Goal: Task Accomplishment & Management: Complete application form

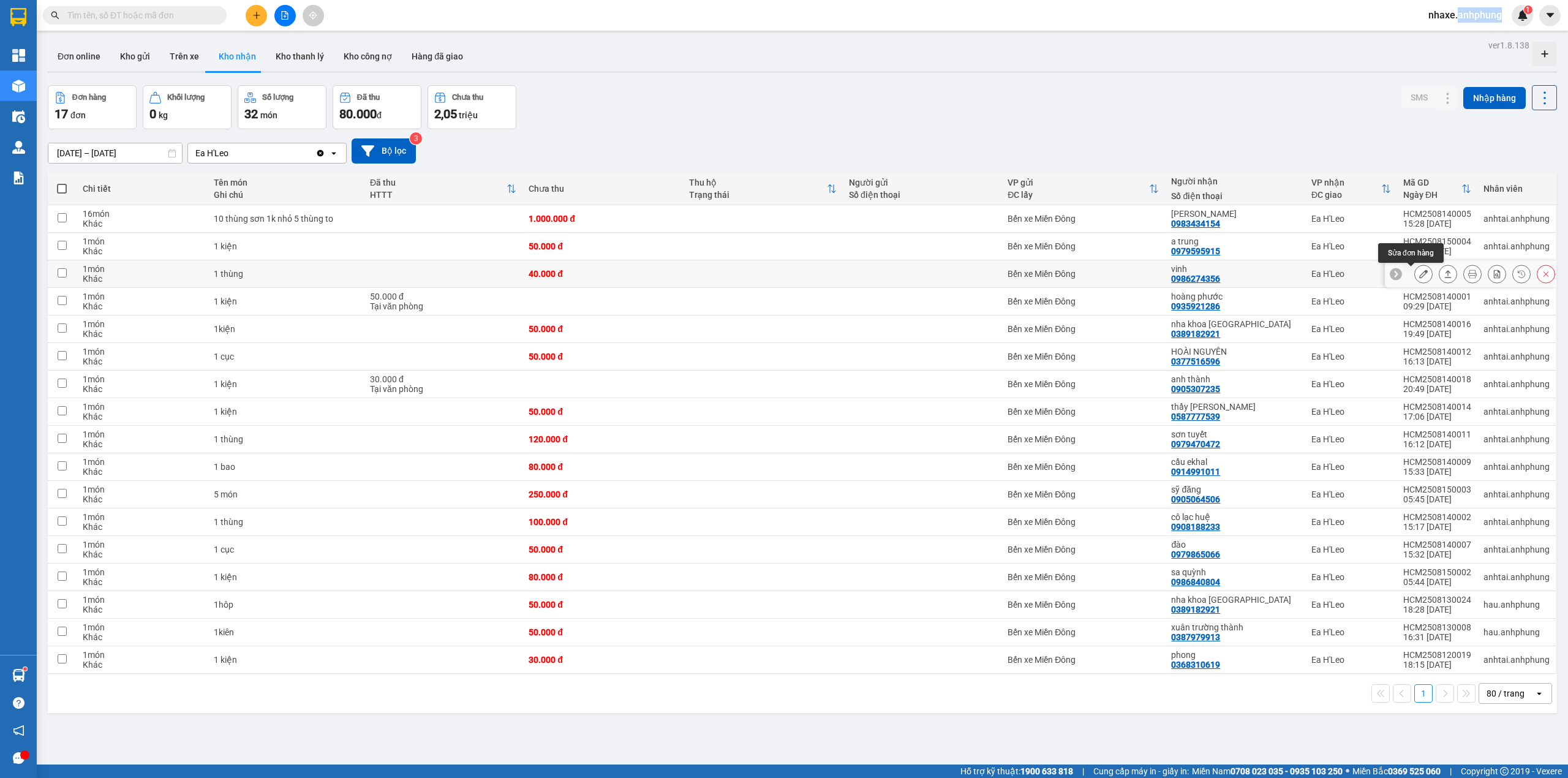
click at [1419, 278] on icon at bounding box center [1423, 274] width 9 height 9
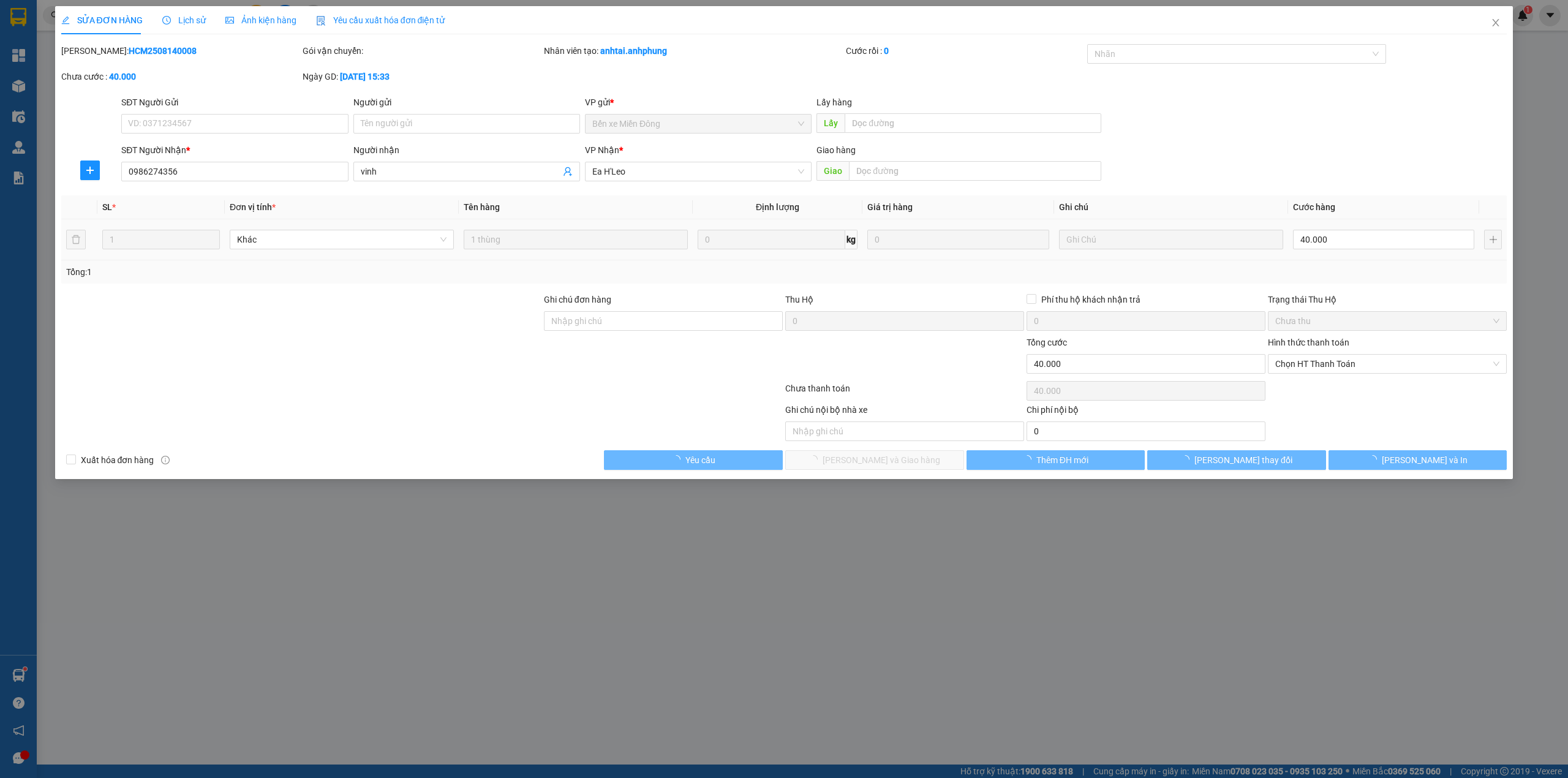
type input "0986274356"
type input "vinh"
type input "40.000"
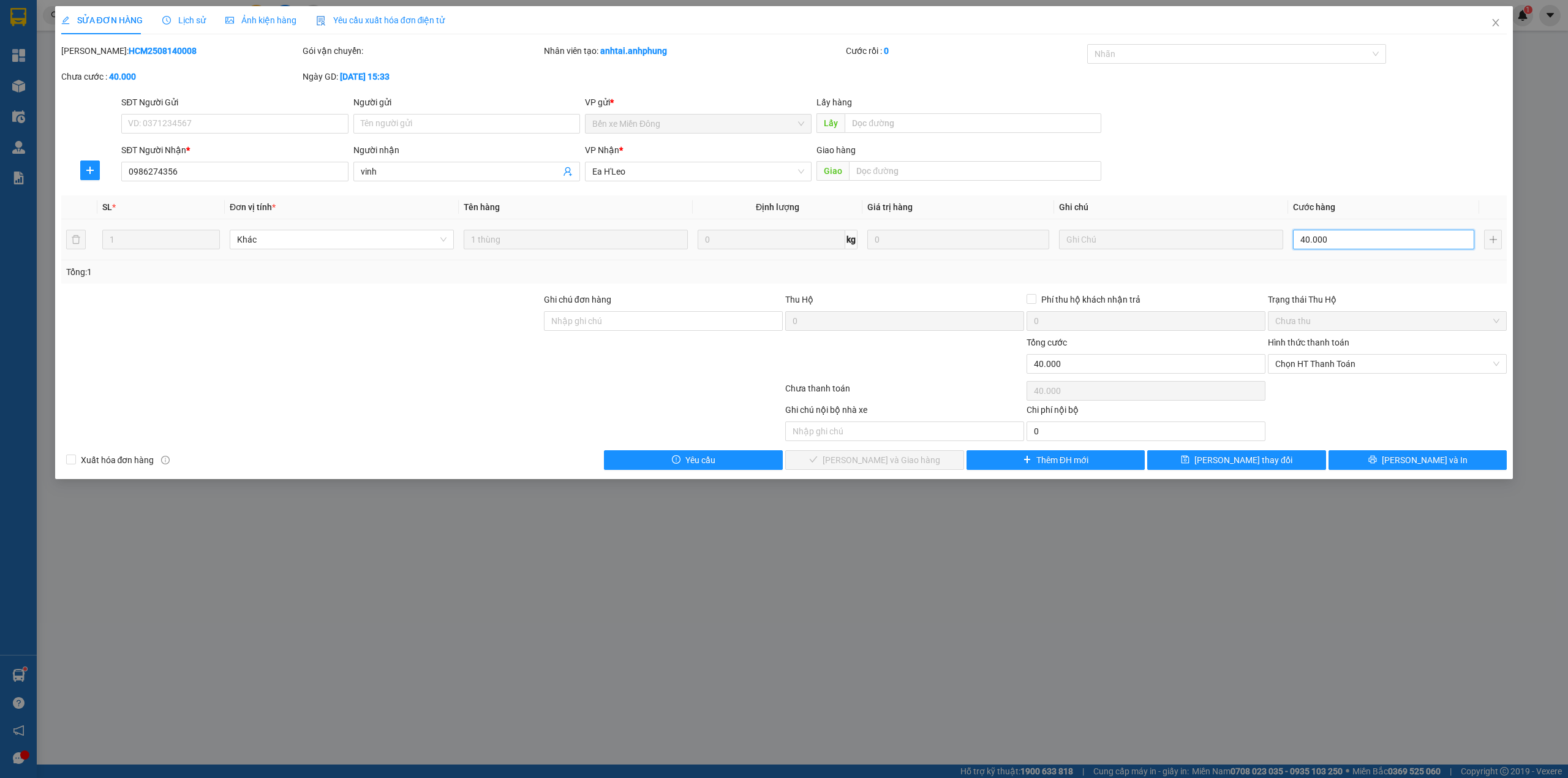
click at [1376, 239] on input "40.000" at bounding box center [1383, 239] width 181 height 19
type input "3"
type input "30"
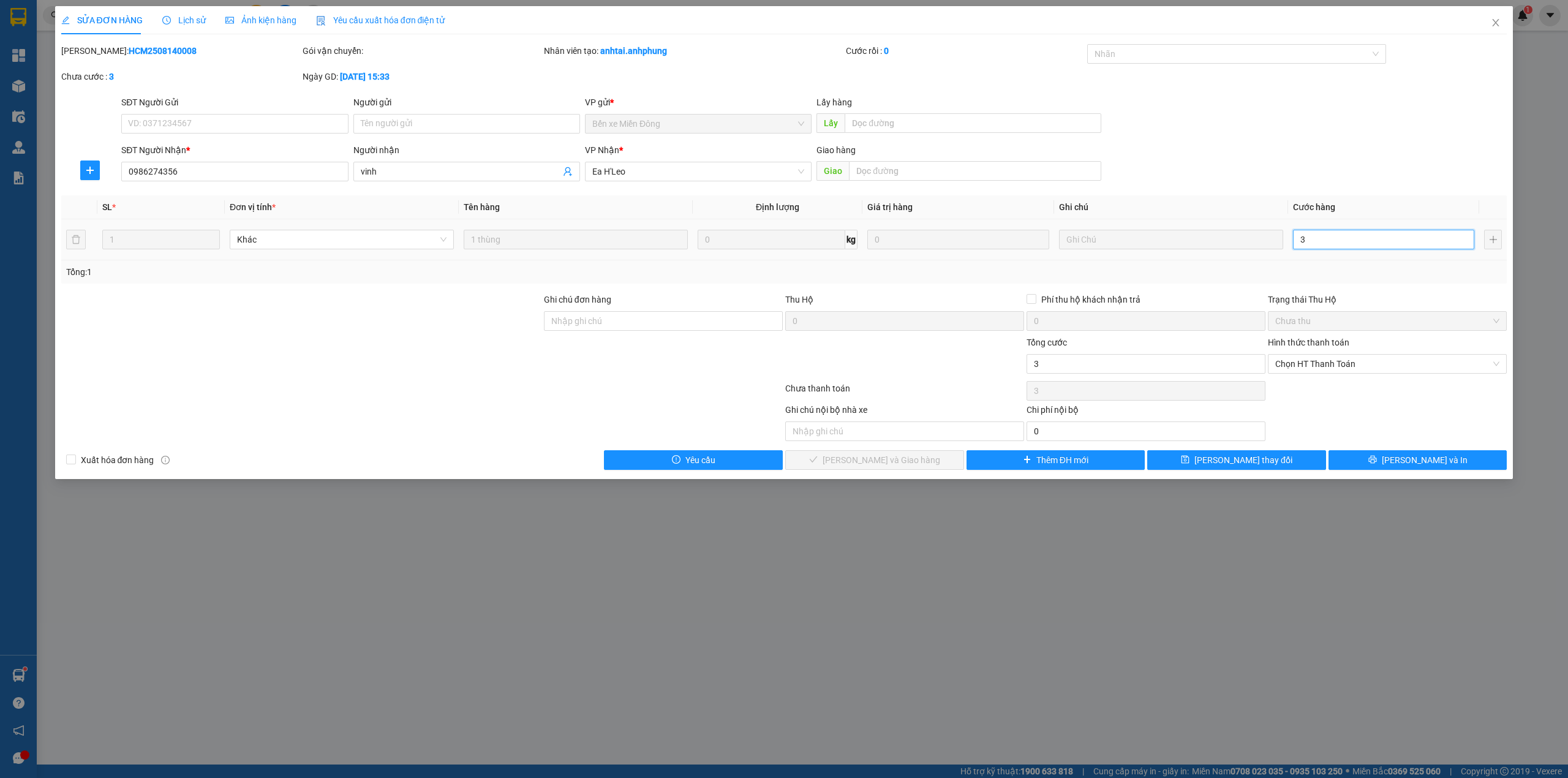
type input "30"
click at [1333, 364] on span "Chọn HT Thanh Toán" at bounding box center [1387, 364] width 224 height 18
type input "30"
type input "30.000"
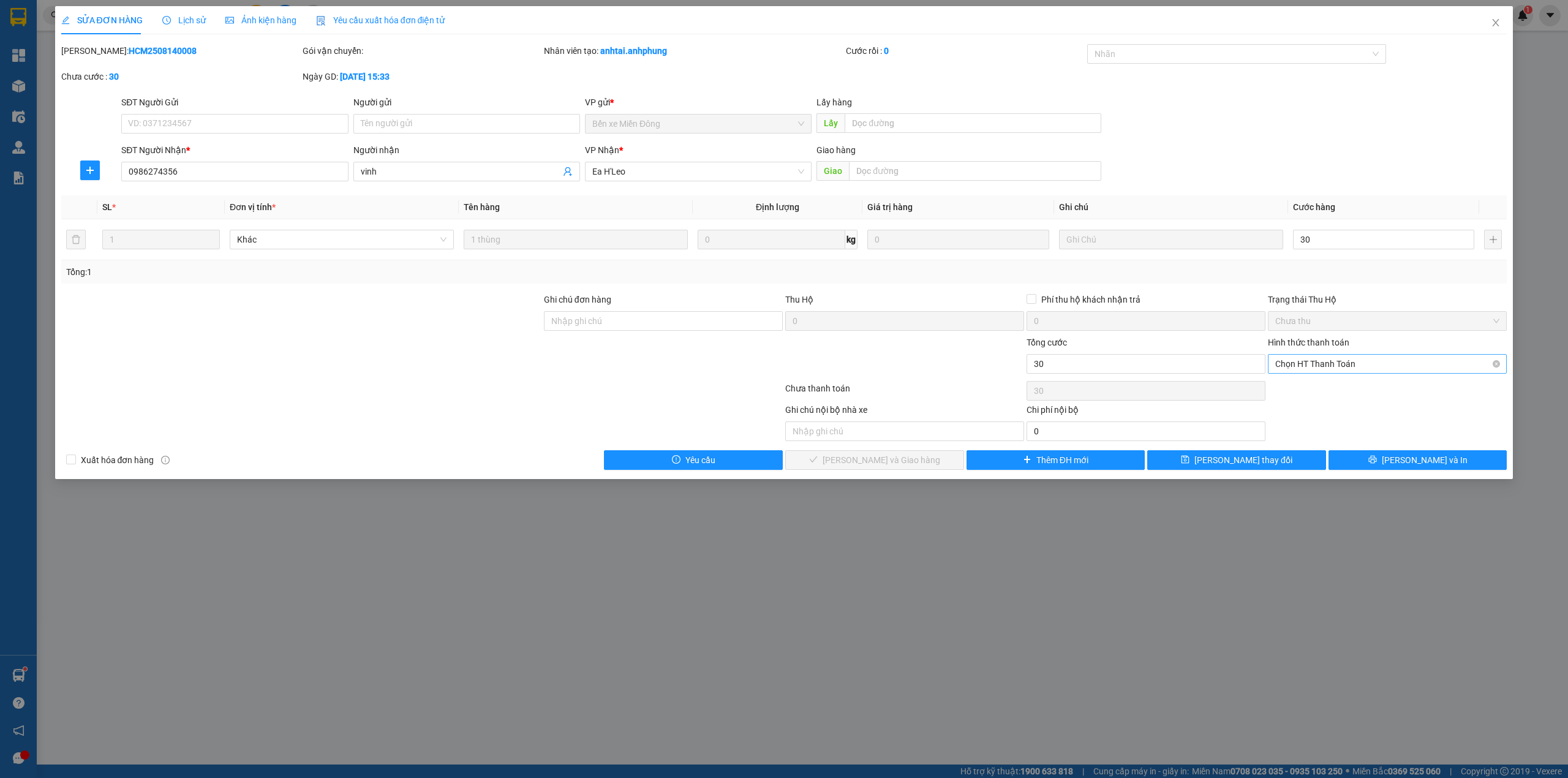
type input "30.000"
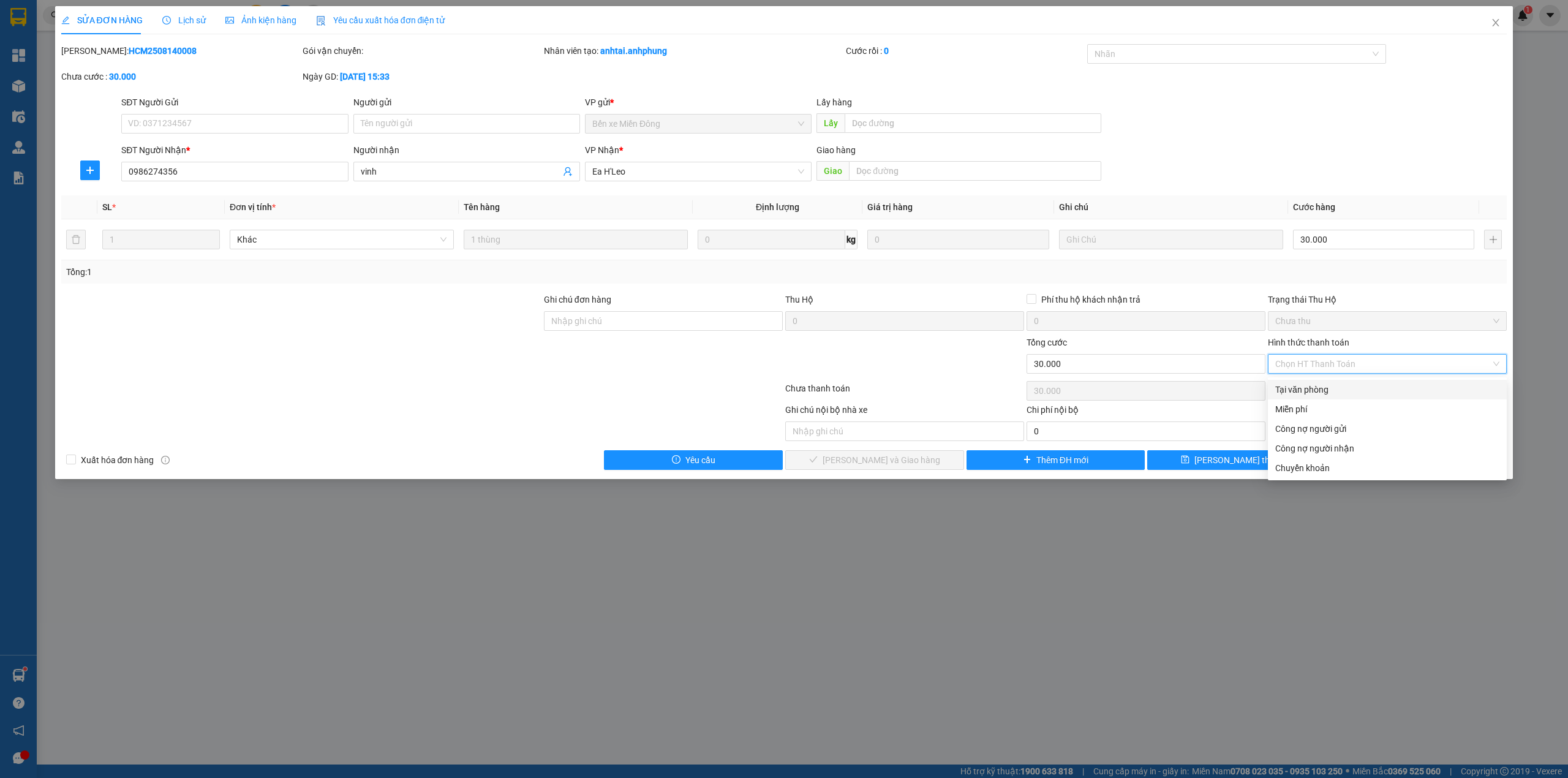
click at [1318, 385] on div "Tại văn phòng" at bounding box center [1387, 389] width 224 height 13
type input "0"
click at [1318, 385] on div "Chọn HT Thanh Toán" at bounding box center [1387, 391] width 241 height 25
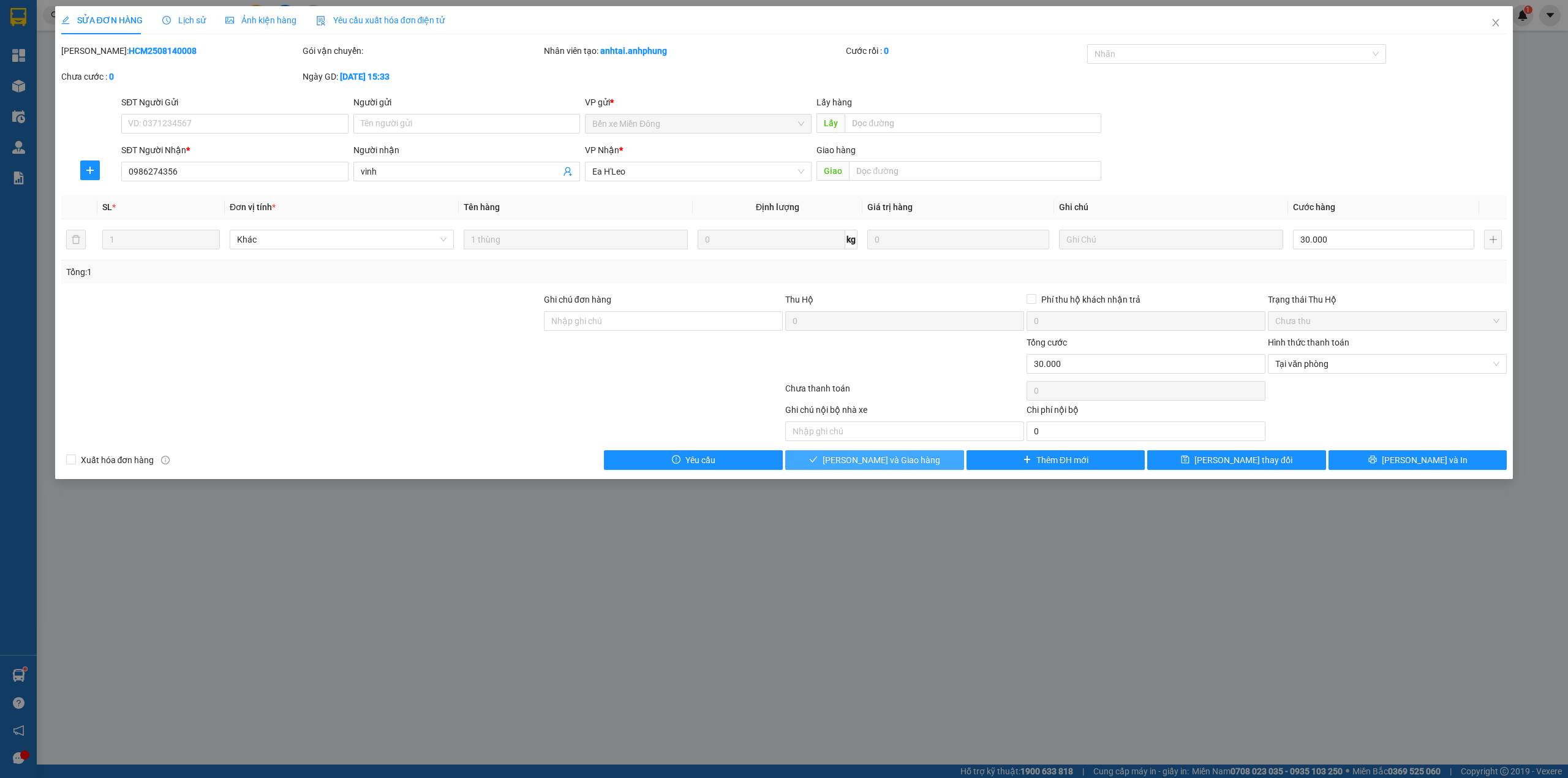
click at [884, 458] on span "[PERSON_NAME] và Giao hàng" at bounding box center [881, 459] width 117 height 13
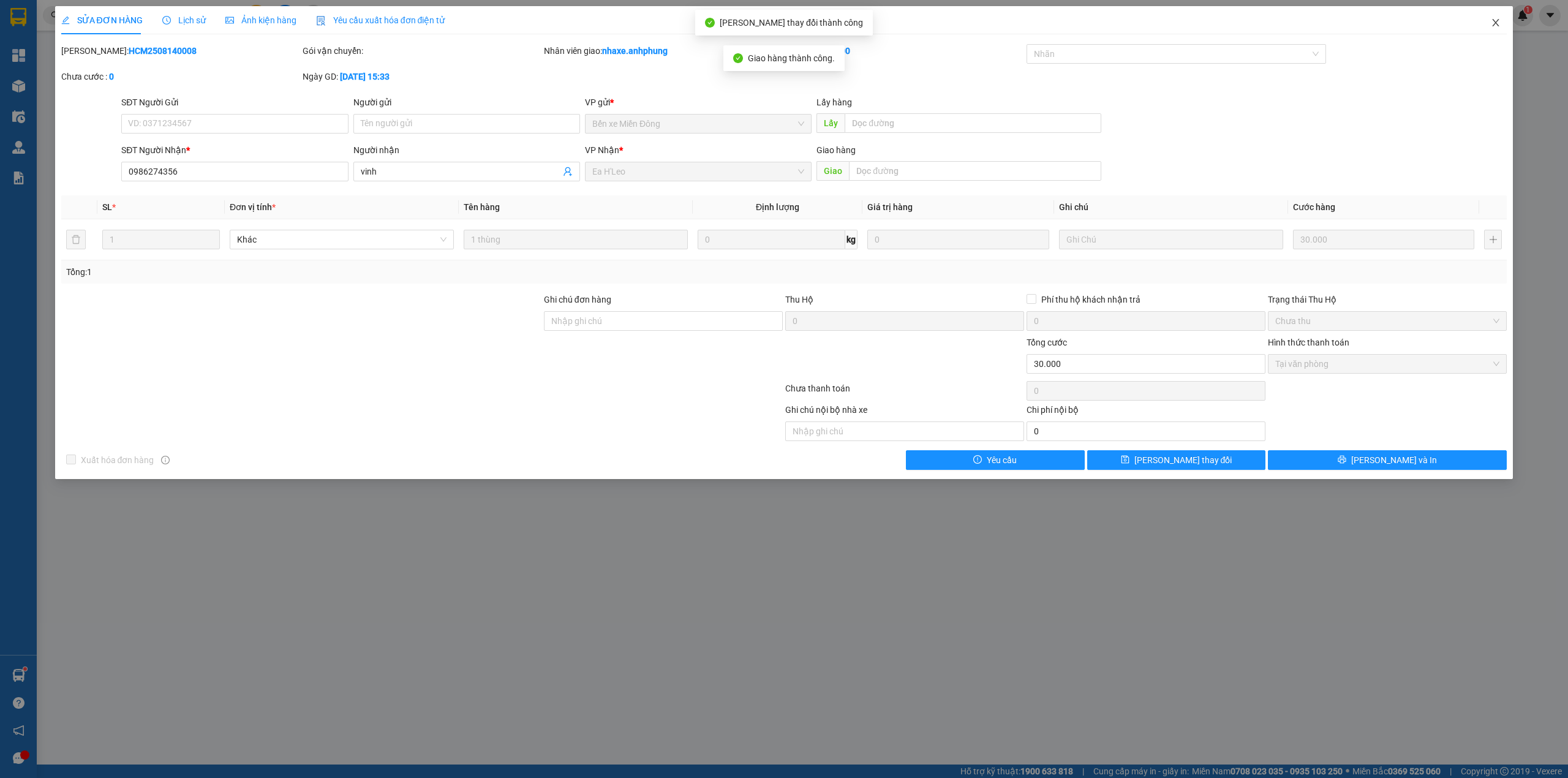
click at [1497, 21] on icon "close" at bounding box center [1496, 23] width 7 height 7
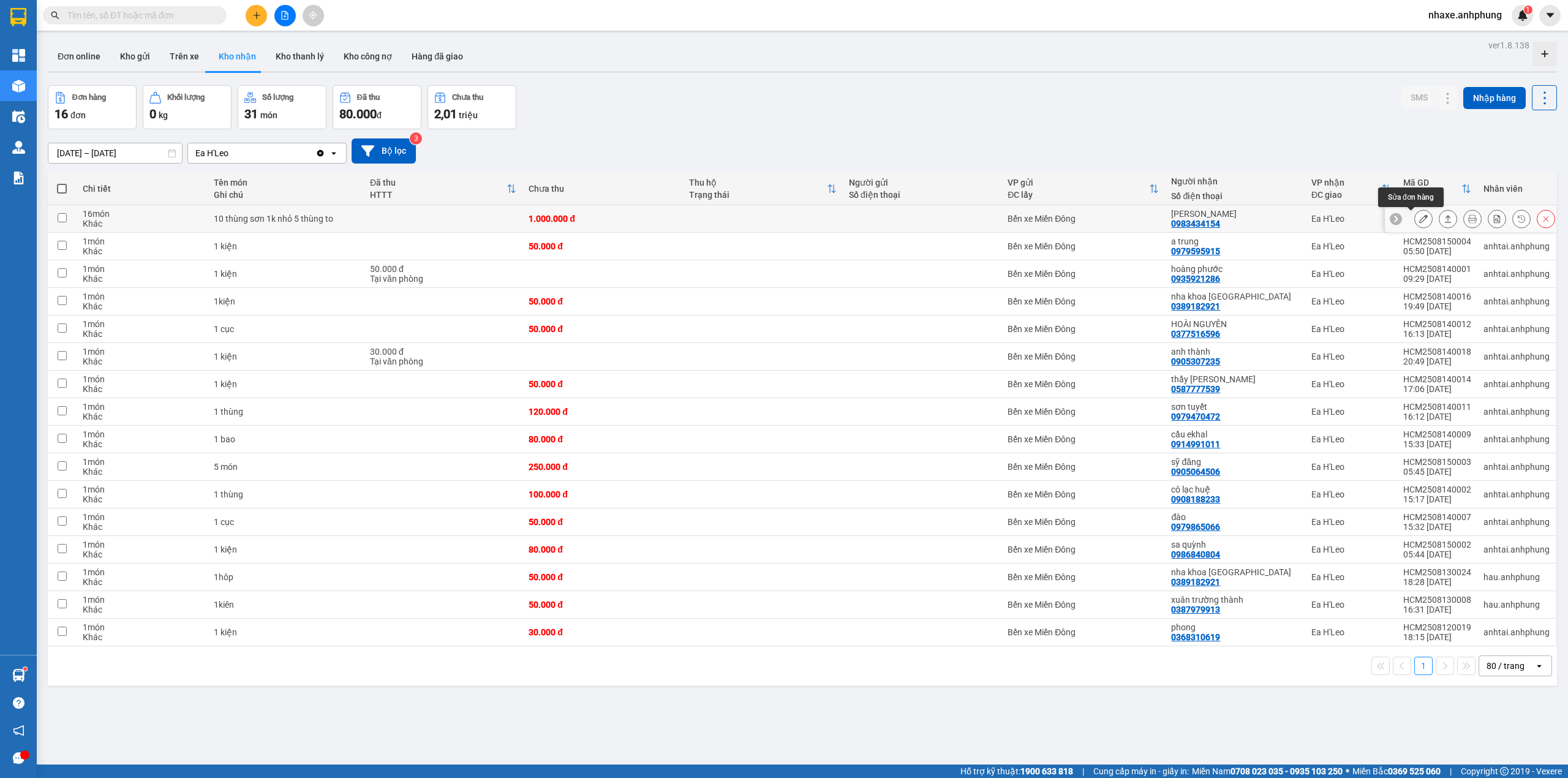
click at [1419, 216] on icon at bounding box center [1423, 219] width 9 height 9
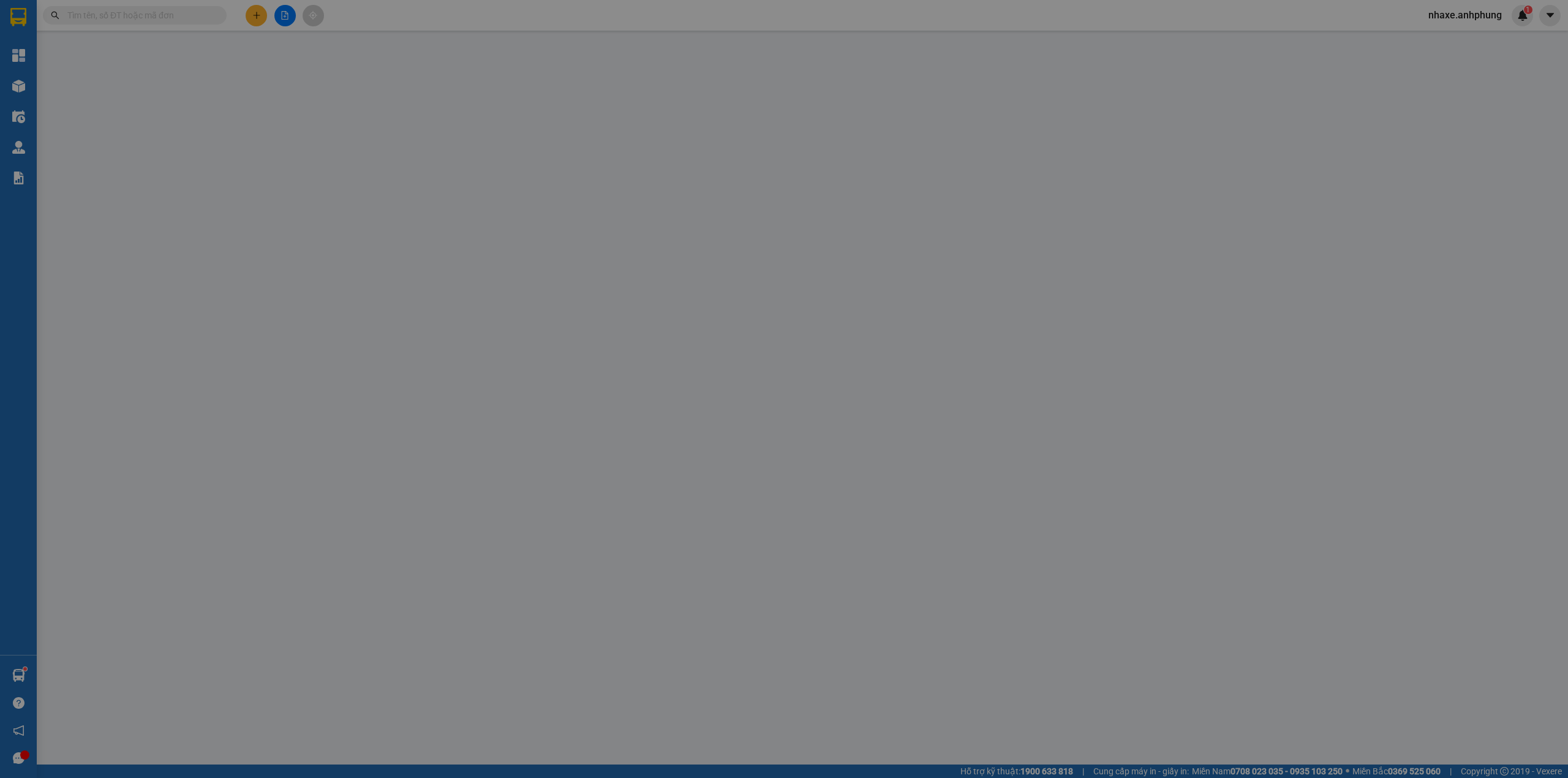
type input "0983434154"
type input "[PERSON_NAME]"
type input "1.000.000"
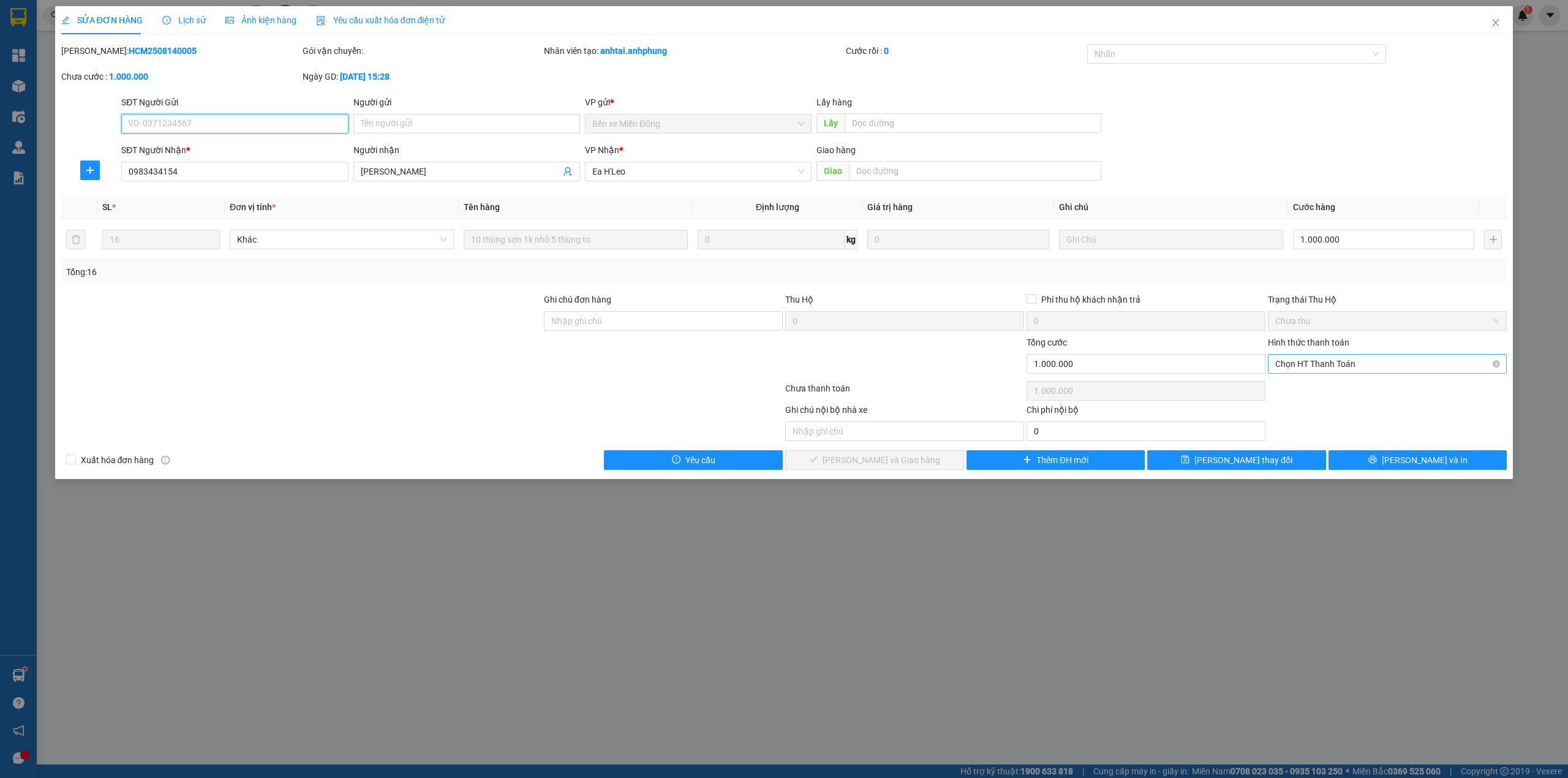
click at [1324, 366] on span "Chọn HT Thanh Toán" at bounding box center [1387, 364] width 224 height 18
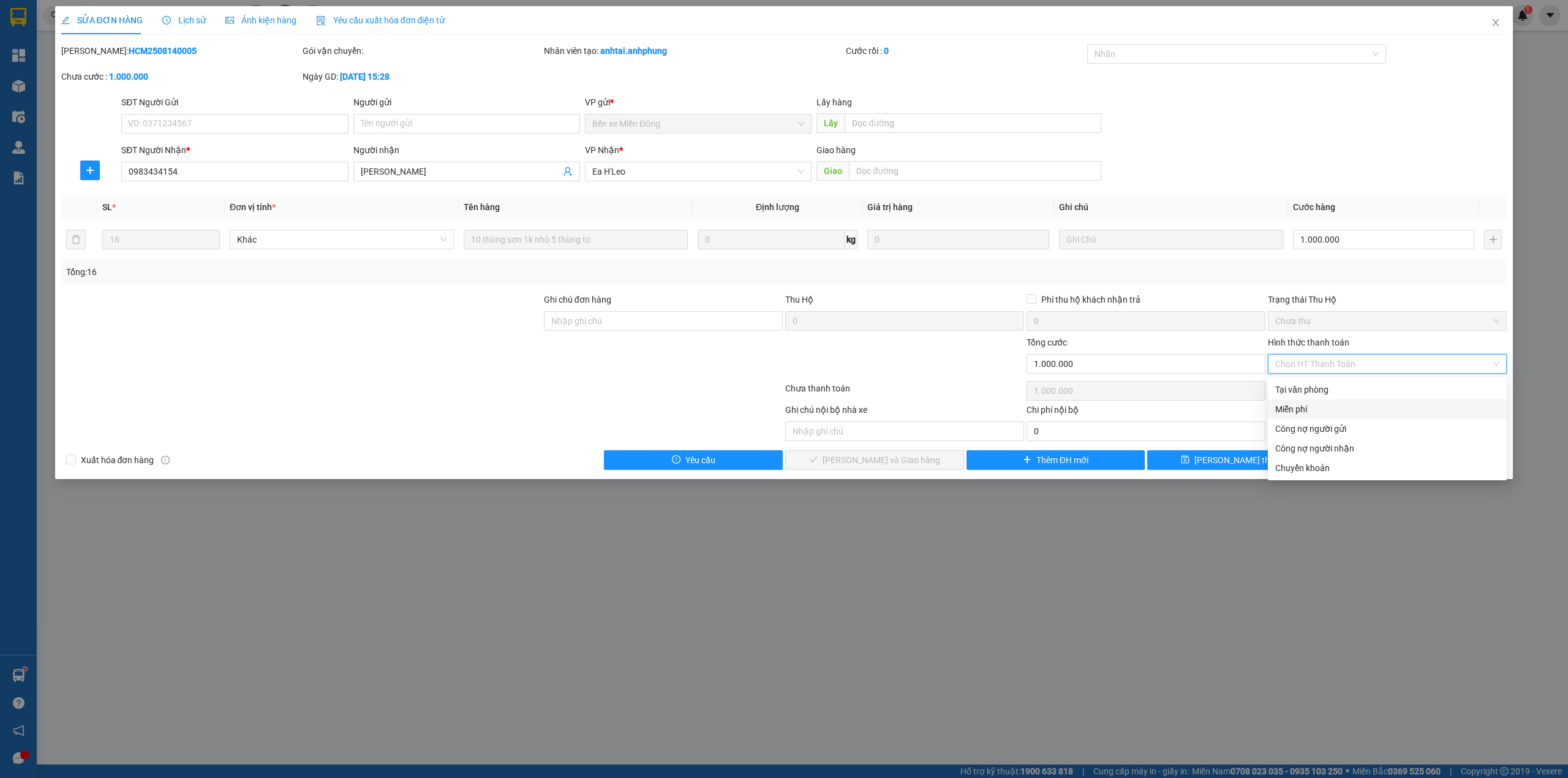
click at [1321, 409] on div "Miễn phí" at bounding box center [1387, 408] width 224 height 13
type input "0"
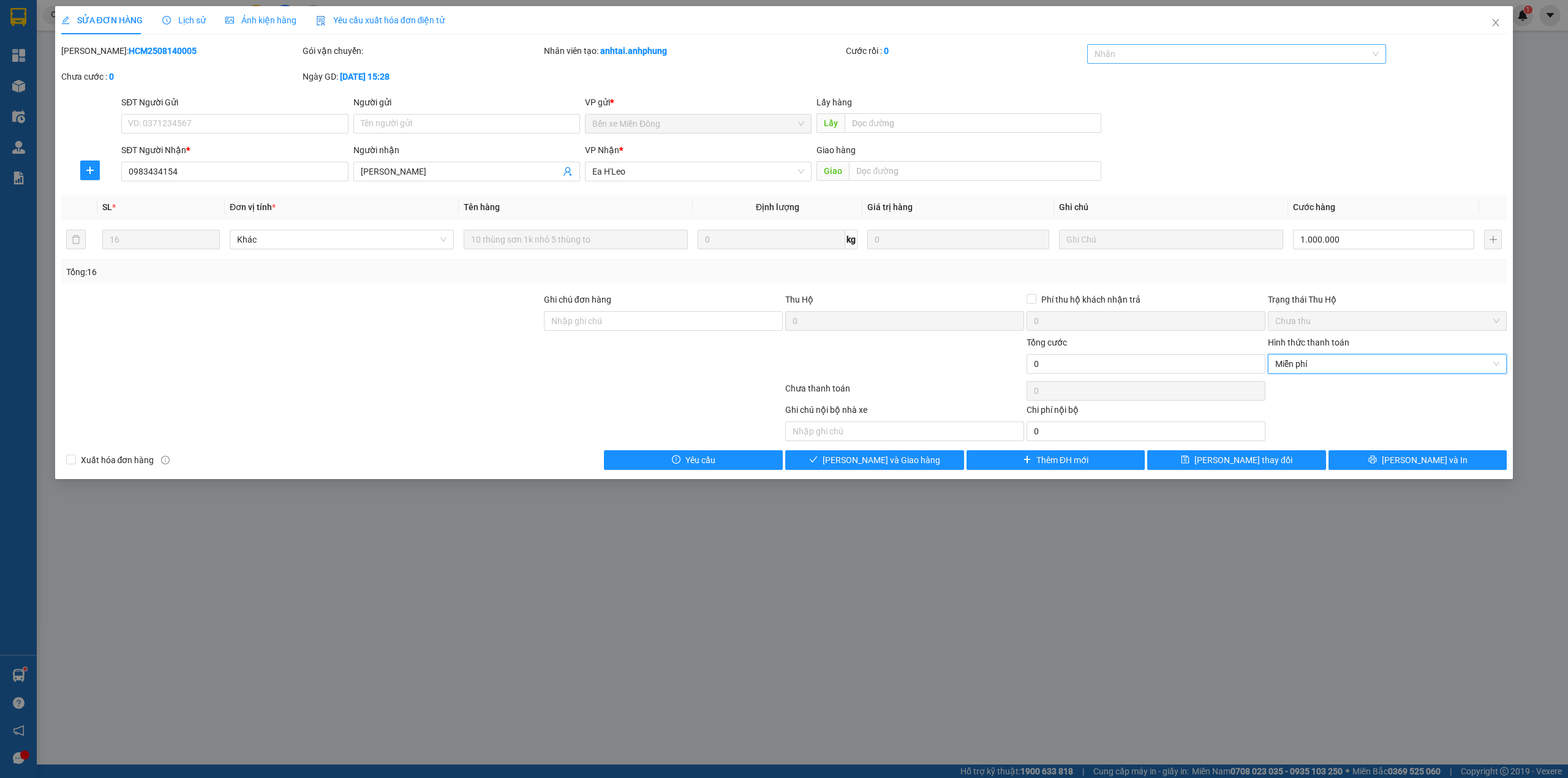
click at [1133, 52] on div at bounding box center [1230, 53] width 281 height 15
click at [1142, 76] on div "CHUYỂN KHOẢN" at bounding box center [1236, 78] width 285 height 13
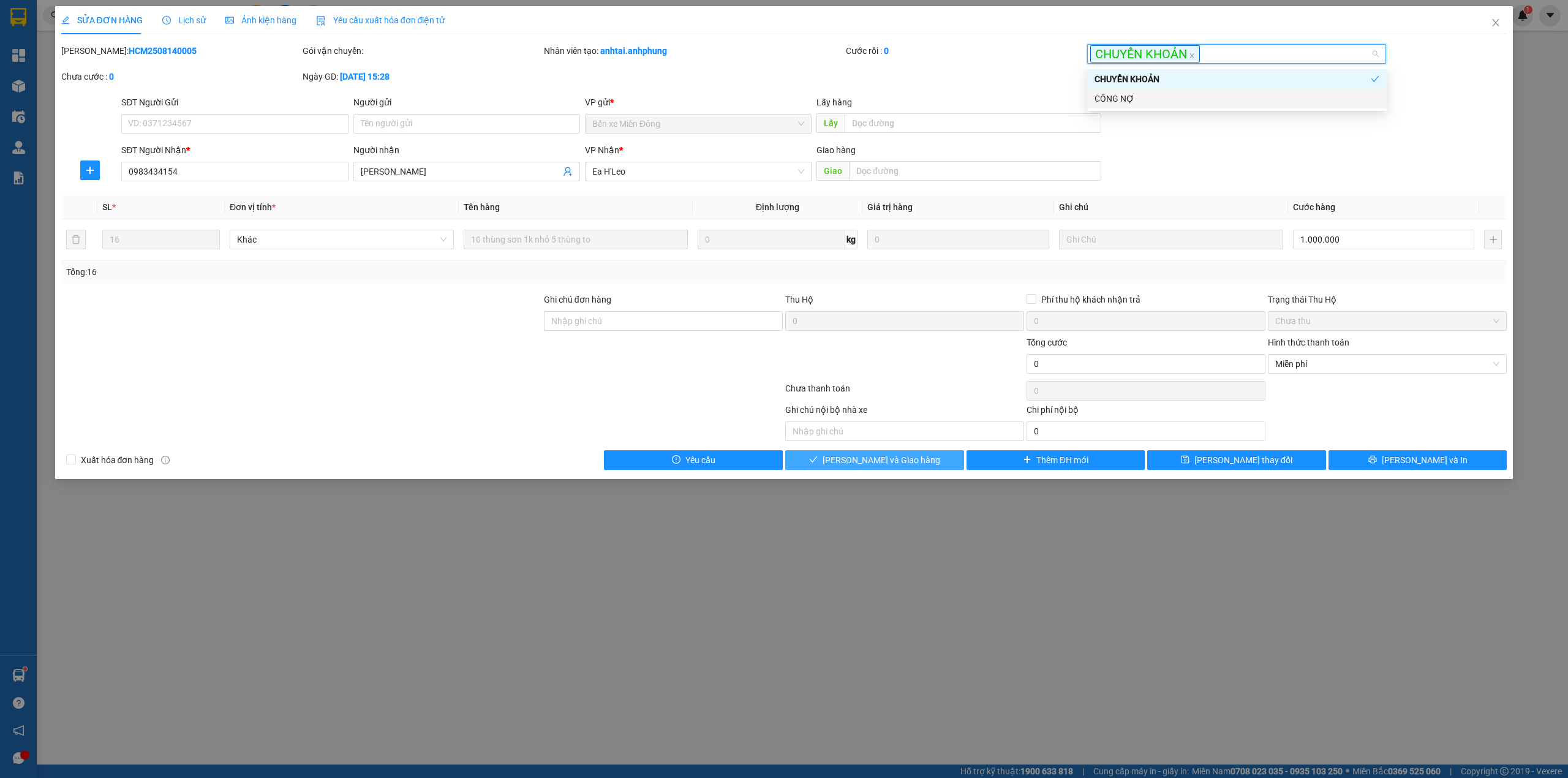
drag, startPoint x: 904, startPoint y: 469, endPoint x: 913, endPoint y: 456, distance: 15.8
click at [904, 466] on span "[PERSON_NAME] và Giao hàng" at bounding box center [881, 459] width 117 height 13
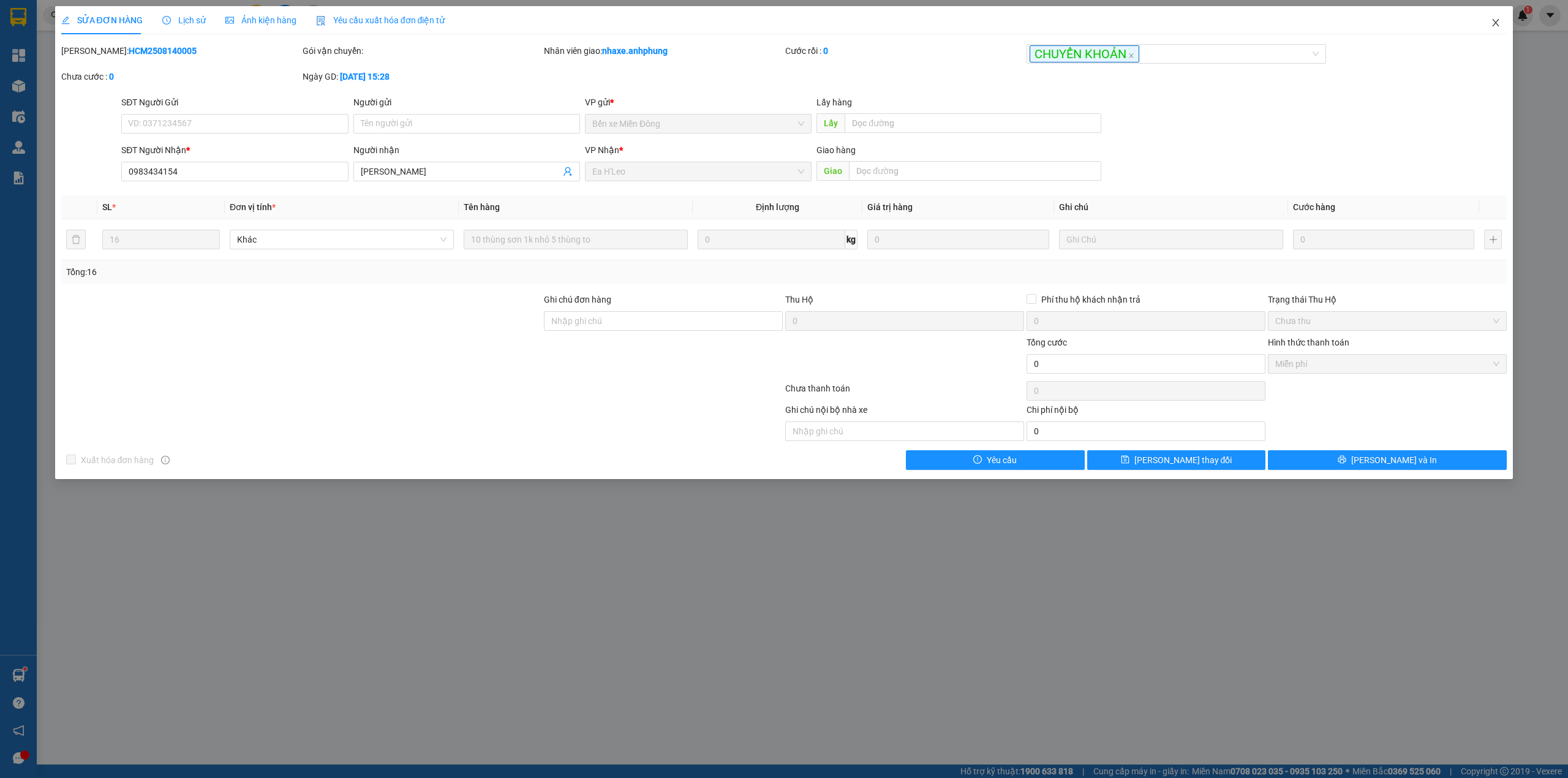
click at [1495, 23] on icon "close" at bounding box center [1496, 23] width 7 height 7
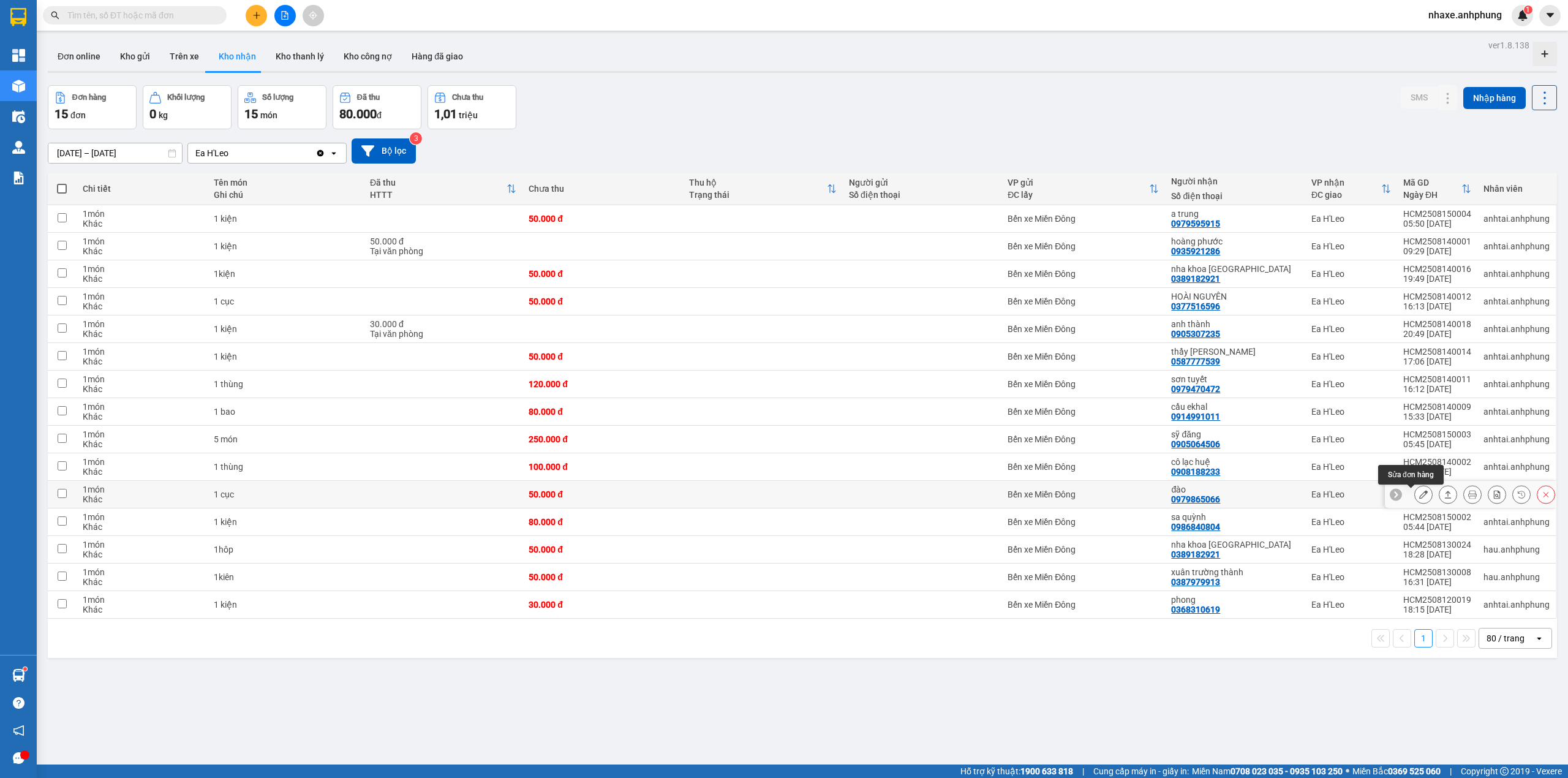
click at [1419, 498] on icon at bounding box center [1423, 494] width 9 height 9
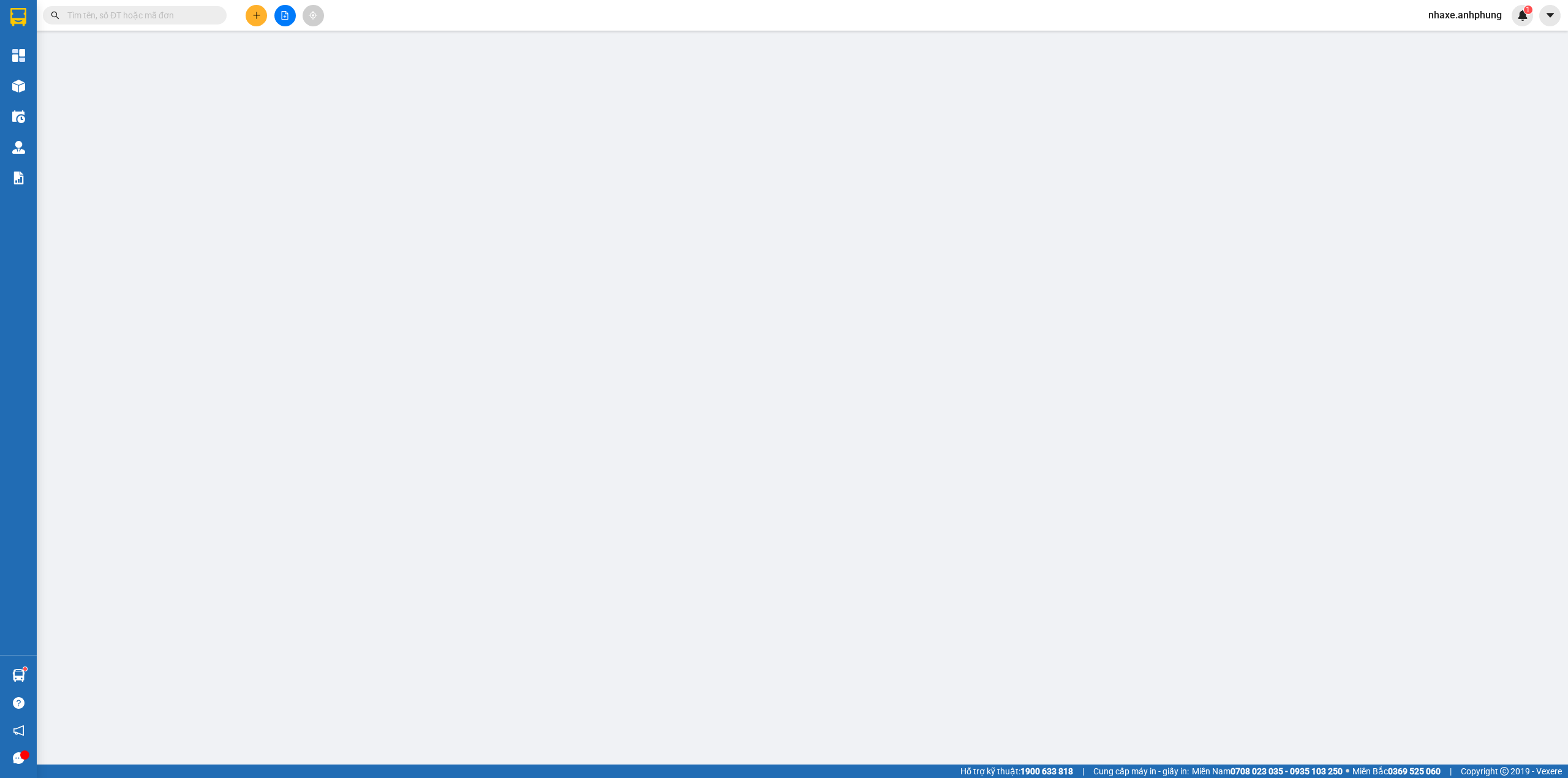
type input "0979865066"
type input "đào"
type input "50.000"
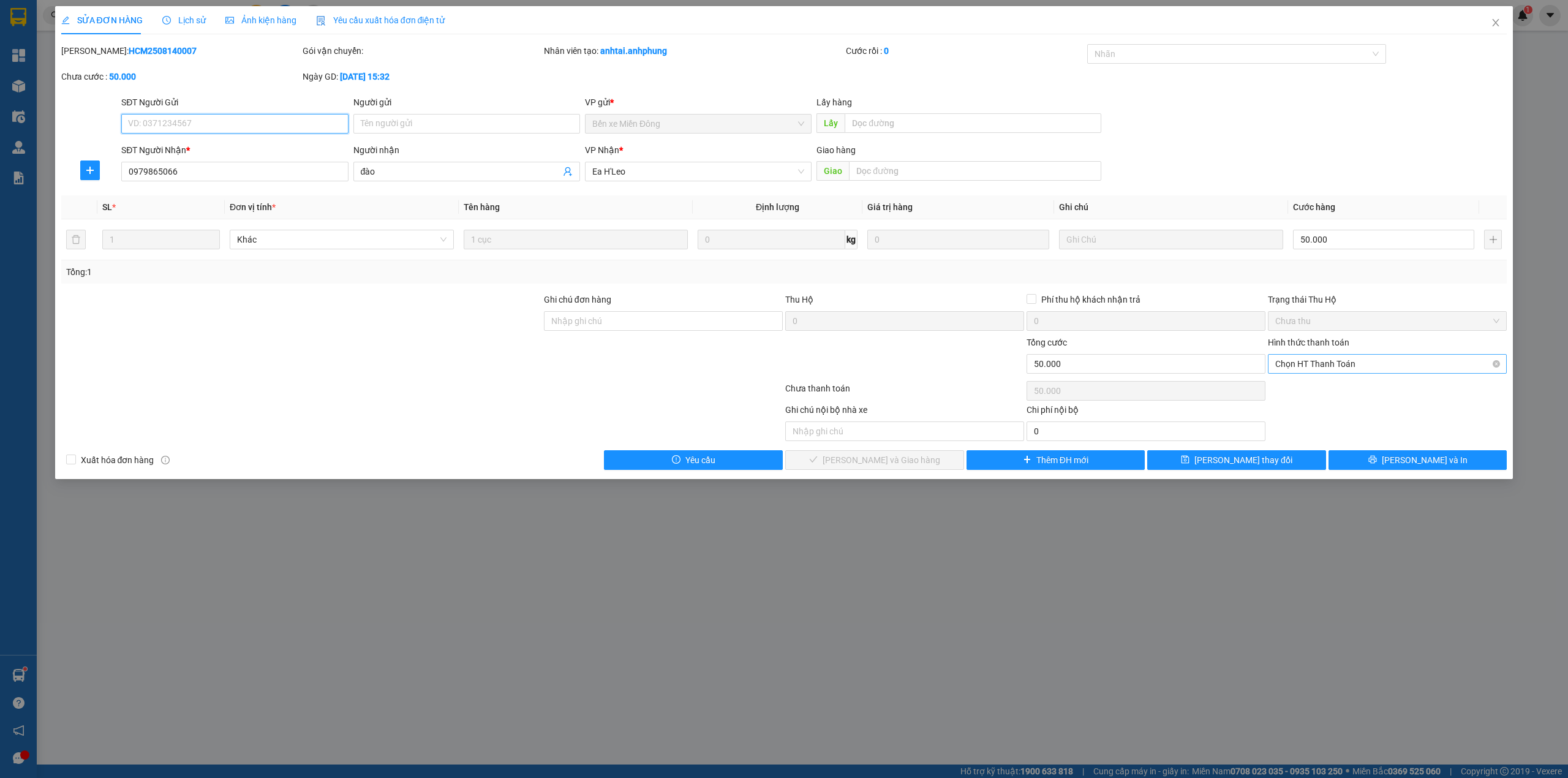
click at [1340, 361] on span "Chọn HT Thanh Toán" at bounding box center [1387, 364] width 224 height 18
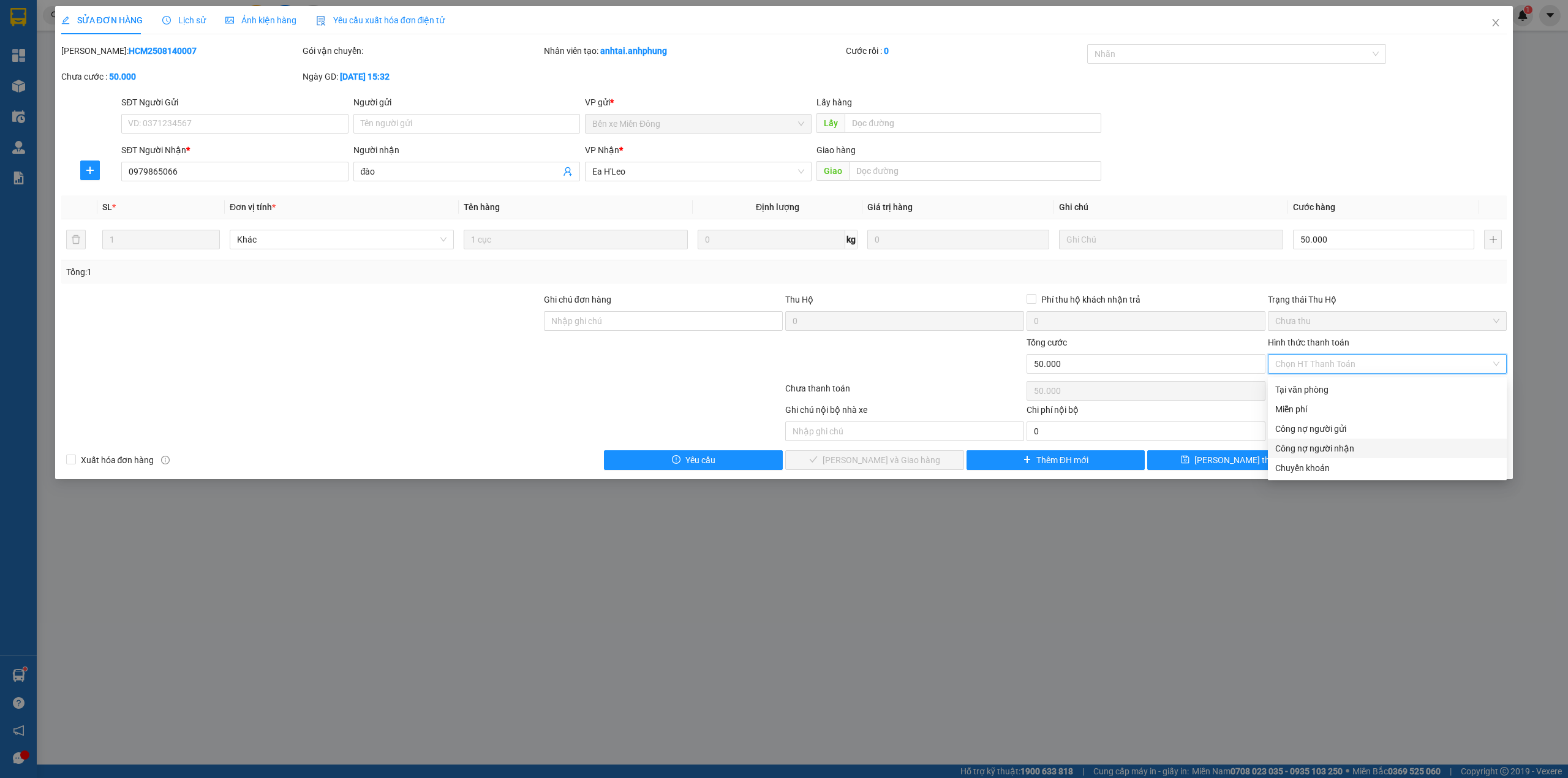
click at [1328, 447] on div "Công nợ người nhận" at bounding box center [1387, 448] width 224 height 13
type input "0"
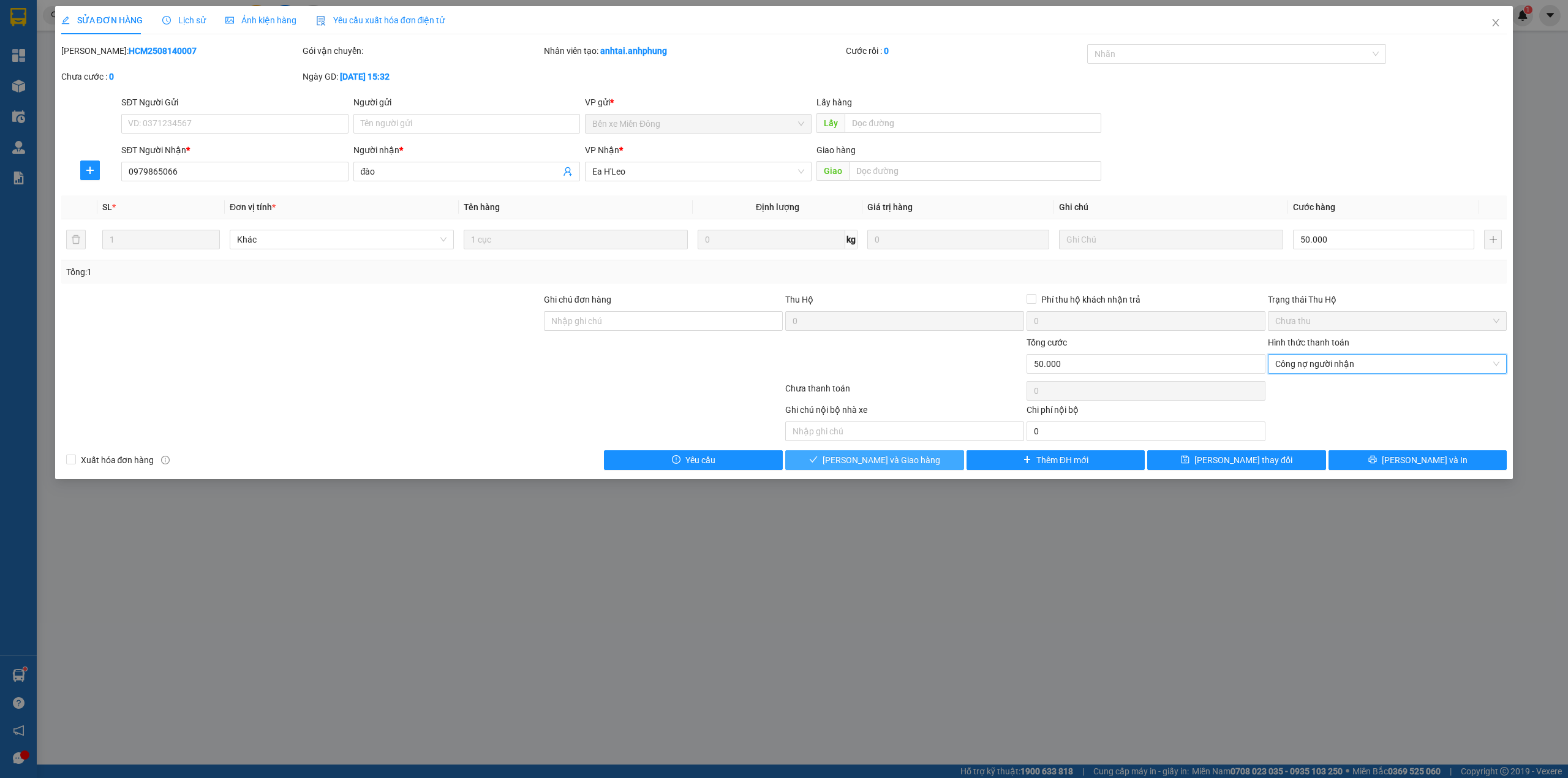
click at [900, 456] on span "[PERSON_NAME] và Giao hàng" at bounding box center [881, 459] width 117 height 13
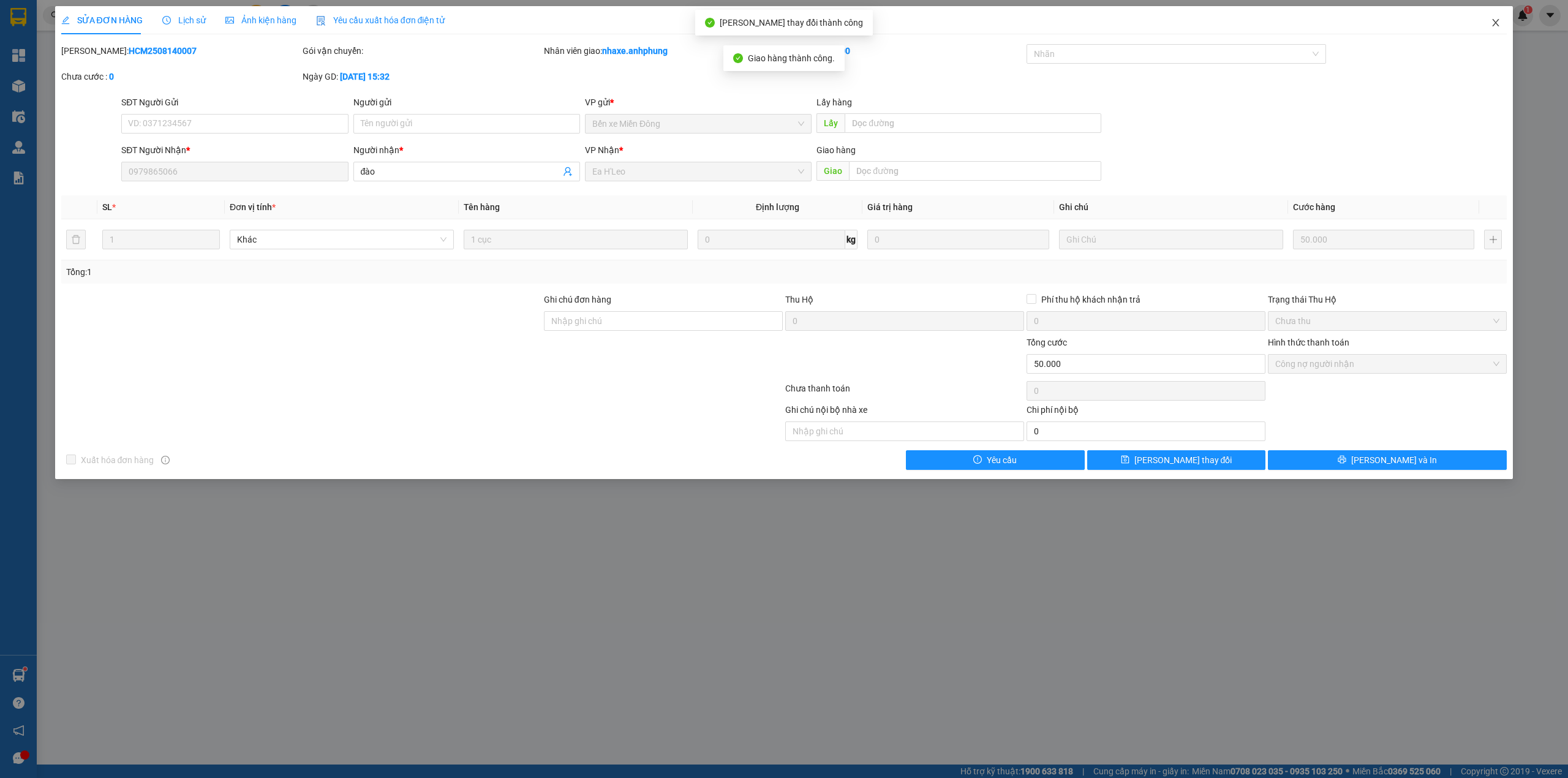
click at [1493, 19] on icon "close" at bounding box center [1494, 22] width 10 height 10
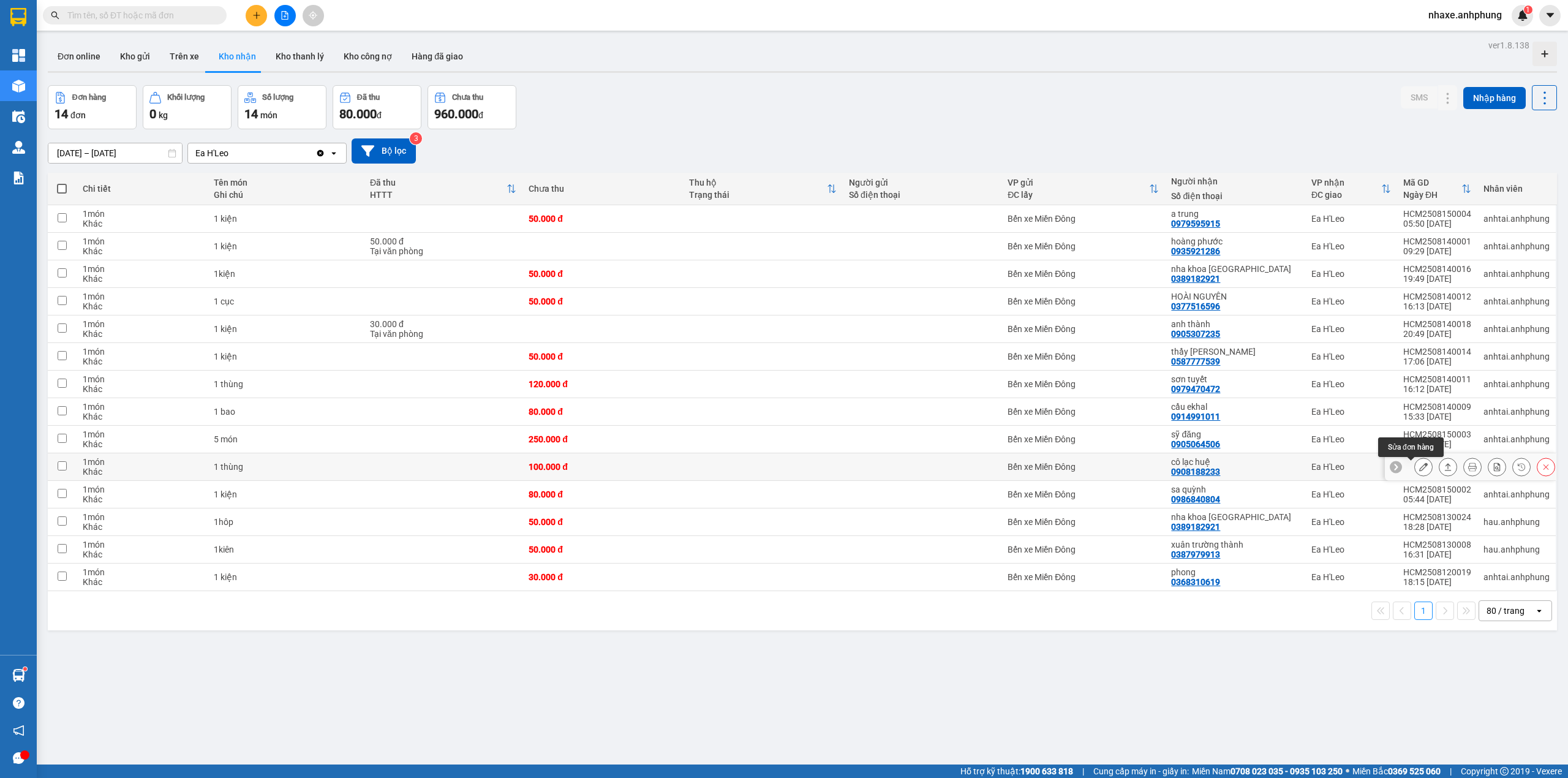
click at [1419, 469] on icon at bounding box center [1423, 467] width 9 height 9
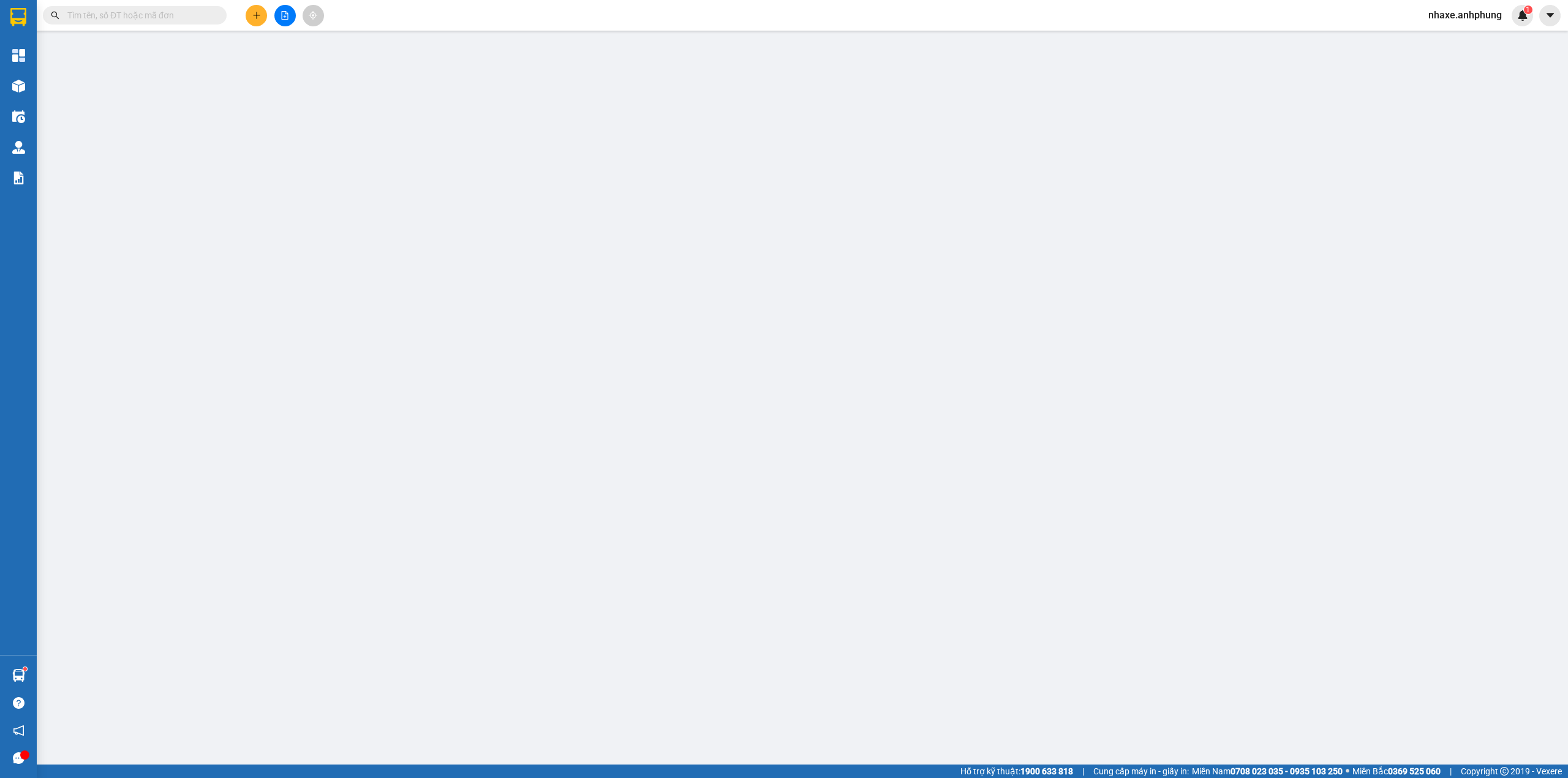
type input "0908188233"
type input "cô lạc huệ"
type input "100.000"
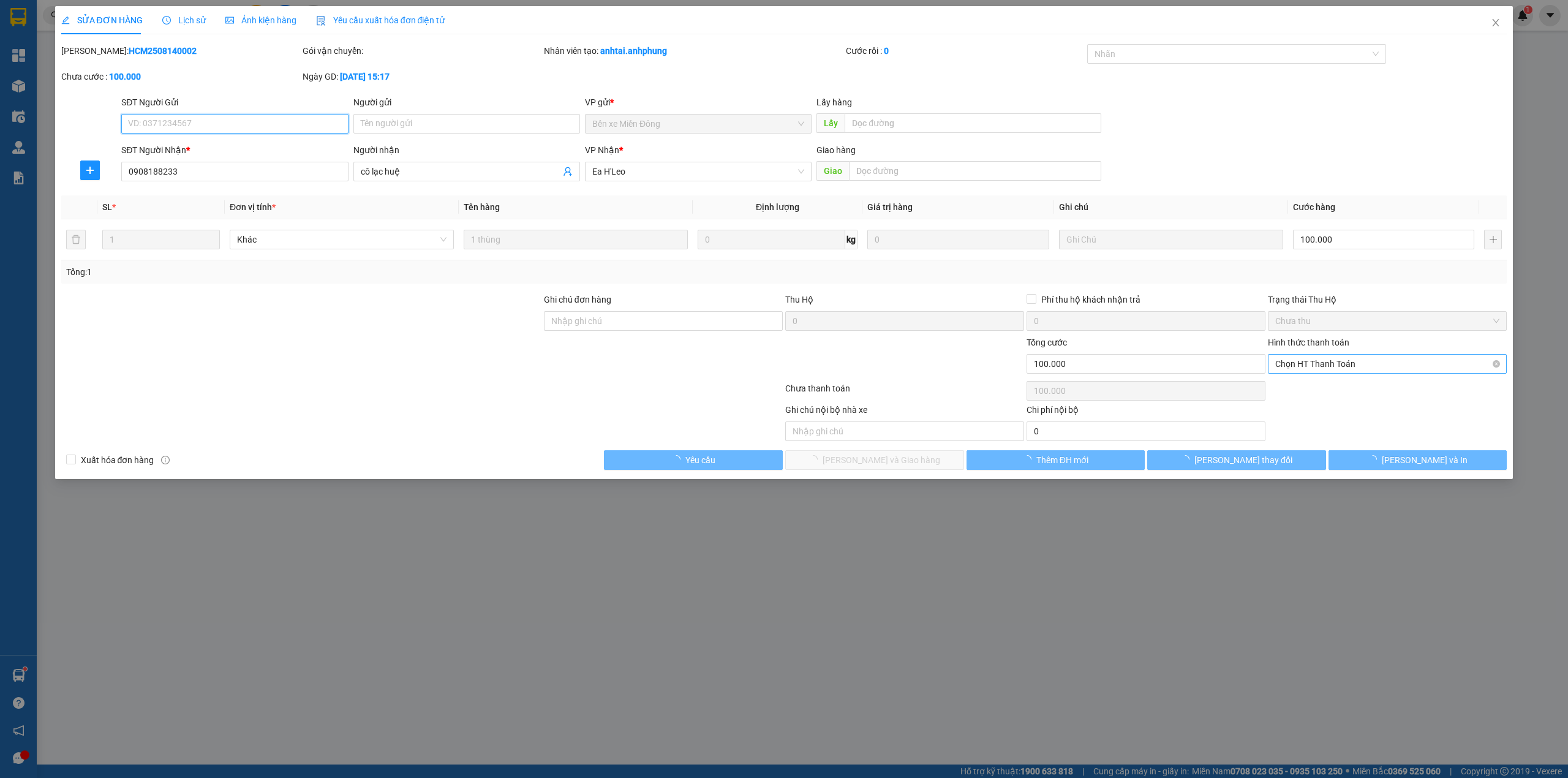
click at [1346, 365] on span "Chọn HT Thanh Toán" at bounding box center [1387, 364] width 224 height 18
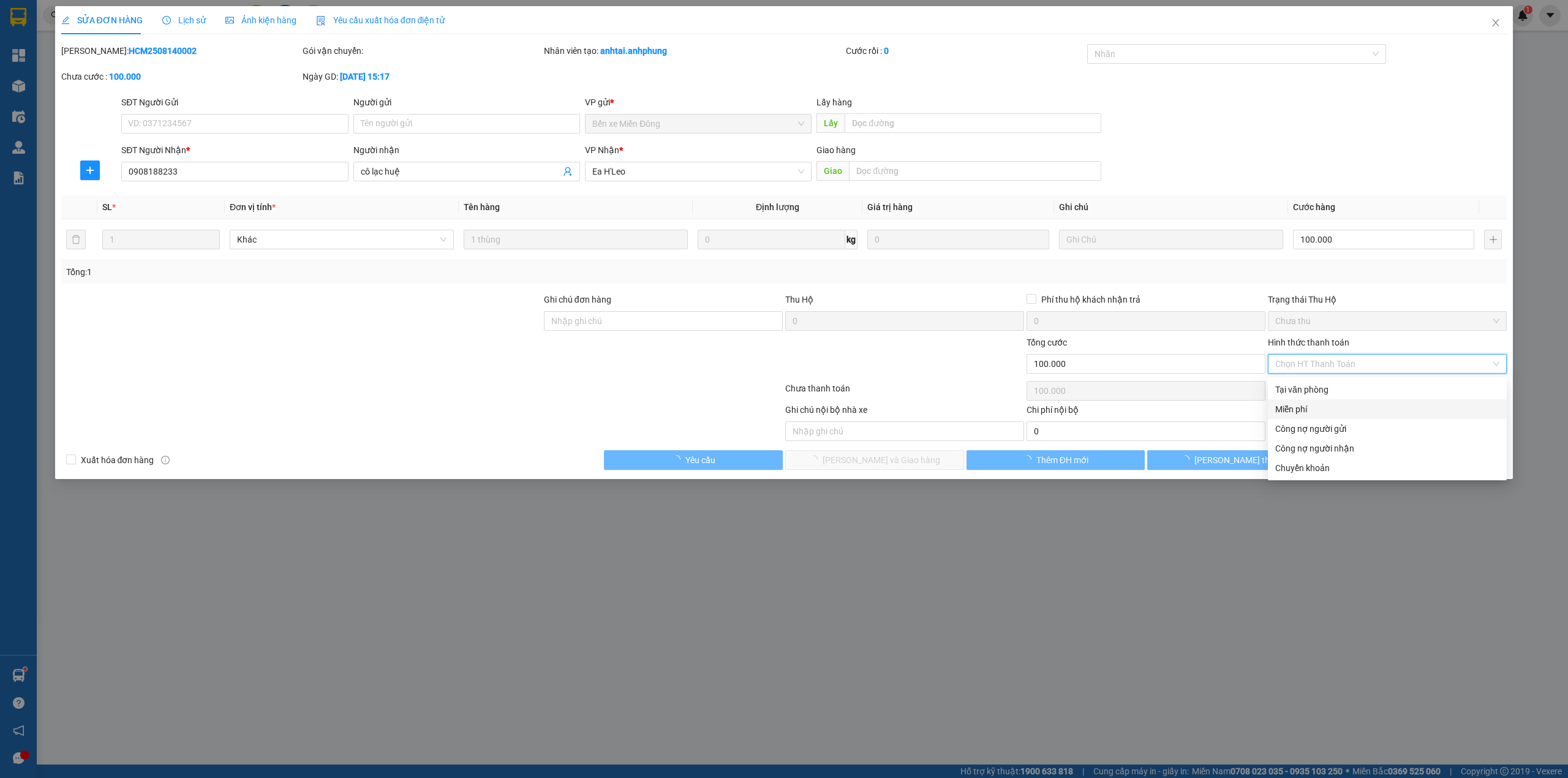
click at [1325, 412] on div "Miễn phí" at bounding box center [1387, 408] width 224 height 13
type input "0"
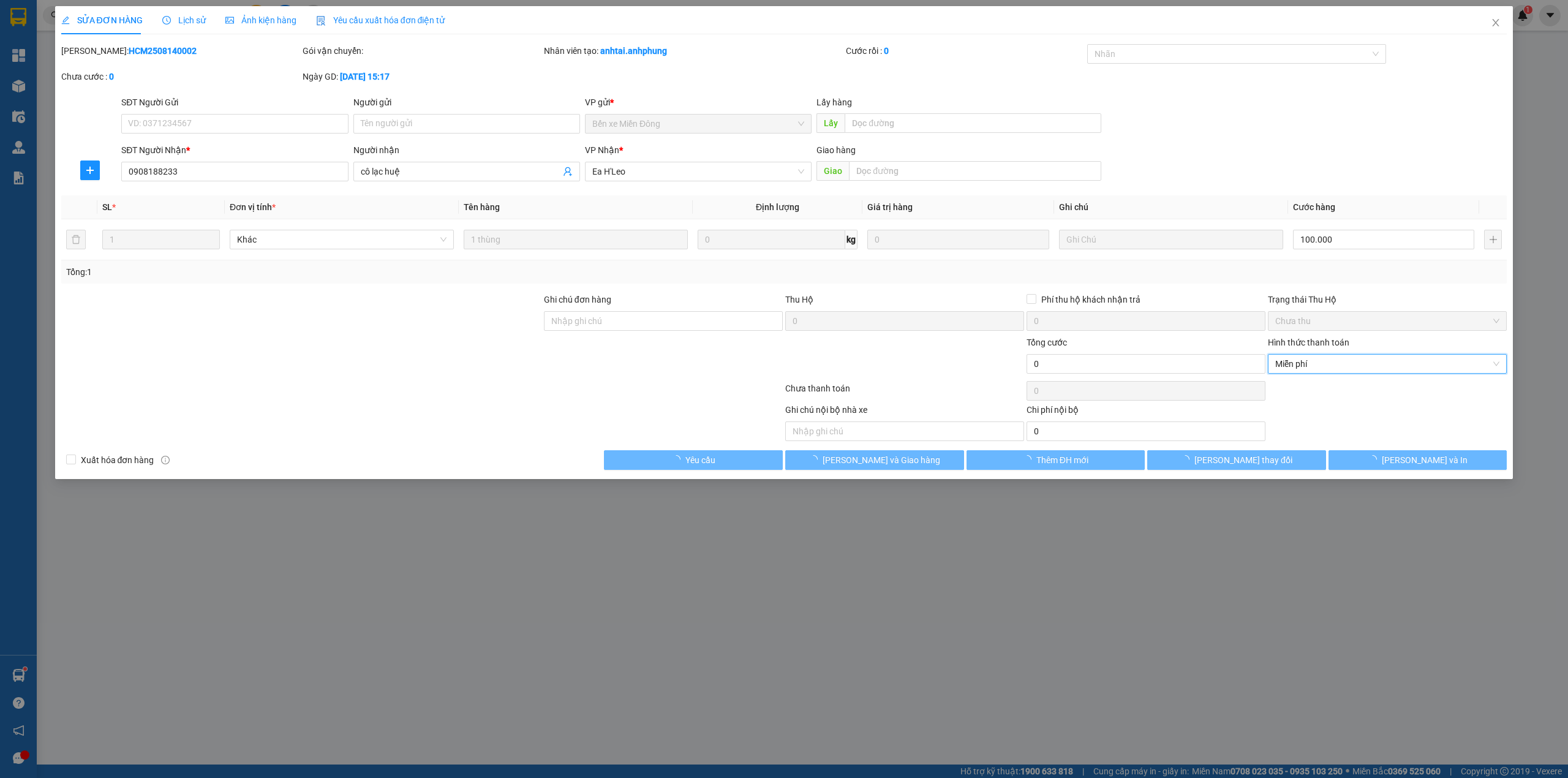
click at [907, 447] on div "Total Paid Fee 0 Total UnPaid Fee 100.000 Cash Collection Total Fee Mã ĐH: HCM2…" at bounding box center [784, 257] width 1445 height 426
click at [902, 465] on span "[PERSON_NAME] và Giao hàng" at bounding box center [881, 459] width 117 height 13
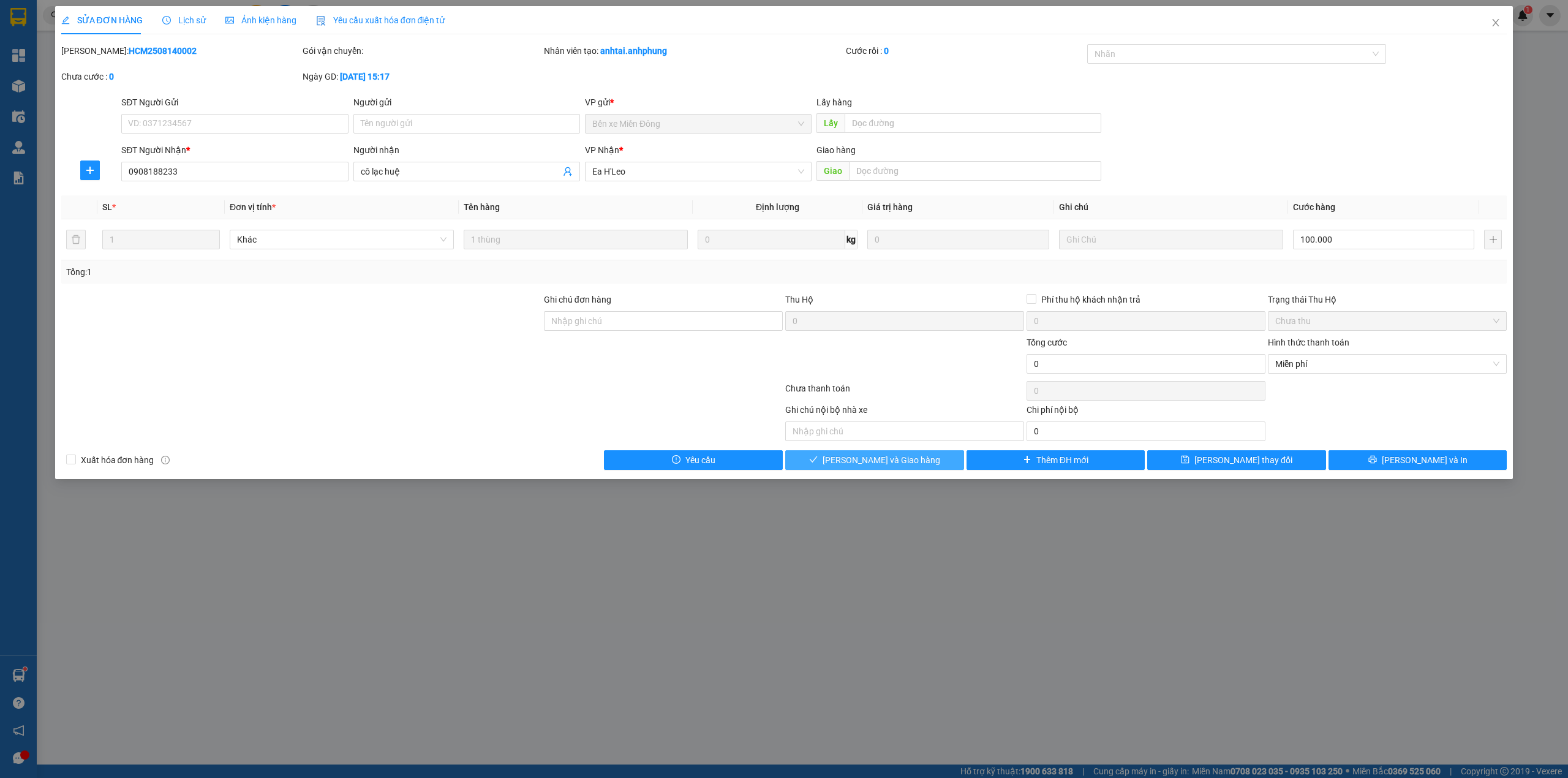
click at [898, 456] on span "[PERSON_NAME] và Giao hàng" at bounding box center [881, 459] width 117 height 13
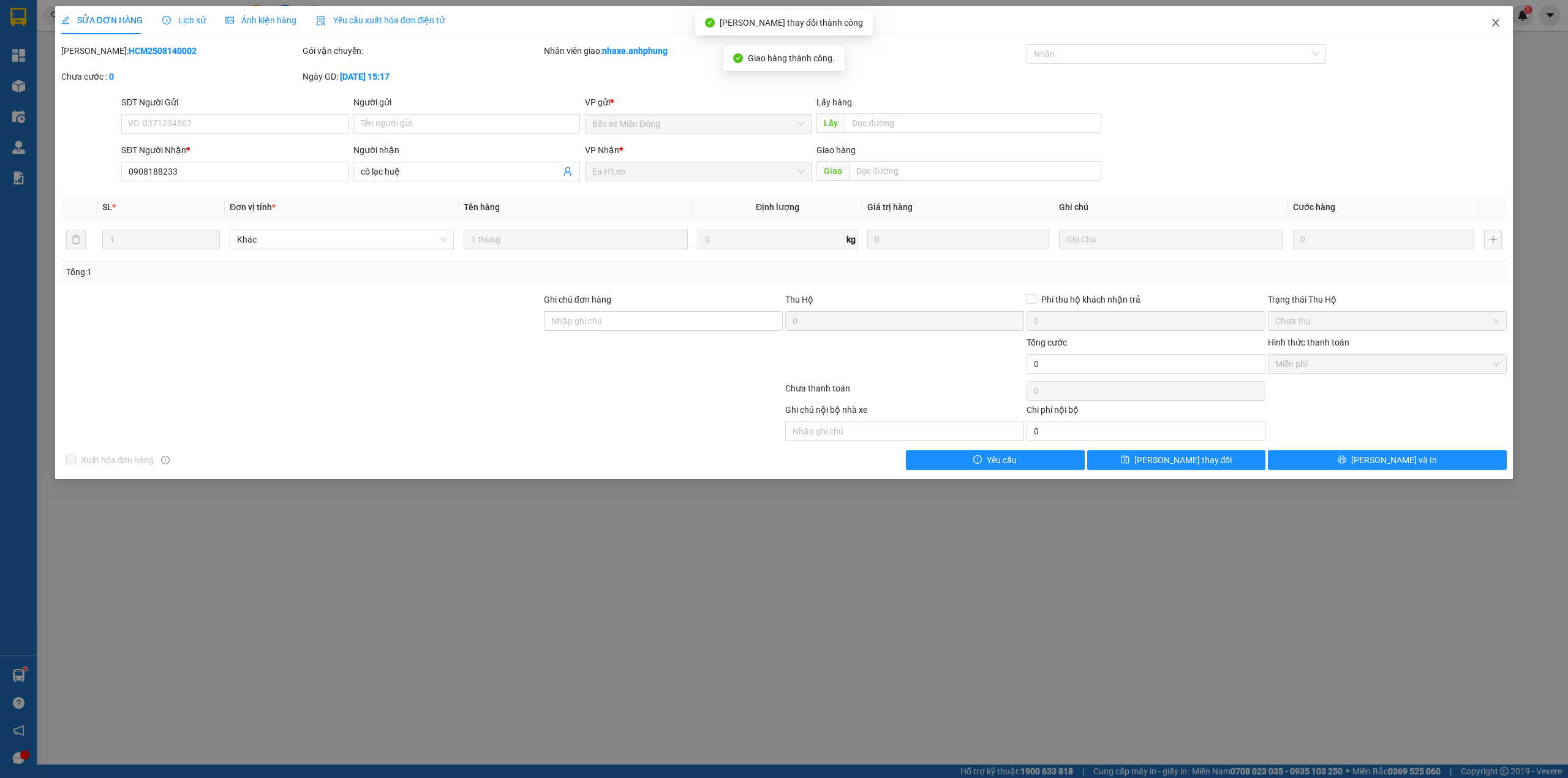
click at [1501, 20] on span "Close" at bounding box center [1494, 23] width 34 height 34
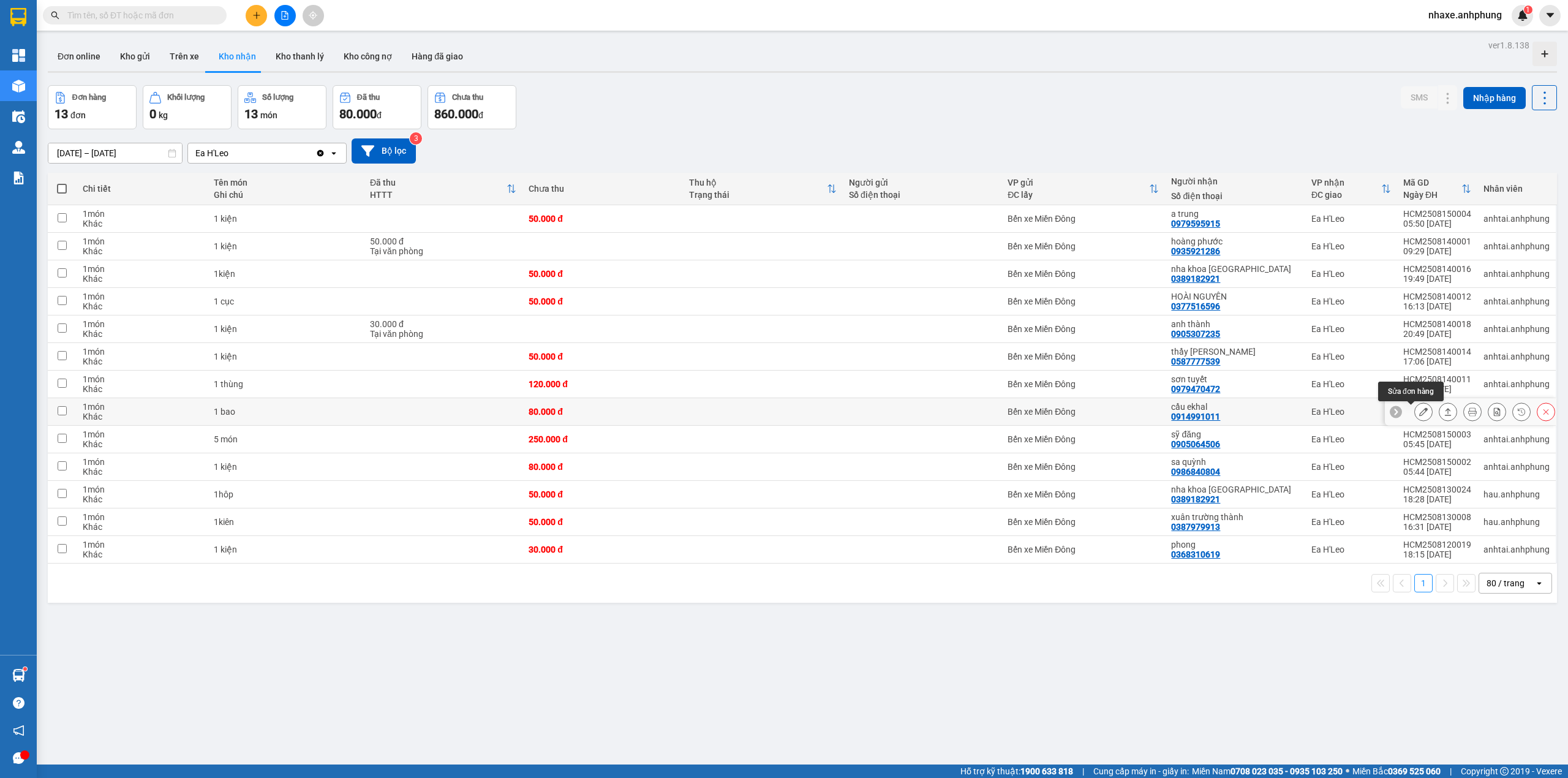
click at [1419, 414] on icon at bounding box center [1423, 412] width 9 height 9
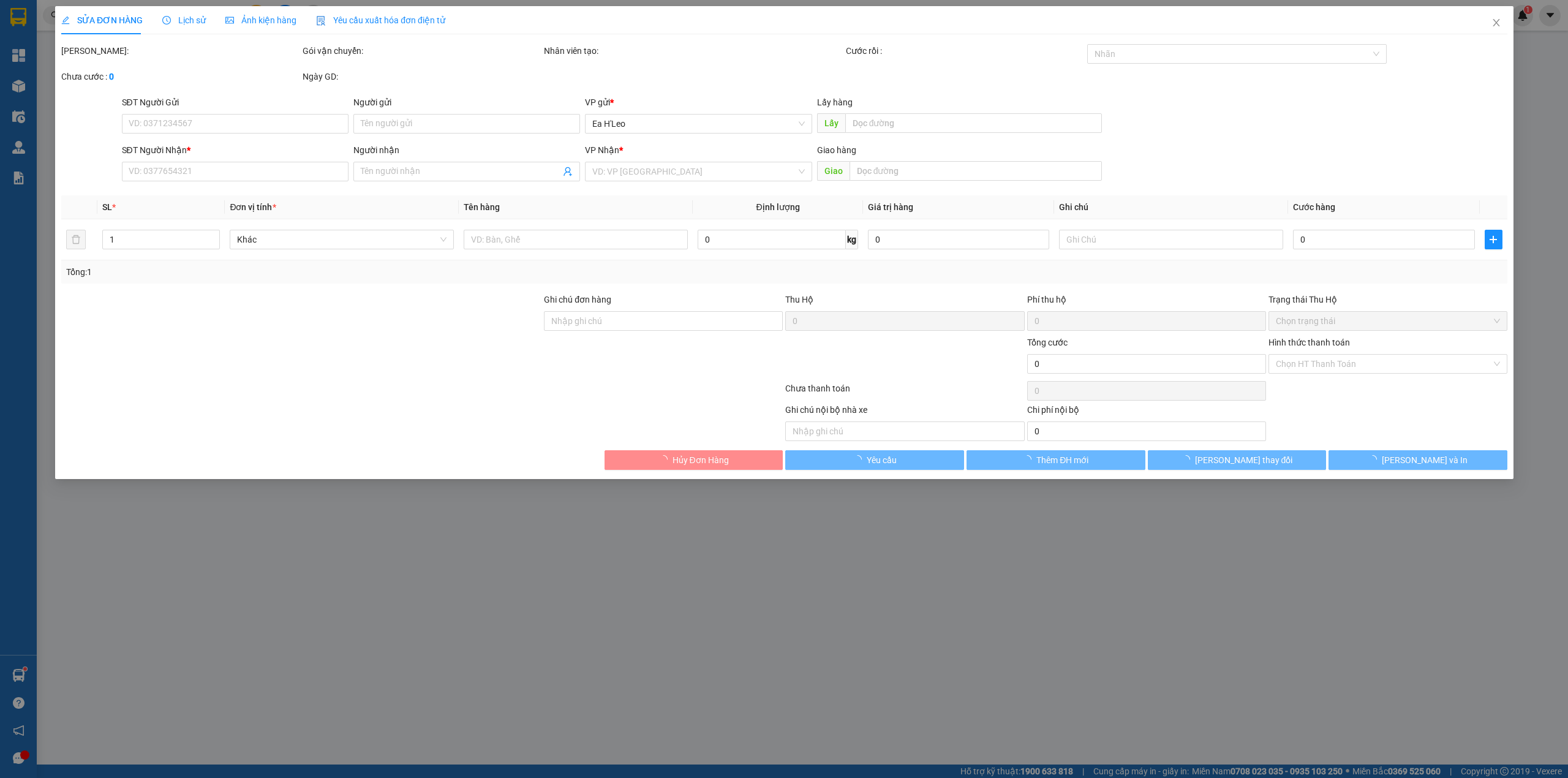
type input "0914991011"
type input "cầu ekhal"
type input "80.000"
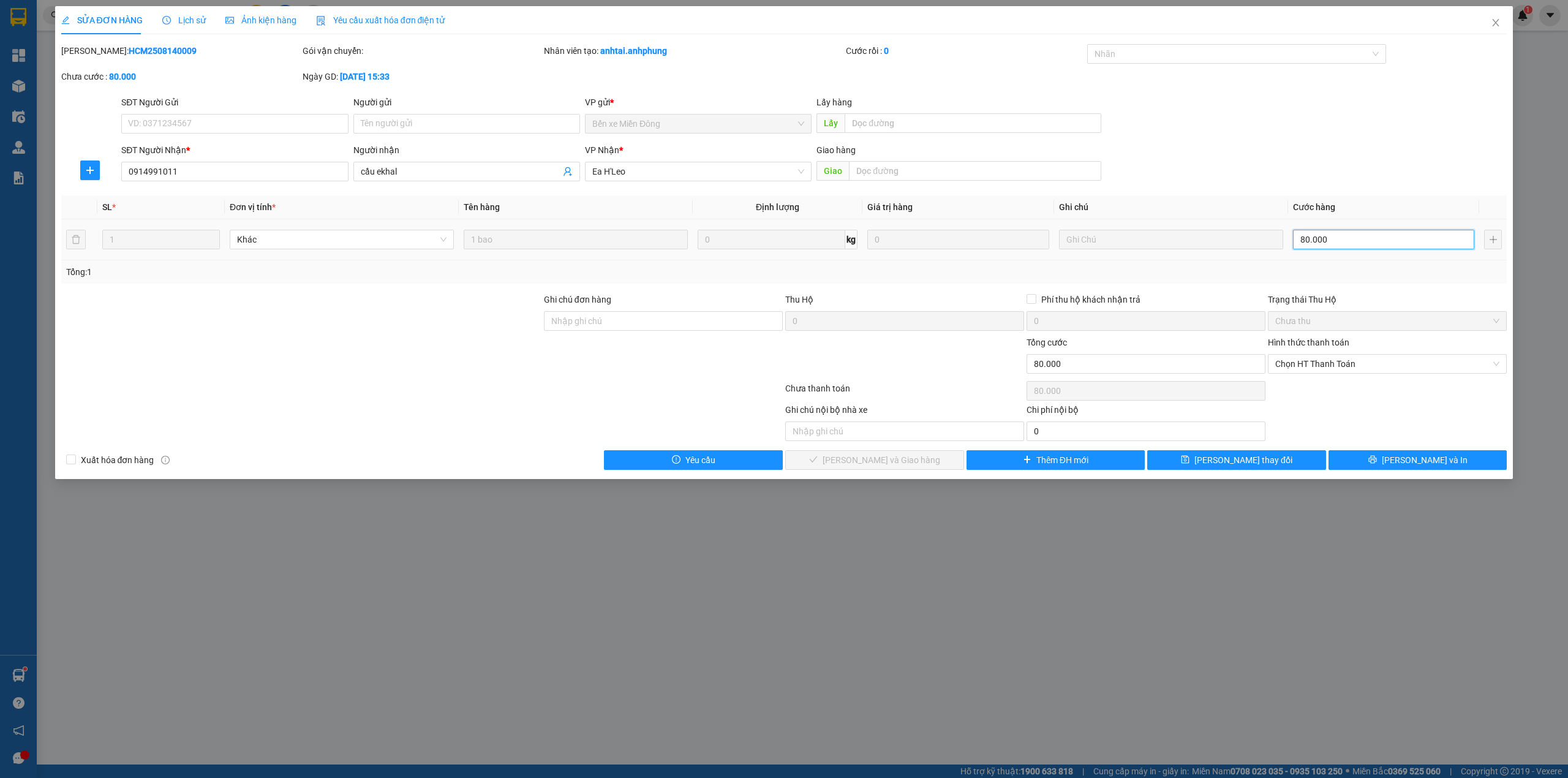
click at [1343, 239] on input "80.000" at bounding box center [1383, 239] width 181 height 19
type input "4"
type input "40"
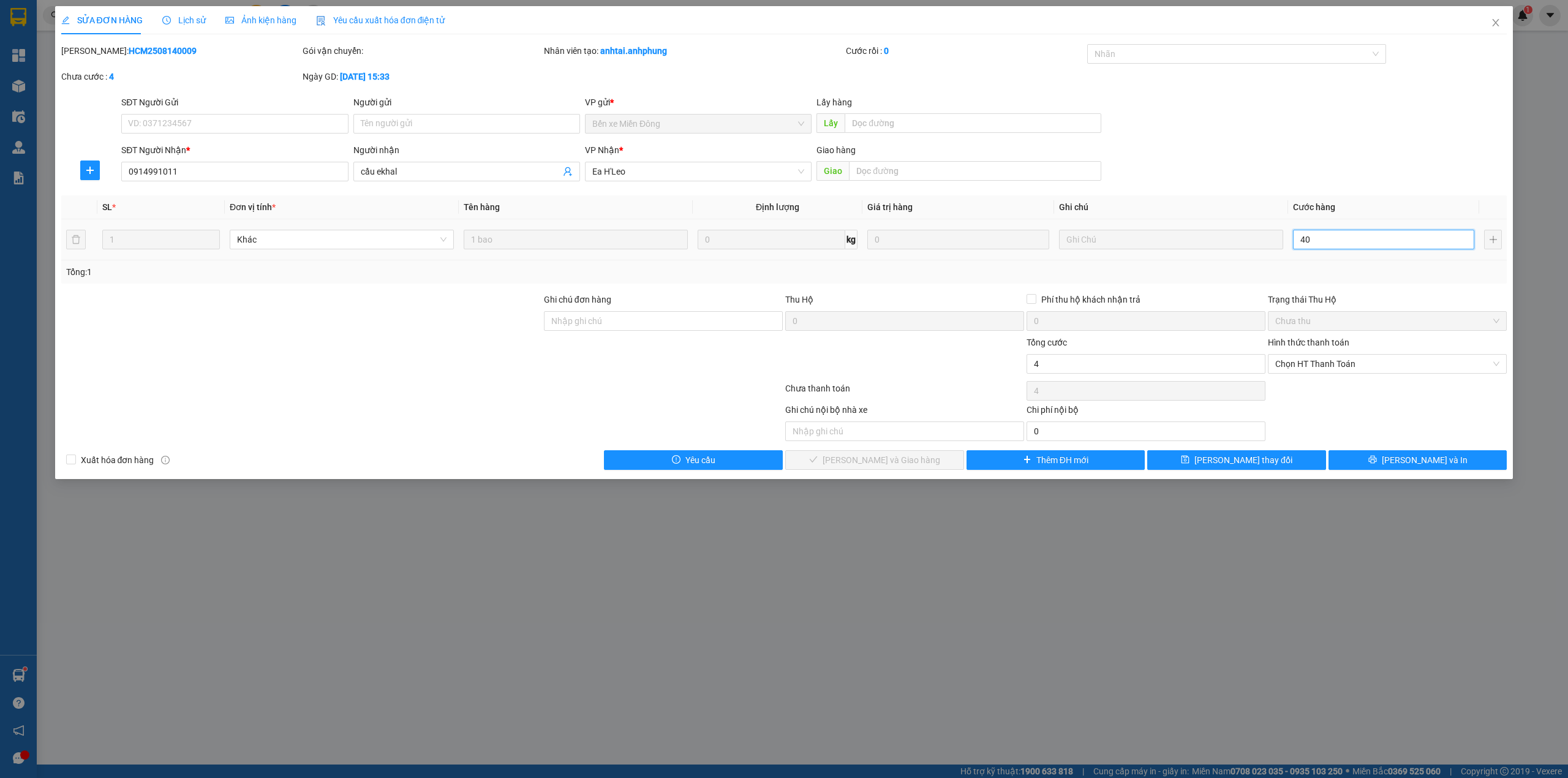
type input "40"
click at [1332, 365] on span "Chọn HT Thanh Toán" at bounding box center [1387, 364] width 224 height 18
type input "40"
type input "40.000"
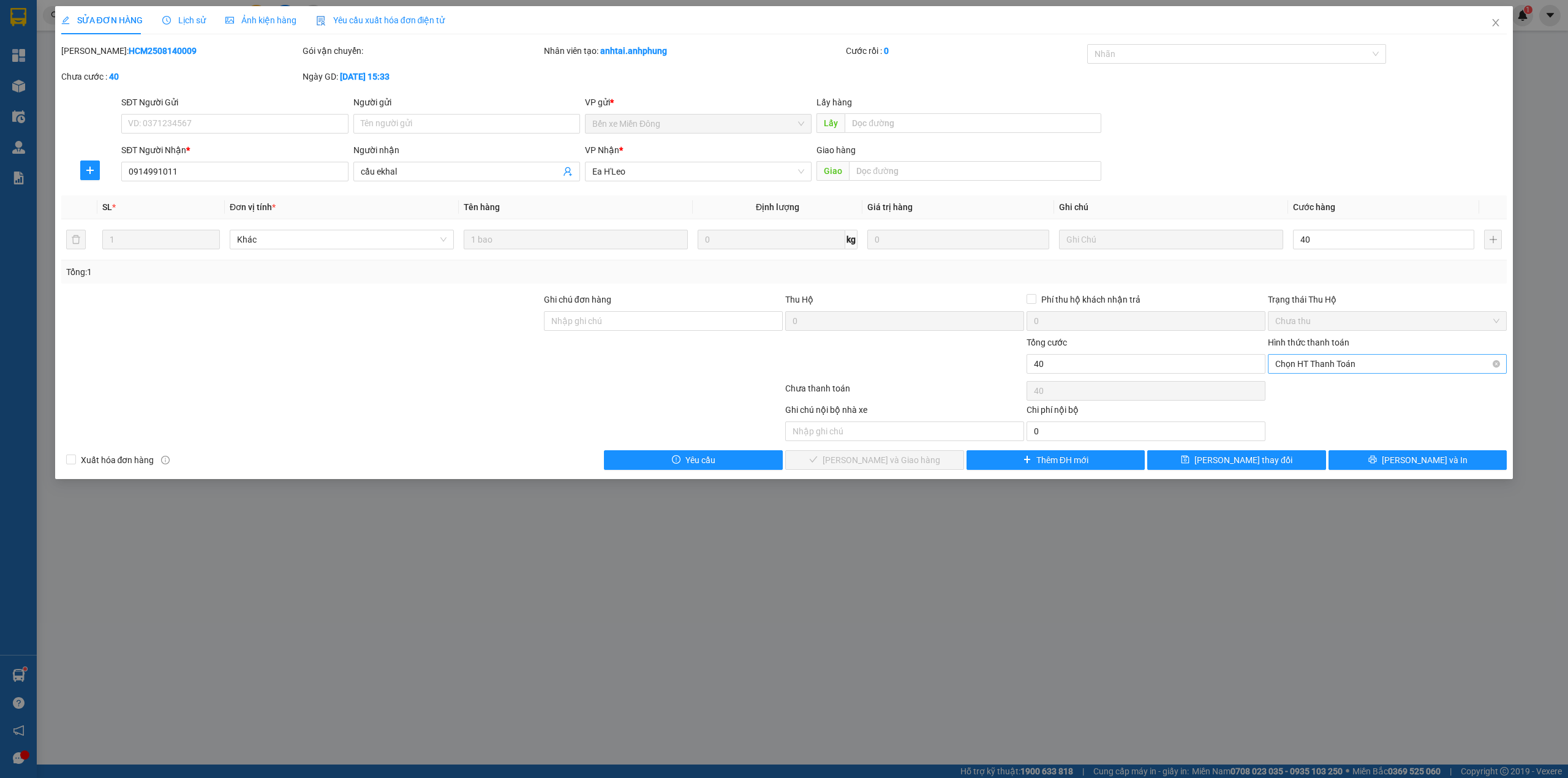
type input "40.000"
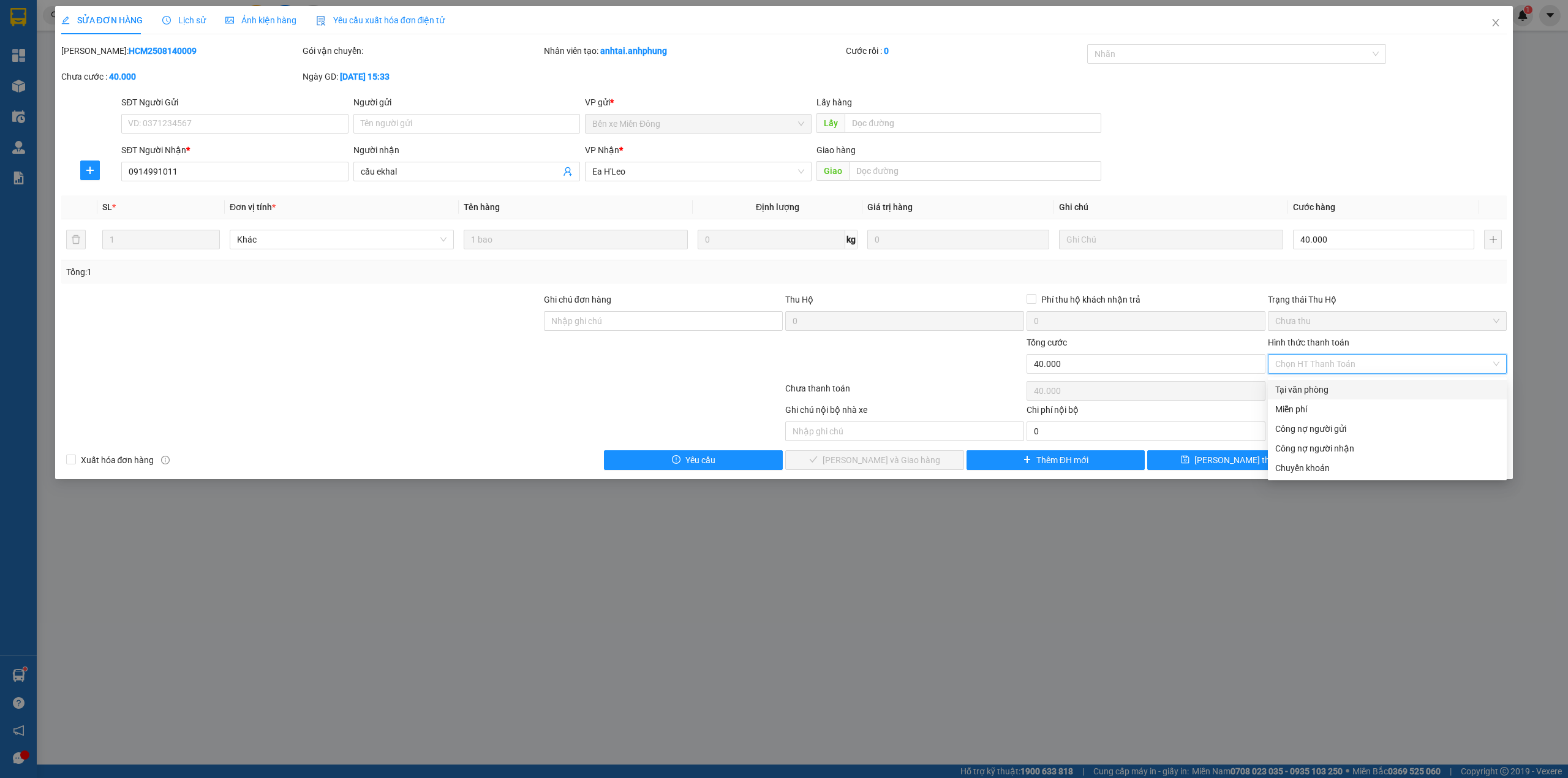
click at [1307, 390] on div "Tại văn phòng" at bounding box center [1387, 389] width 224 height 13
type input "0"
click at [1307, 390] on div "Chọn HT Thanh Toán" at bounding box center [1387, 391] width 241 height 25
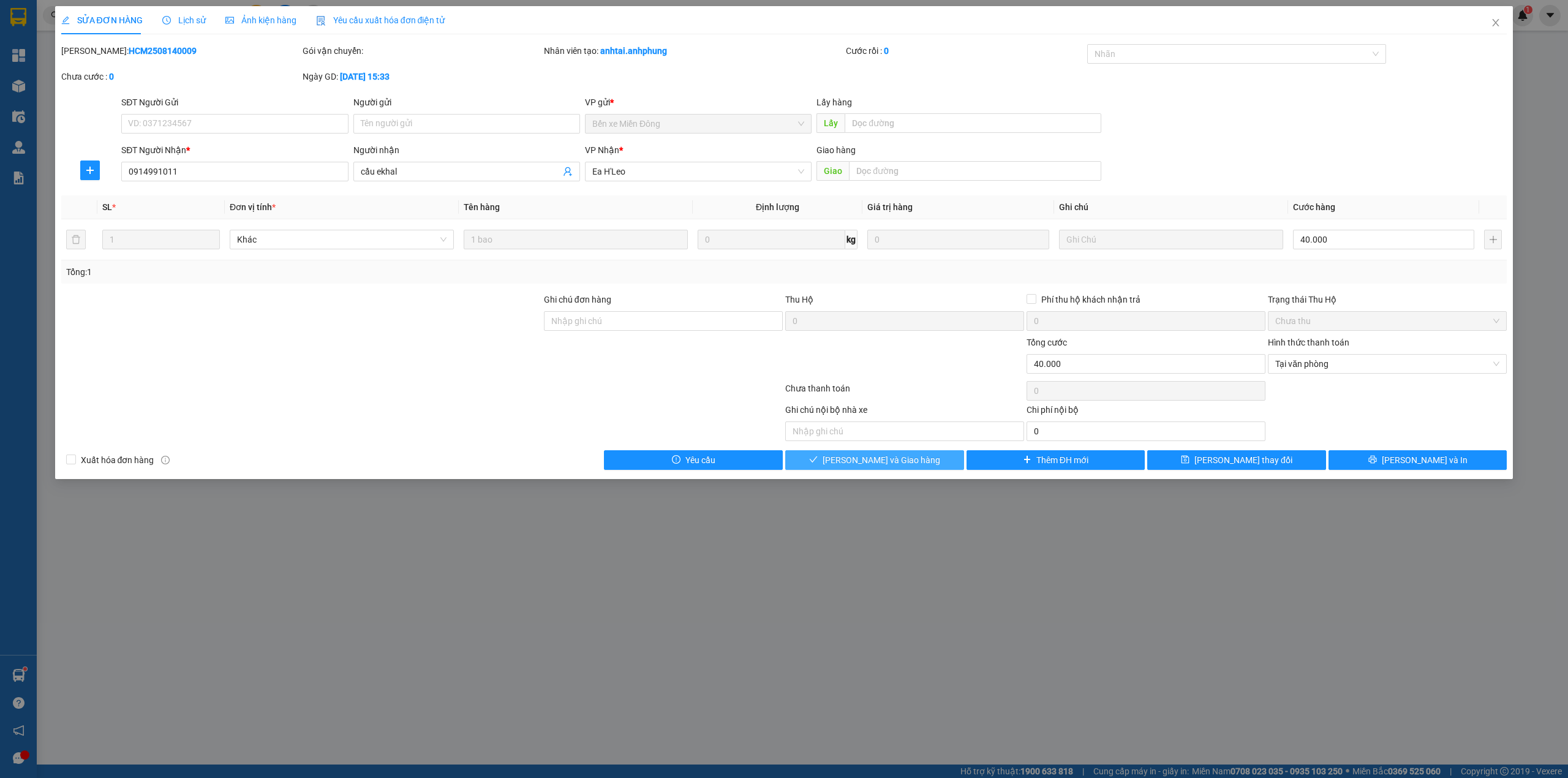
click at [927, 458] on button "[PERSON_NAME] và Giao hàng" at bounding box center [874, 460] width 179 height 19
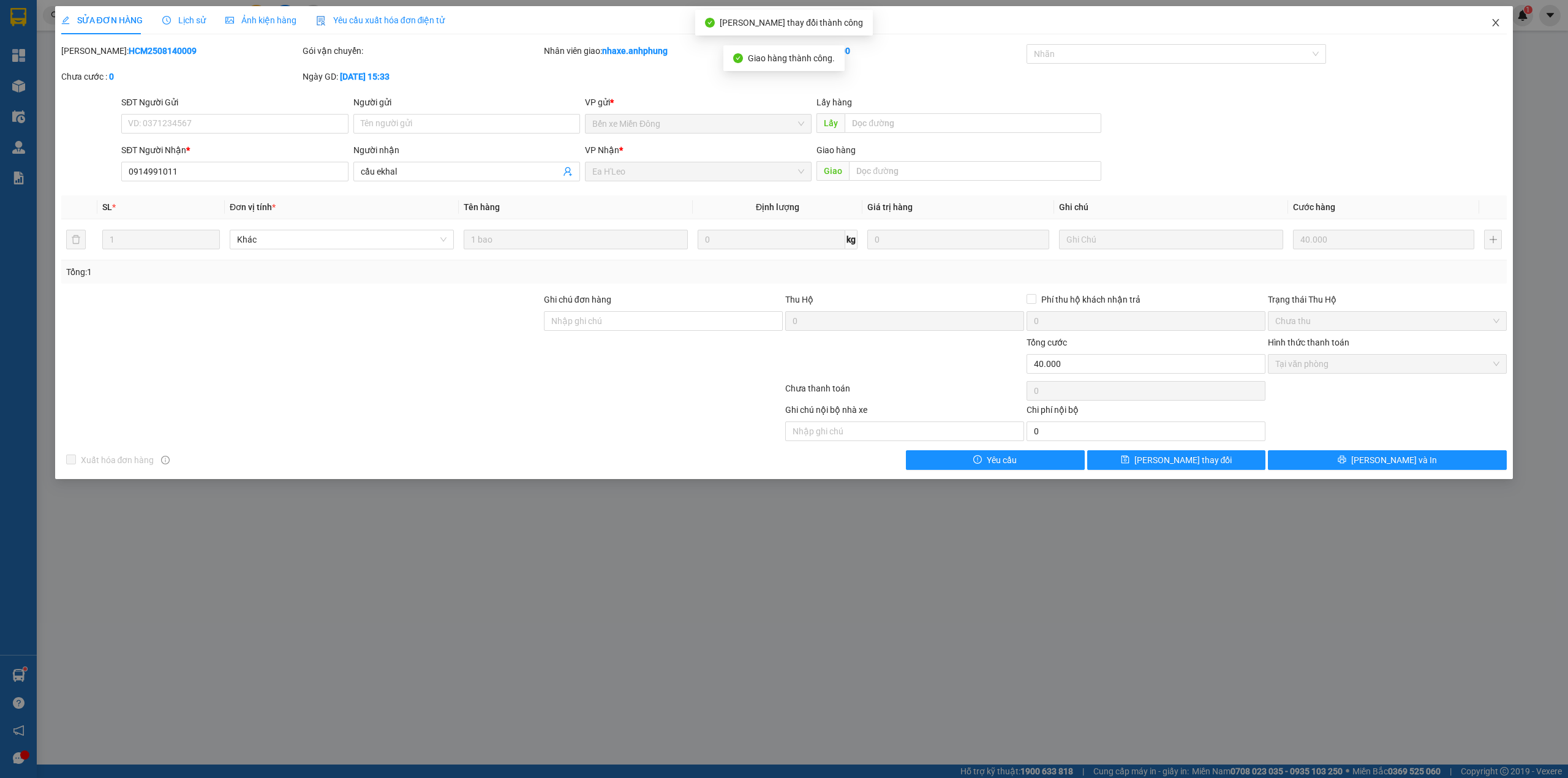
click at [1494, 18] on span "Close" at bounding box center [1494, 23] width 34 height 34
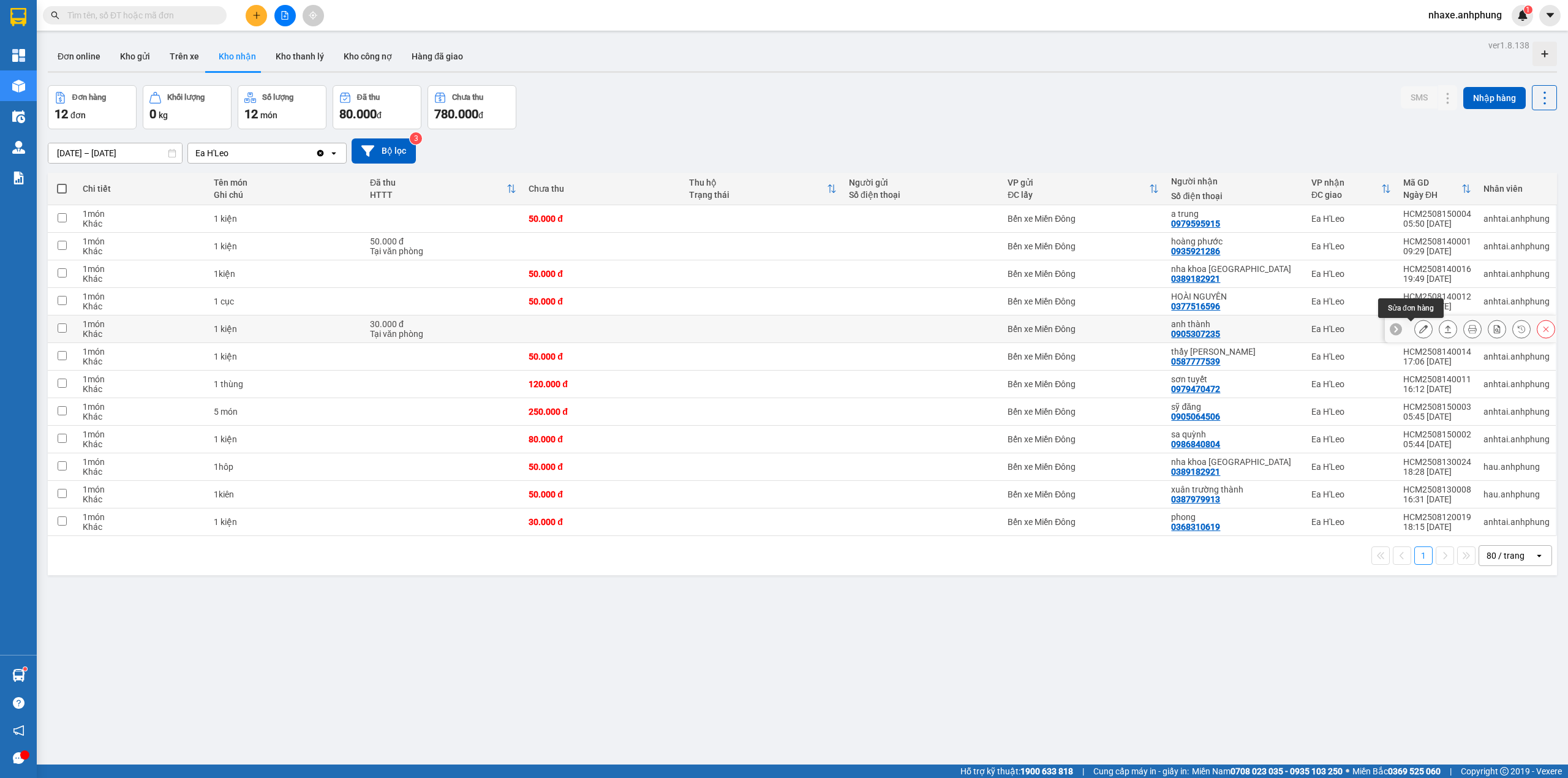
click at [1419, 331] on icon at bounding box center [1423, 329] width 9 height 9
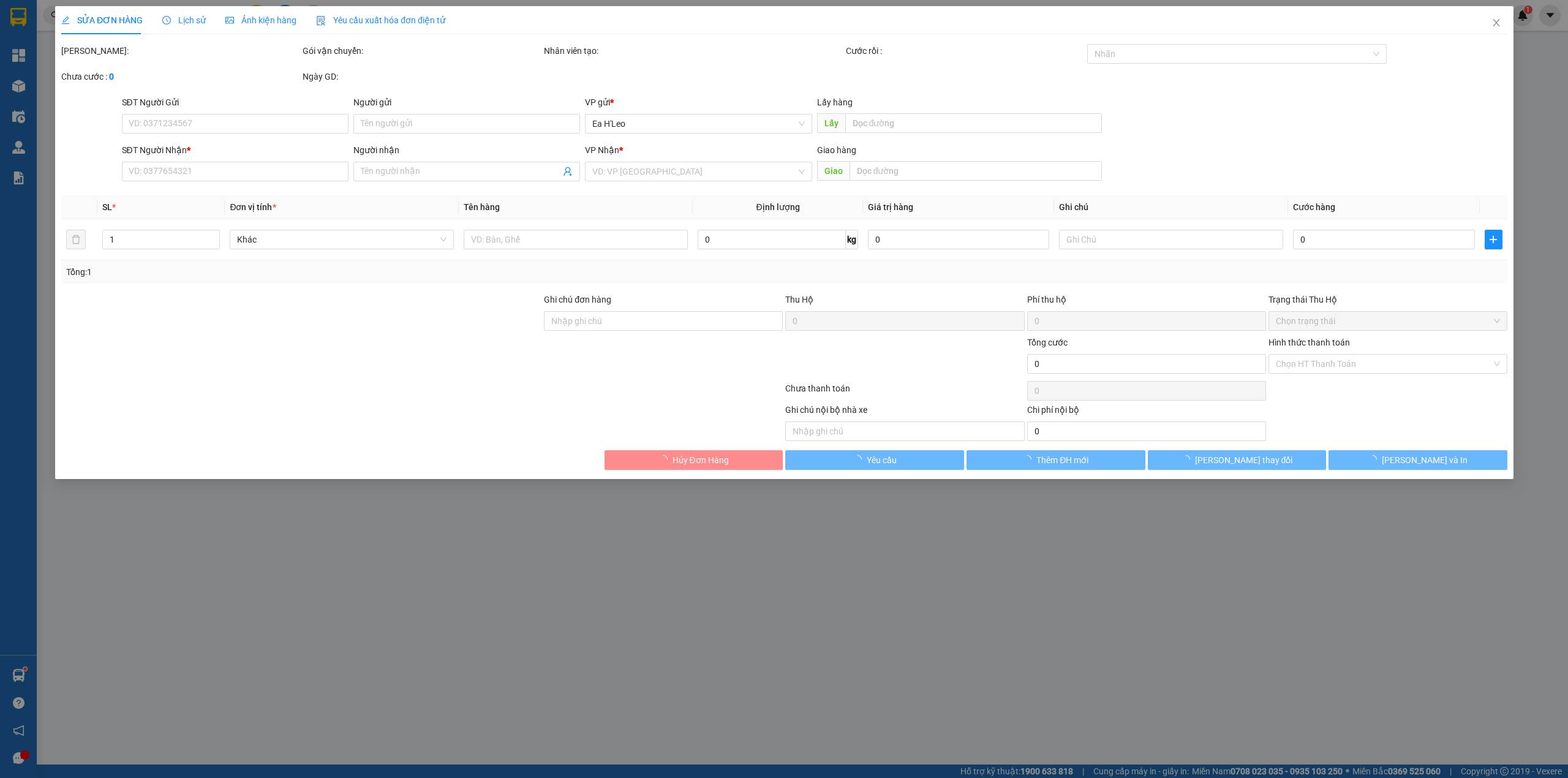
type input "0905307235"
type input "anh thành"
type input "Cước rồi"
type input "30.000"
type input "0"
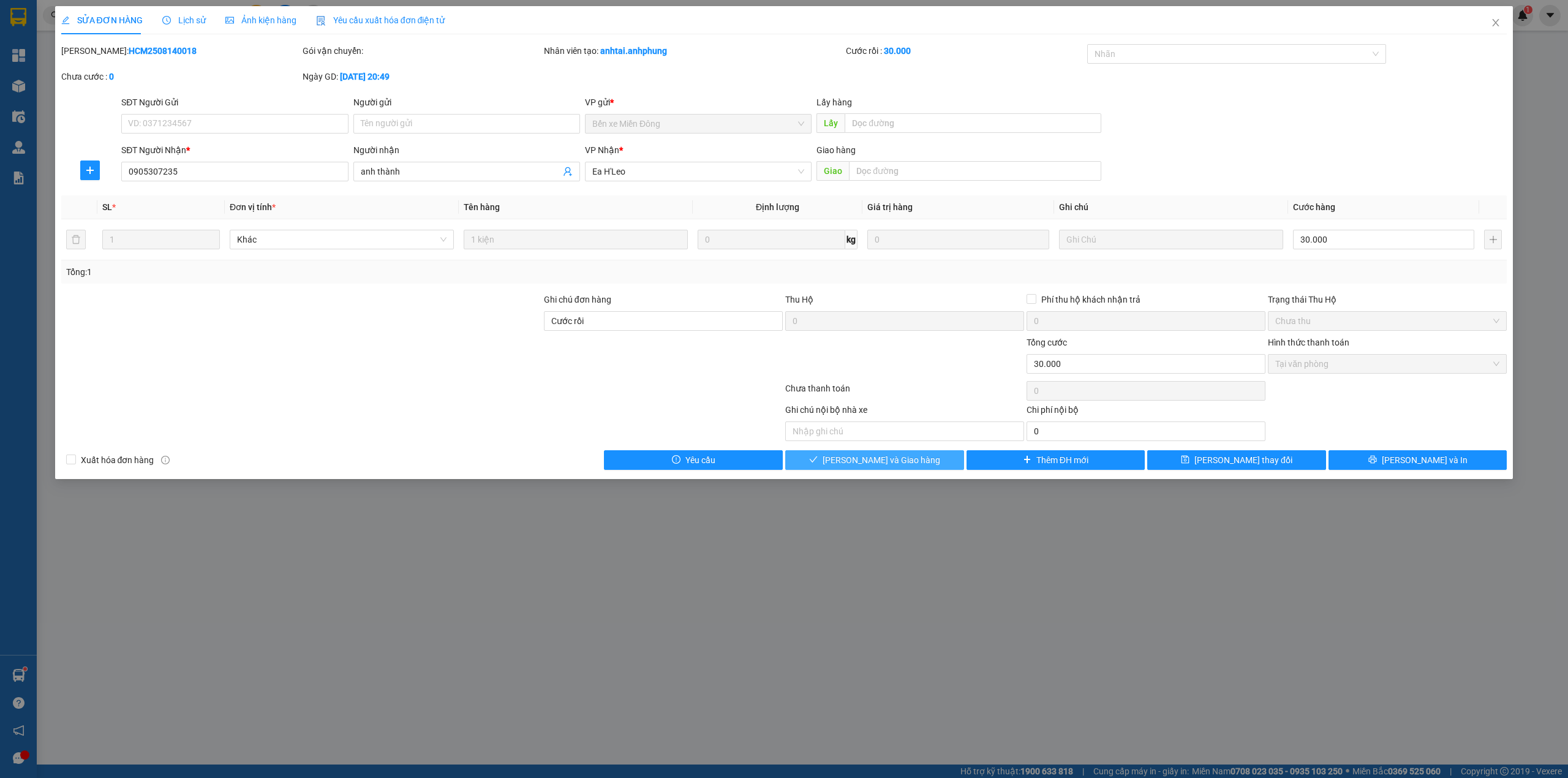
click at [913, 454] on button "[PERSON_NAME] và Giao hàng" at bounding box center [874, 460] width 179 height 19
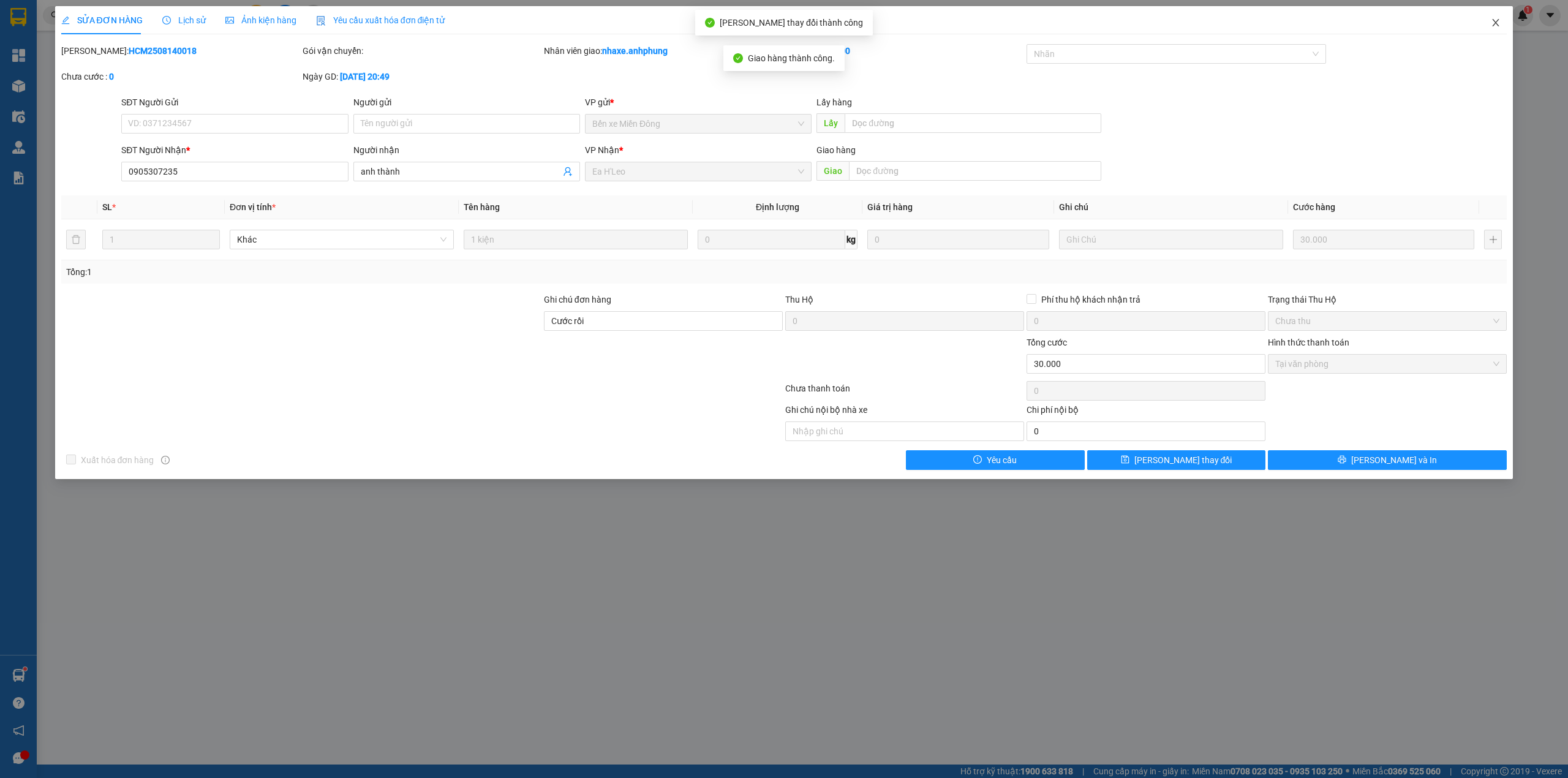
click at [1501, 25] on span "Close" at bounding box center [1494, 23] width 34 height 34
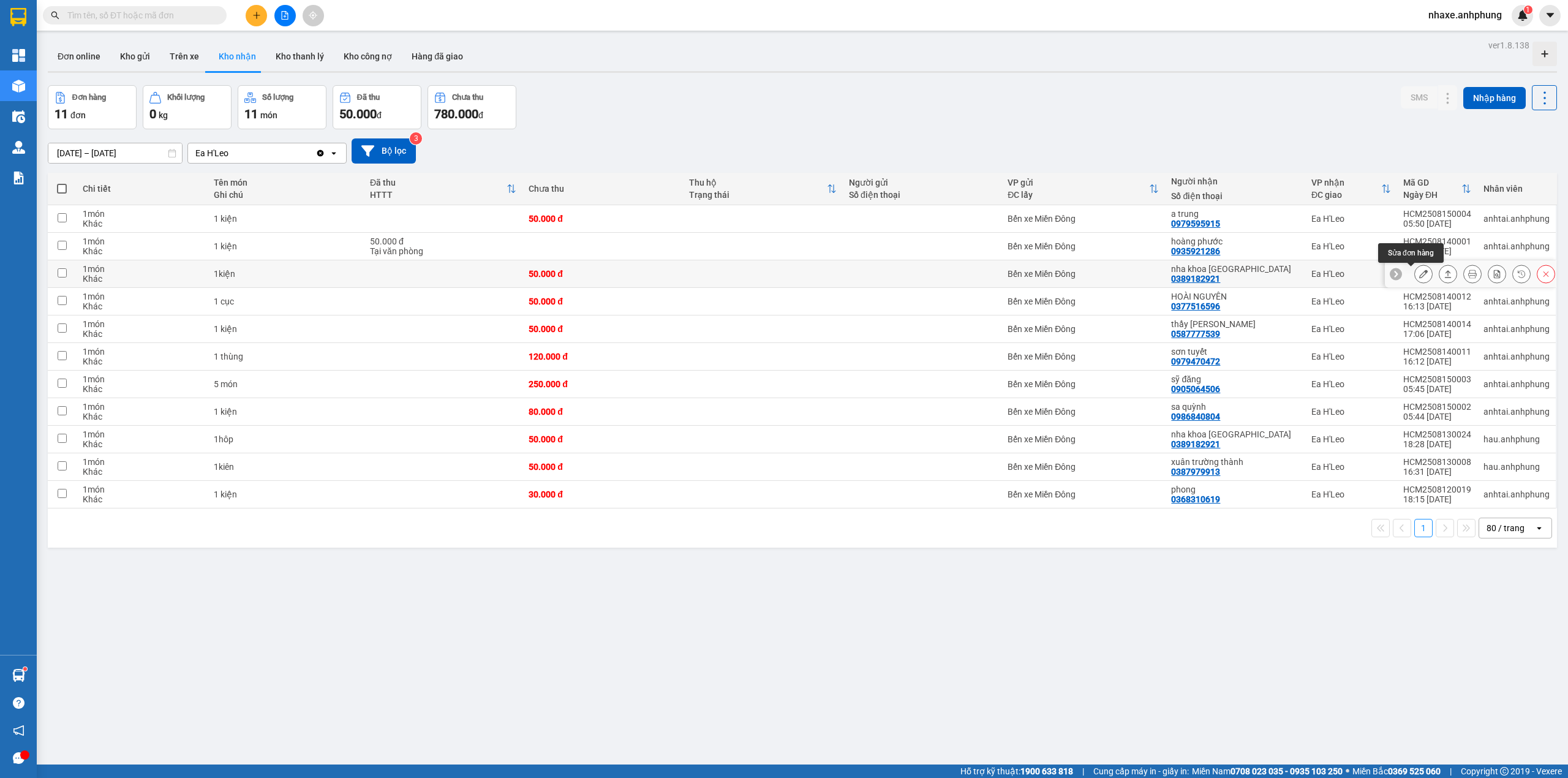
click at [1415, 275] on button at bounding box center [1423, 274] width 18 height 21
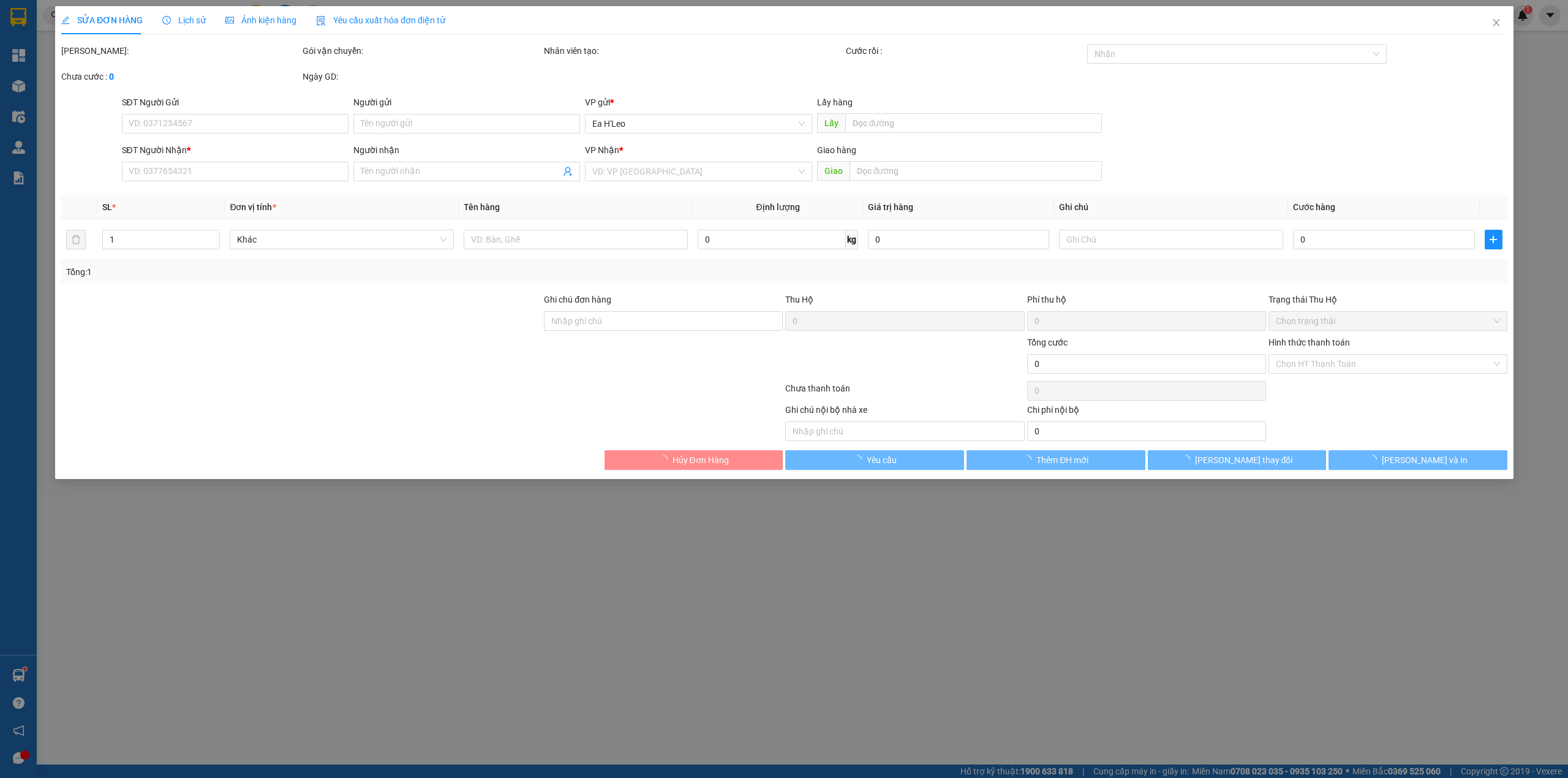
type input "0389182921"
type input "nha khoa [GEOGRAPHIC_DATA]"
type input "50.000"
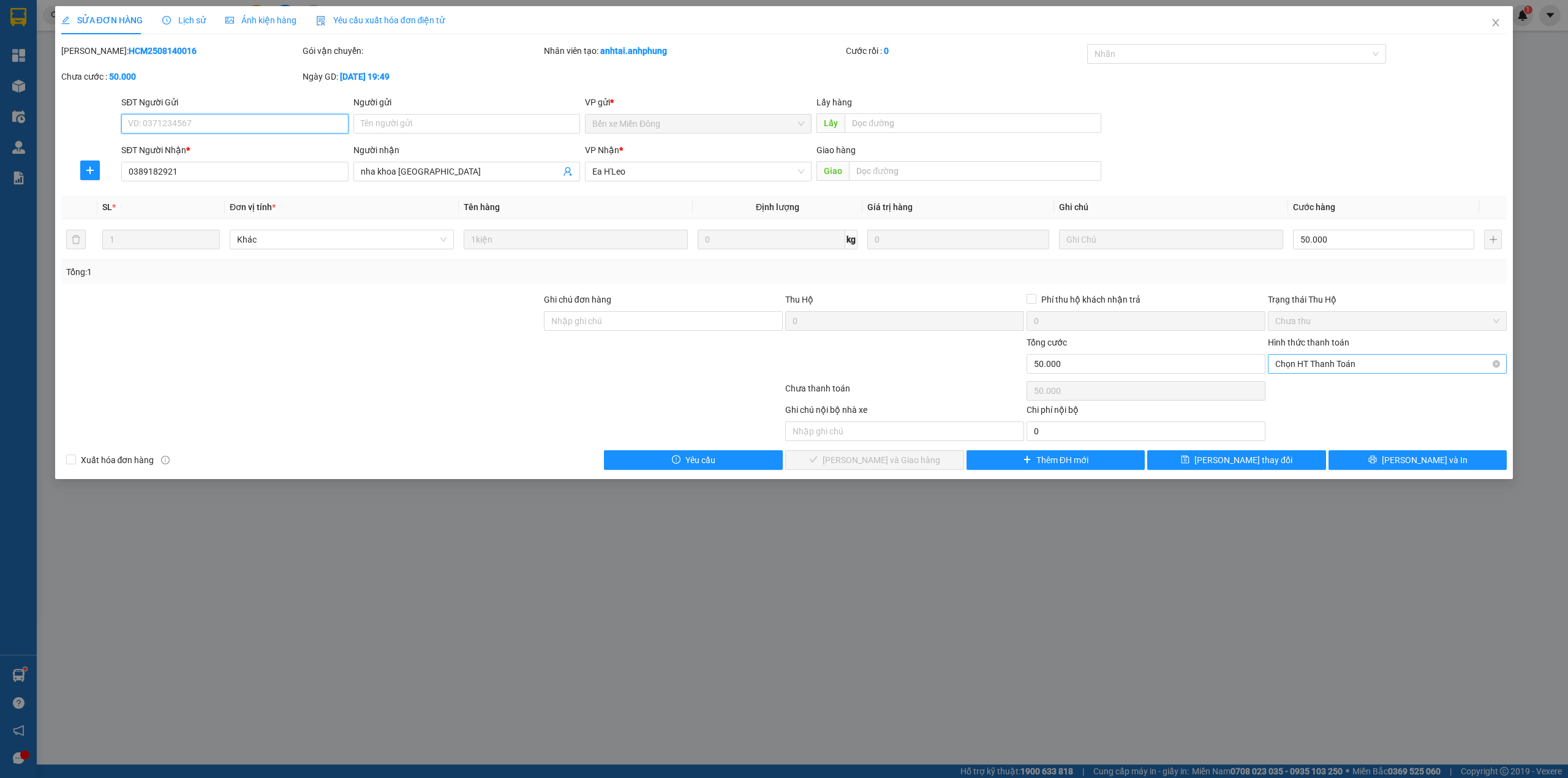
click at [1310, 365] on span "Chọn HT Thanh Toán" at bounding box center [1387, 364] width 224 height 18
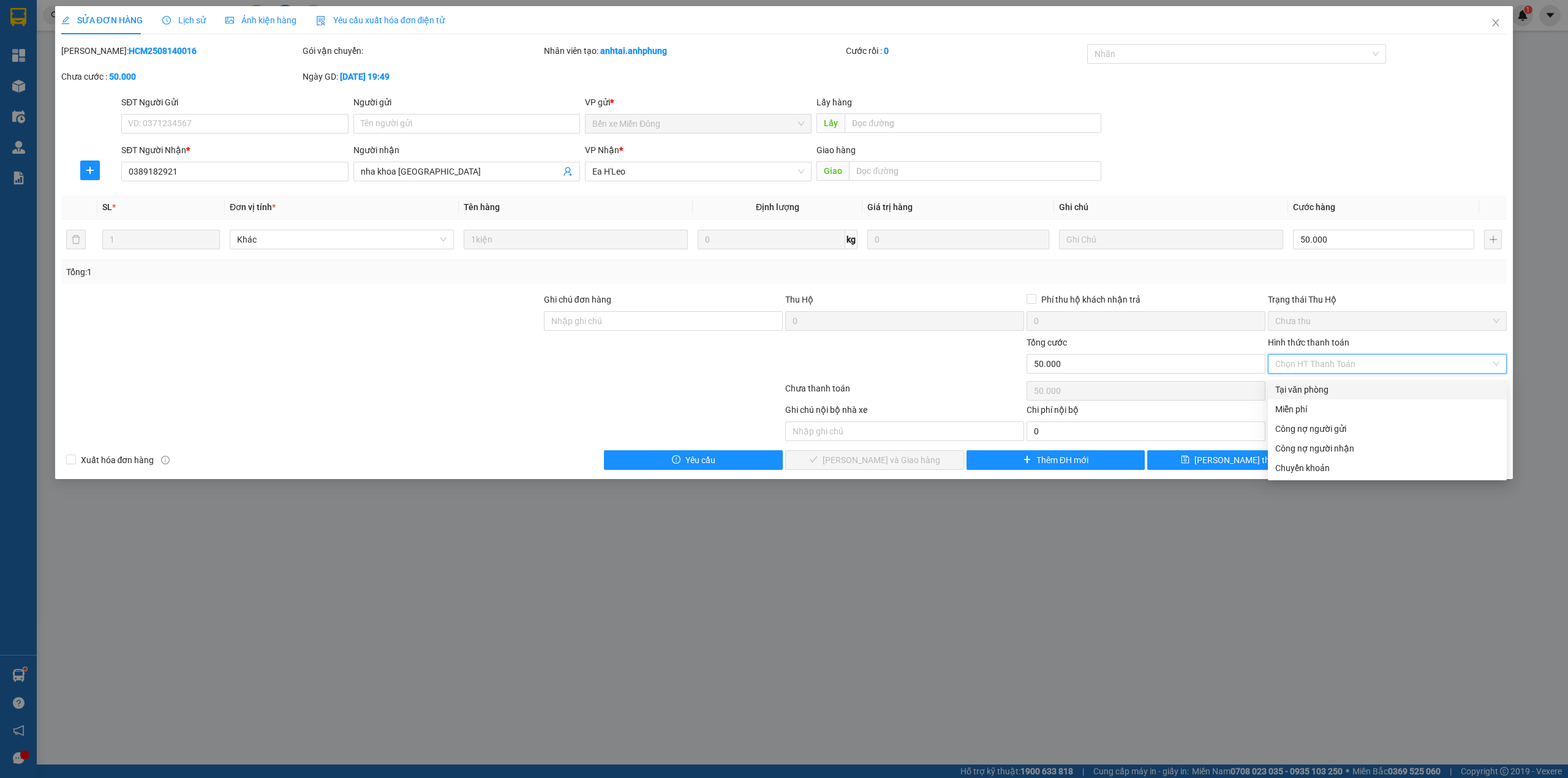
click at [1299, 390] on div "Tại văn phòng" at bounding box center [1387, 389] width 224 height 13
type input "0"
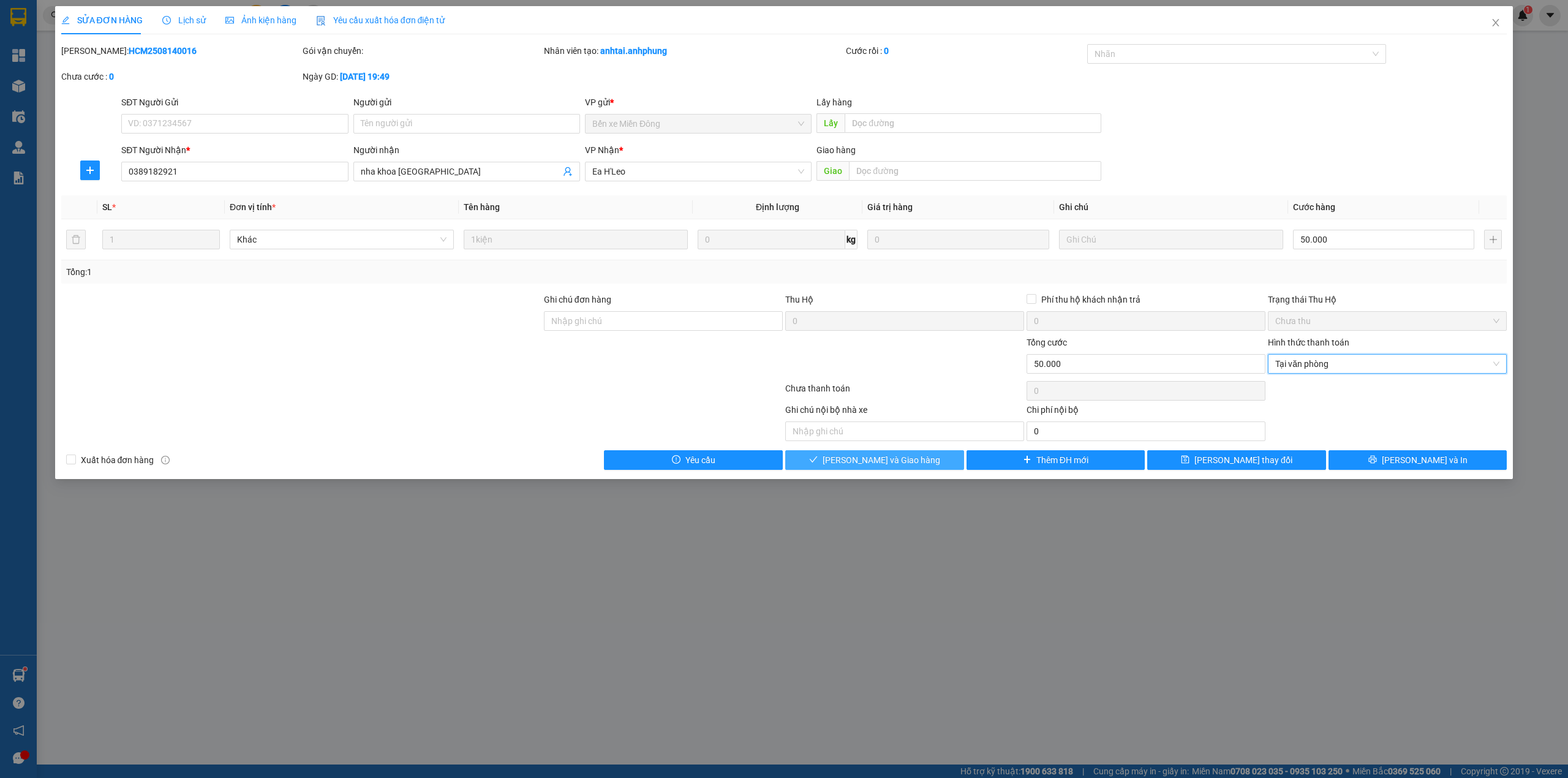
click at [943, 464] on button "[PERSON_NAME] và Giao hàng" at bounding box center [874, 460] width 179 height 19
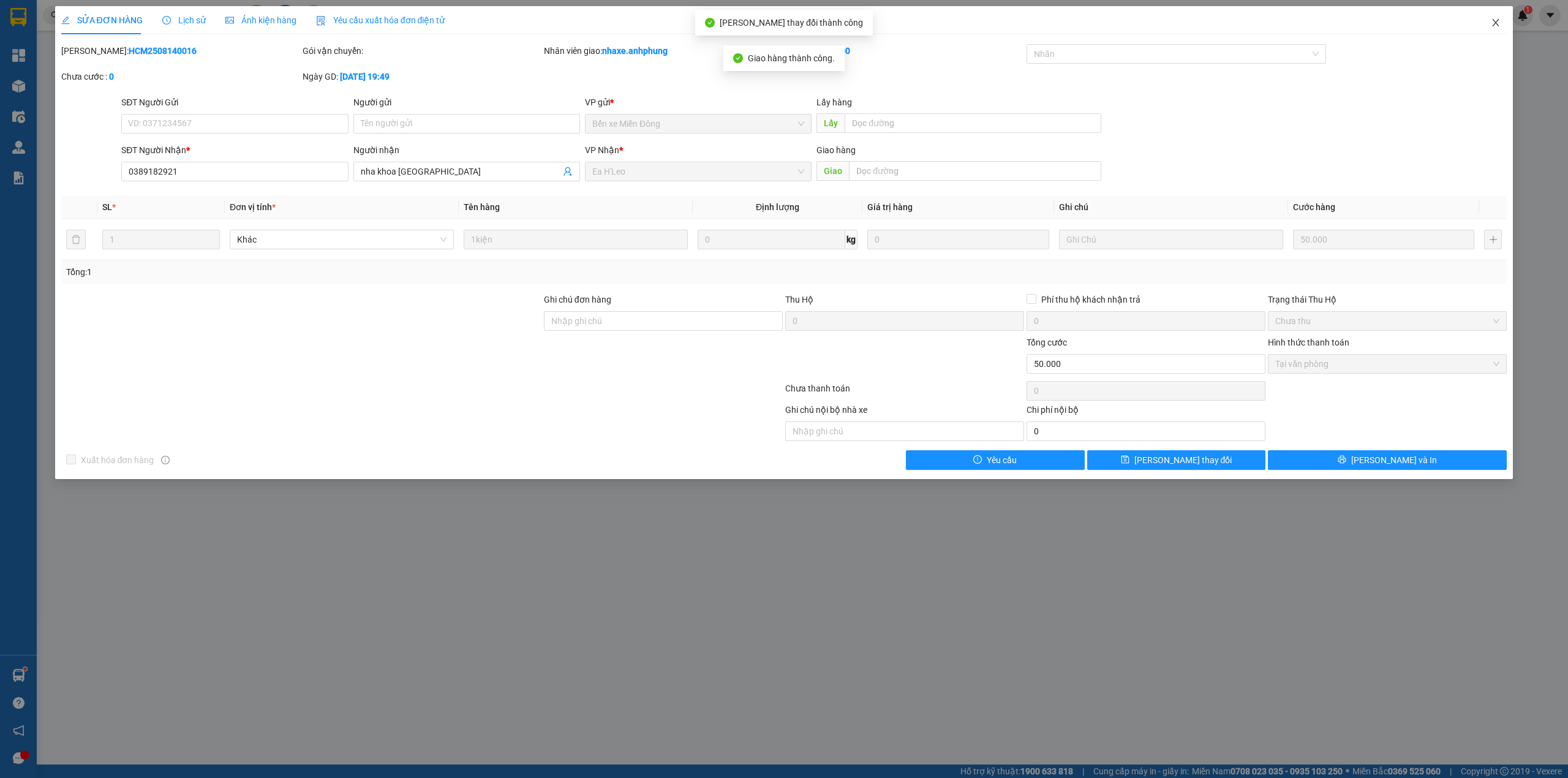
click at [1494, 18] on icon "close" at bounding box center [1494, 22] width 10 height 10
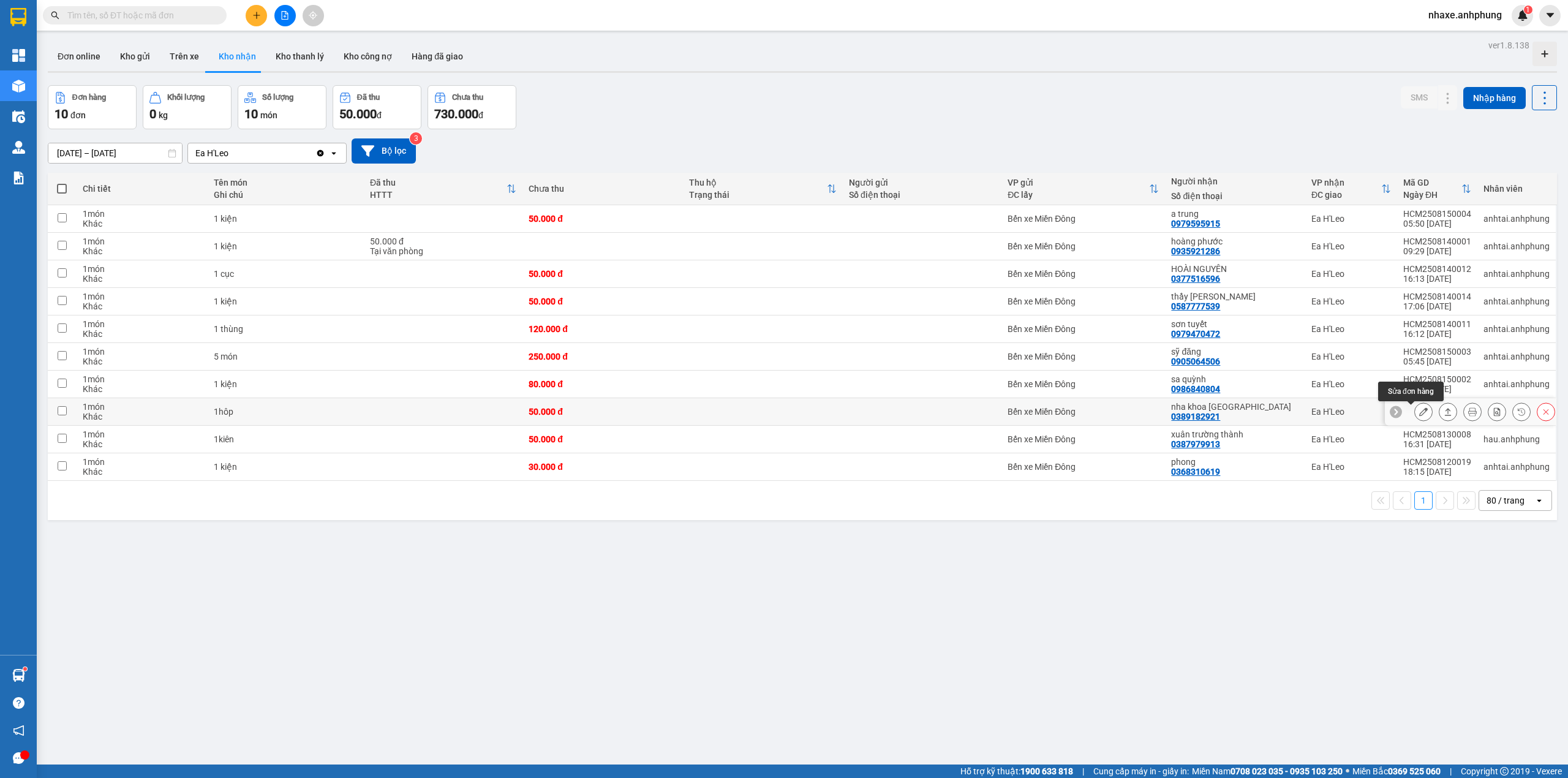
click at [1419, 412] on icon at bounding box center [1423, 412] width 9 height 9
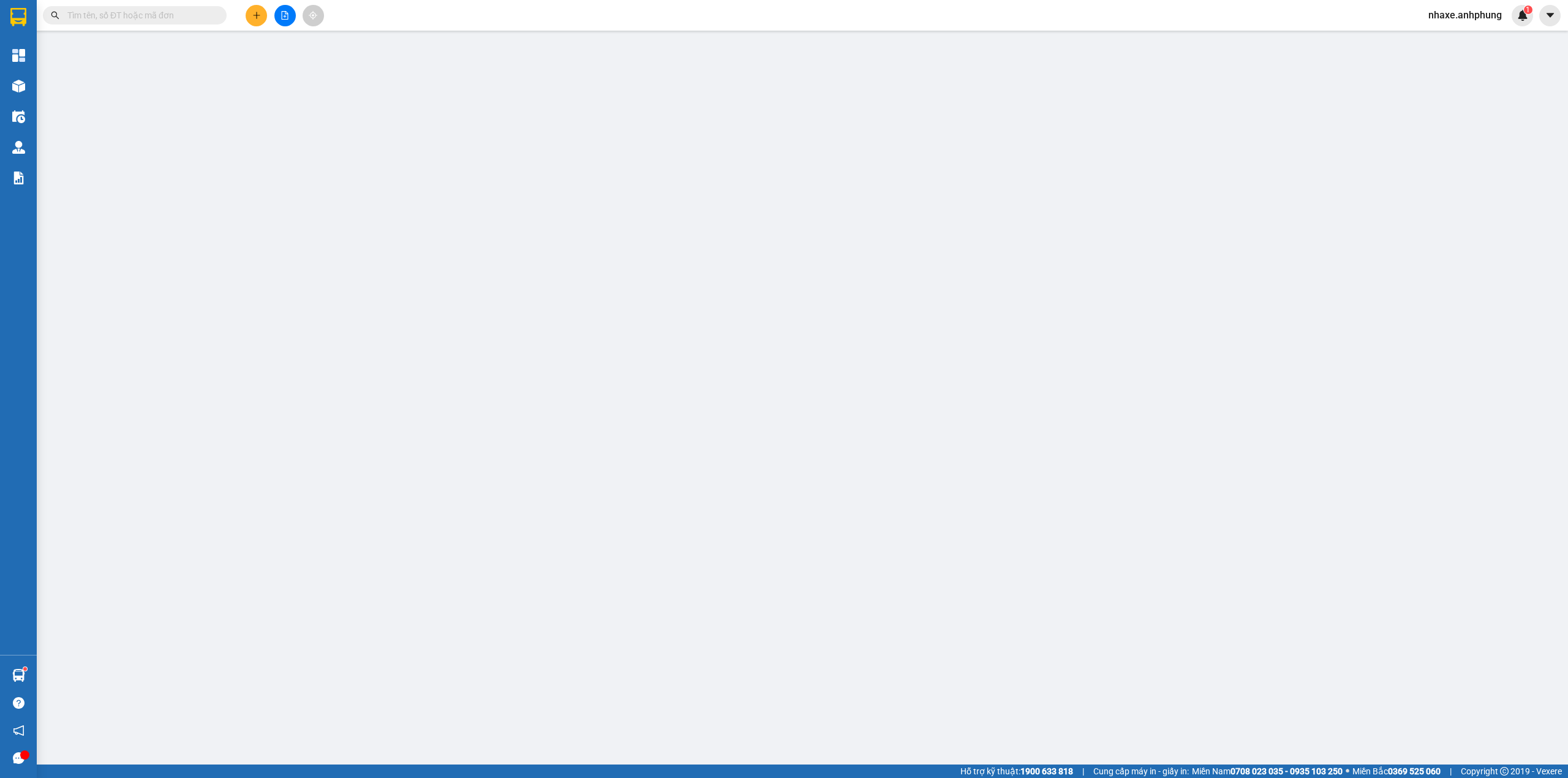
type input "0389182921"
type input "nha khoa [GEOGRAPHIC_DATA]"
type input "50.000"
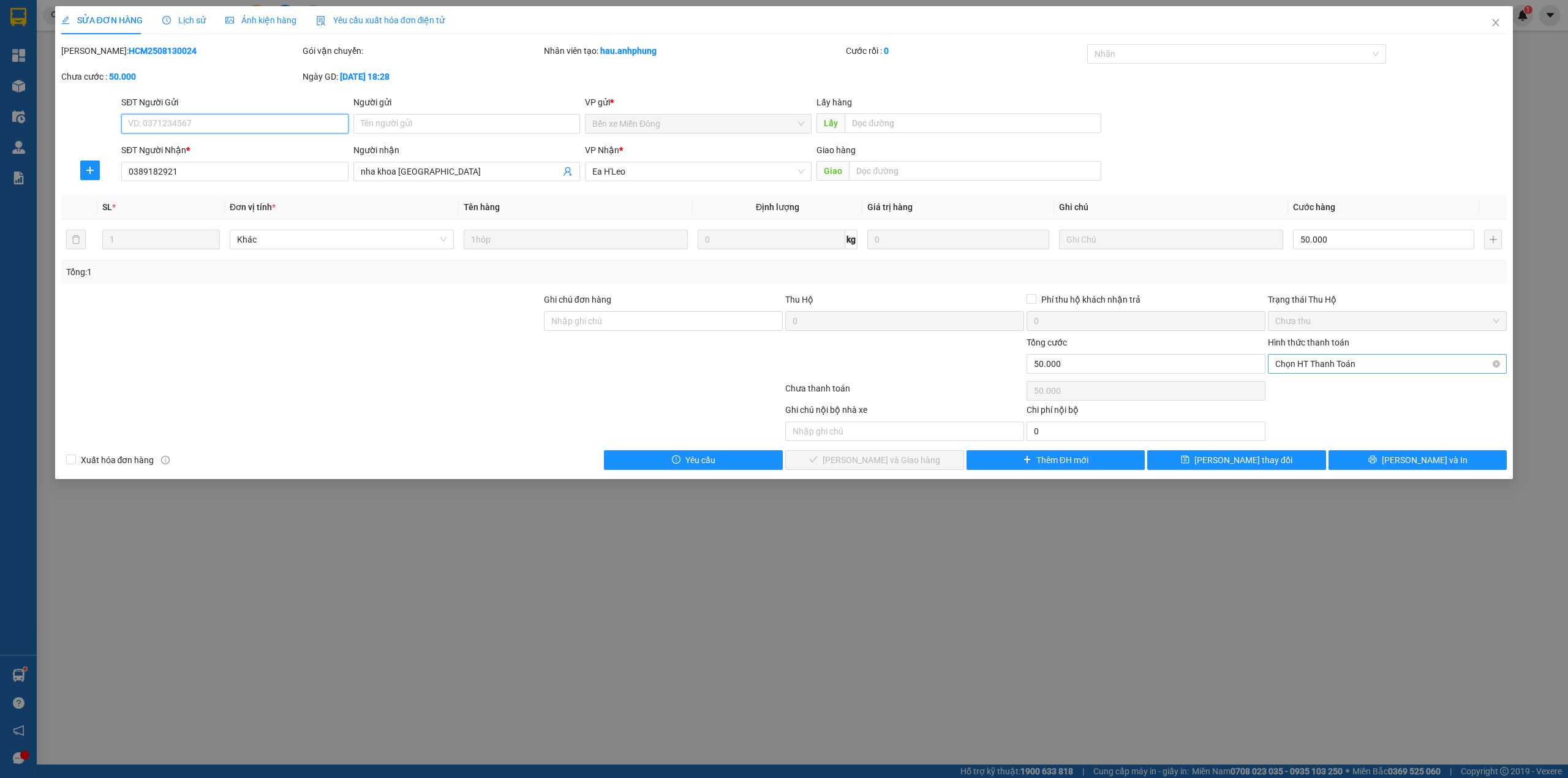
click at [1316, 364] on span "Chọn HT Thanh Toán" at bounding box center [1387, 364] width 224 height 18
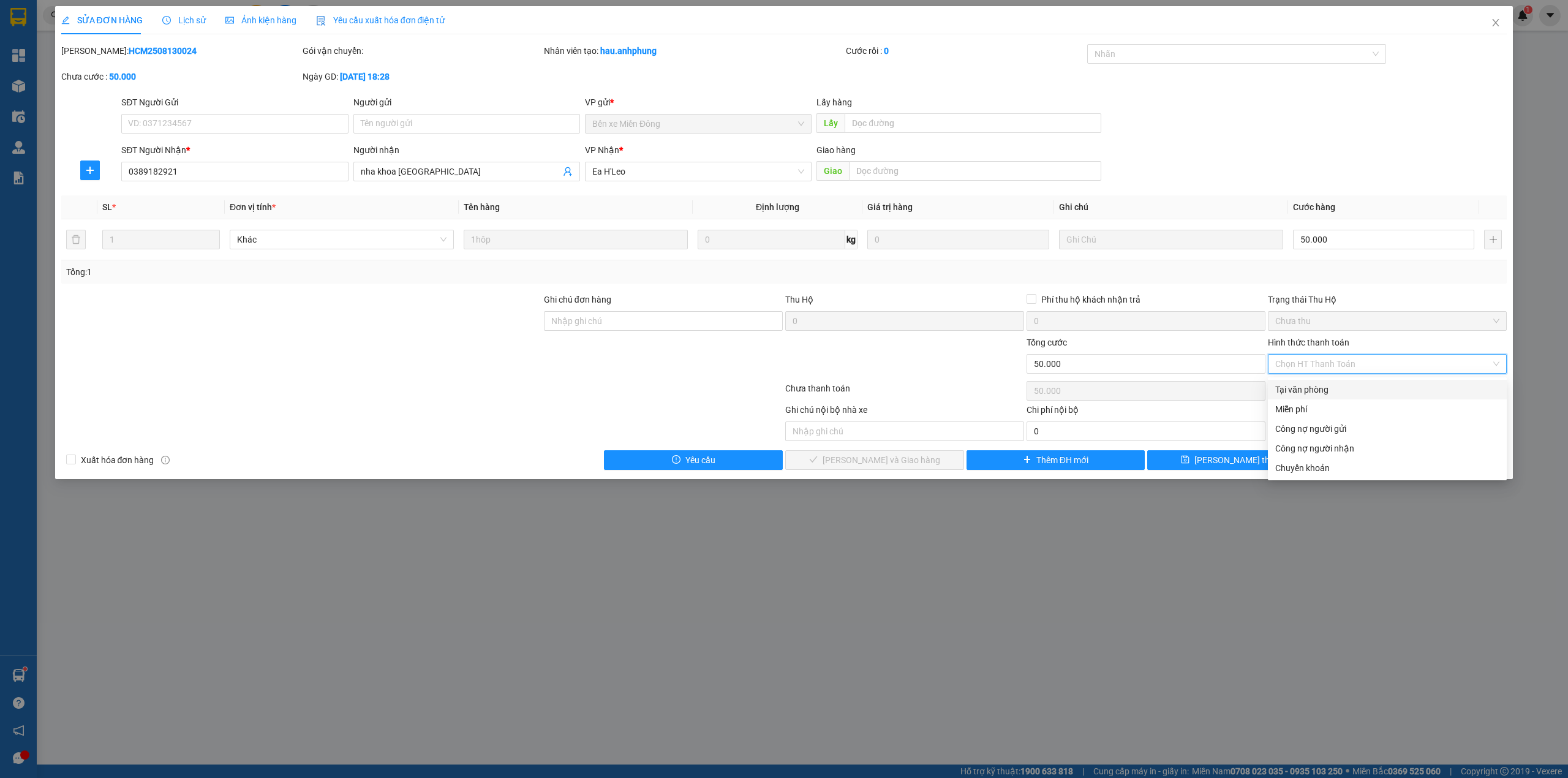
click at [1304, 391] on div "Tại văn phòng" at bounding box center [1387, 389] width 224 height 13
type input "0"
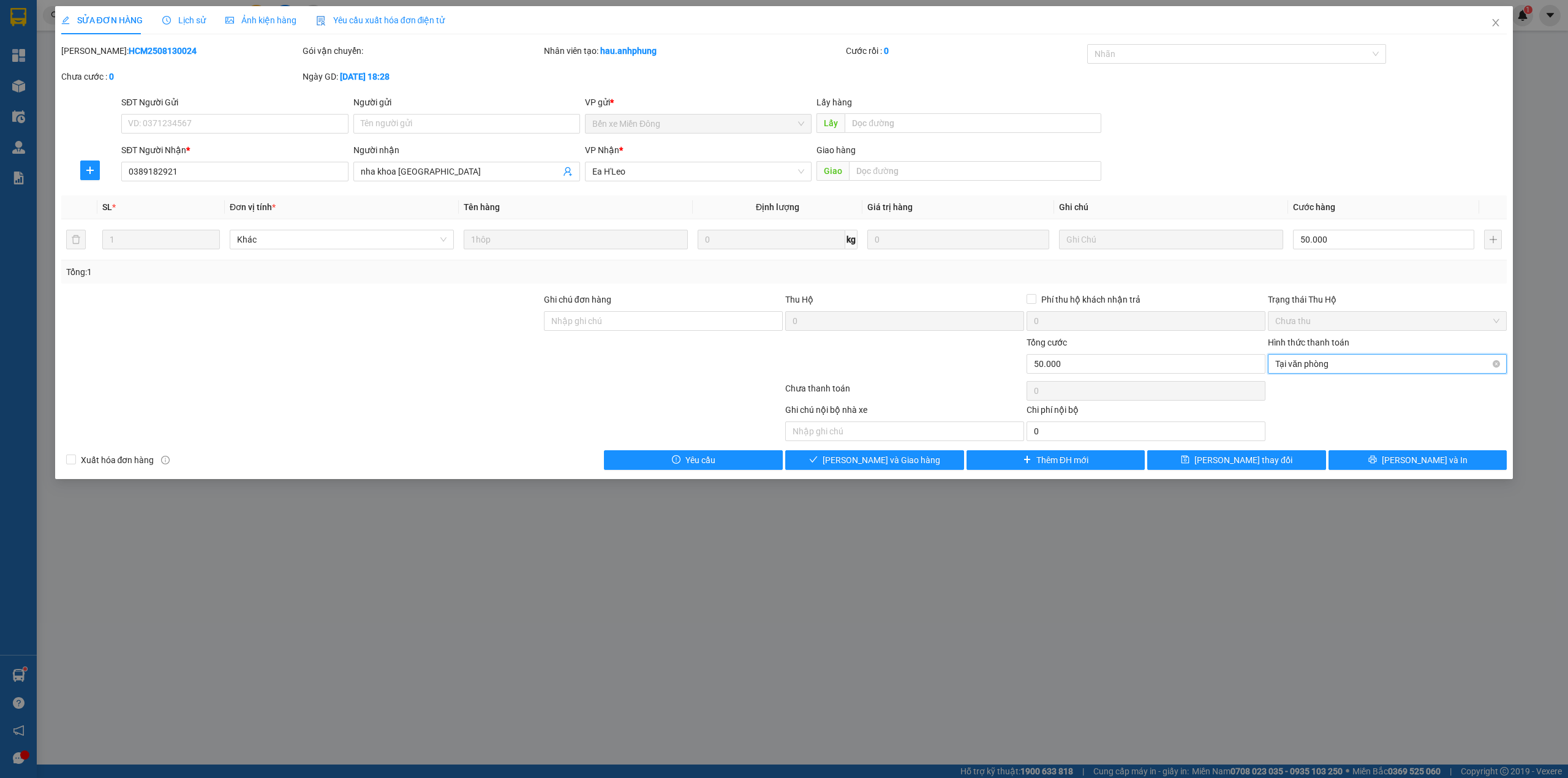
click at [1390, 364] on span "Tại văn phòng" at bounding box center [1387, 364] width 224 height 18
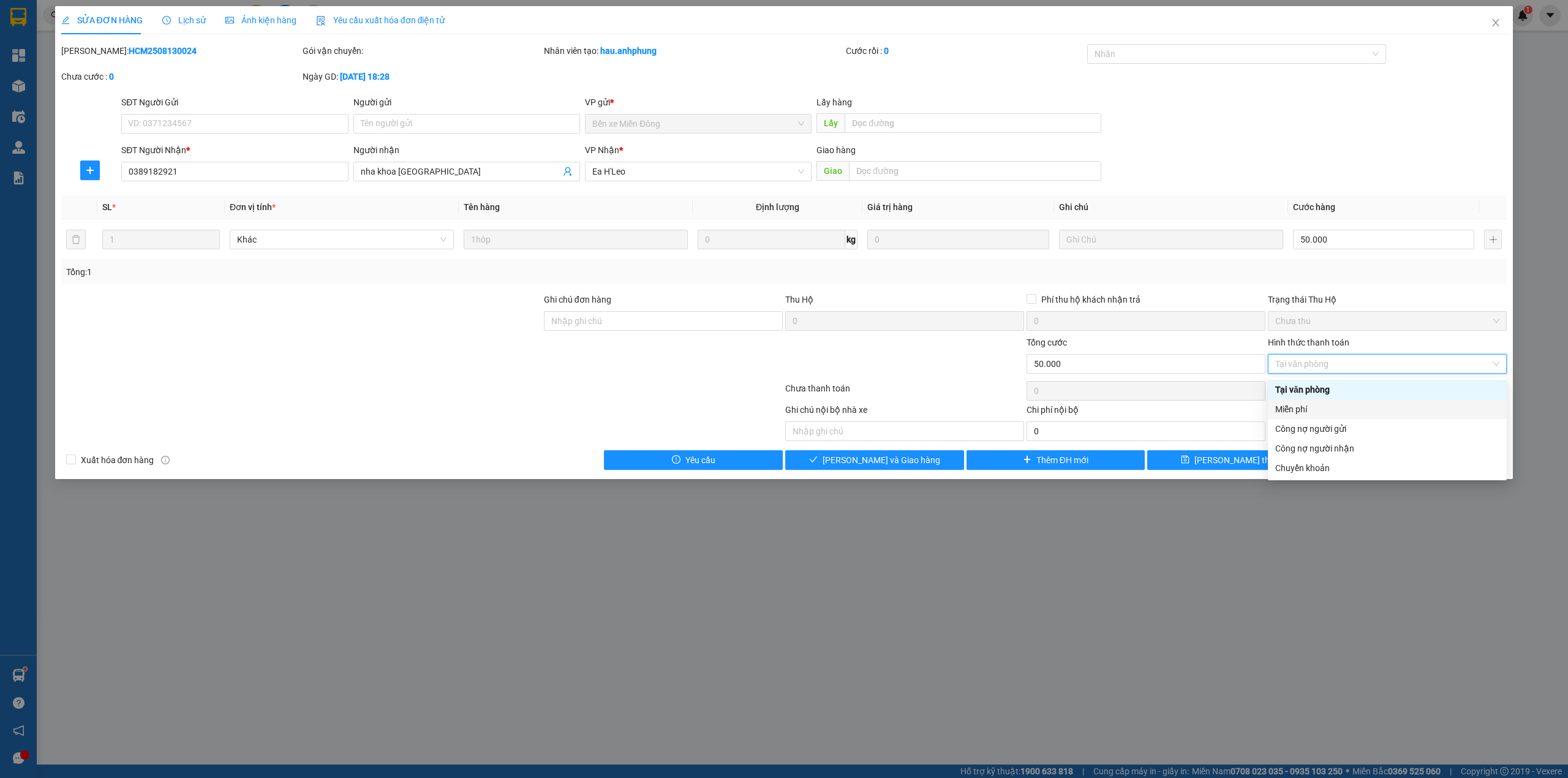
click at [1328, 402] on div "Miễn phí" at bounding box center [1387, 408] width 224 height 13
type input "0"
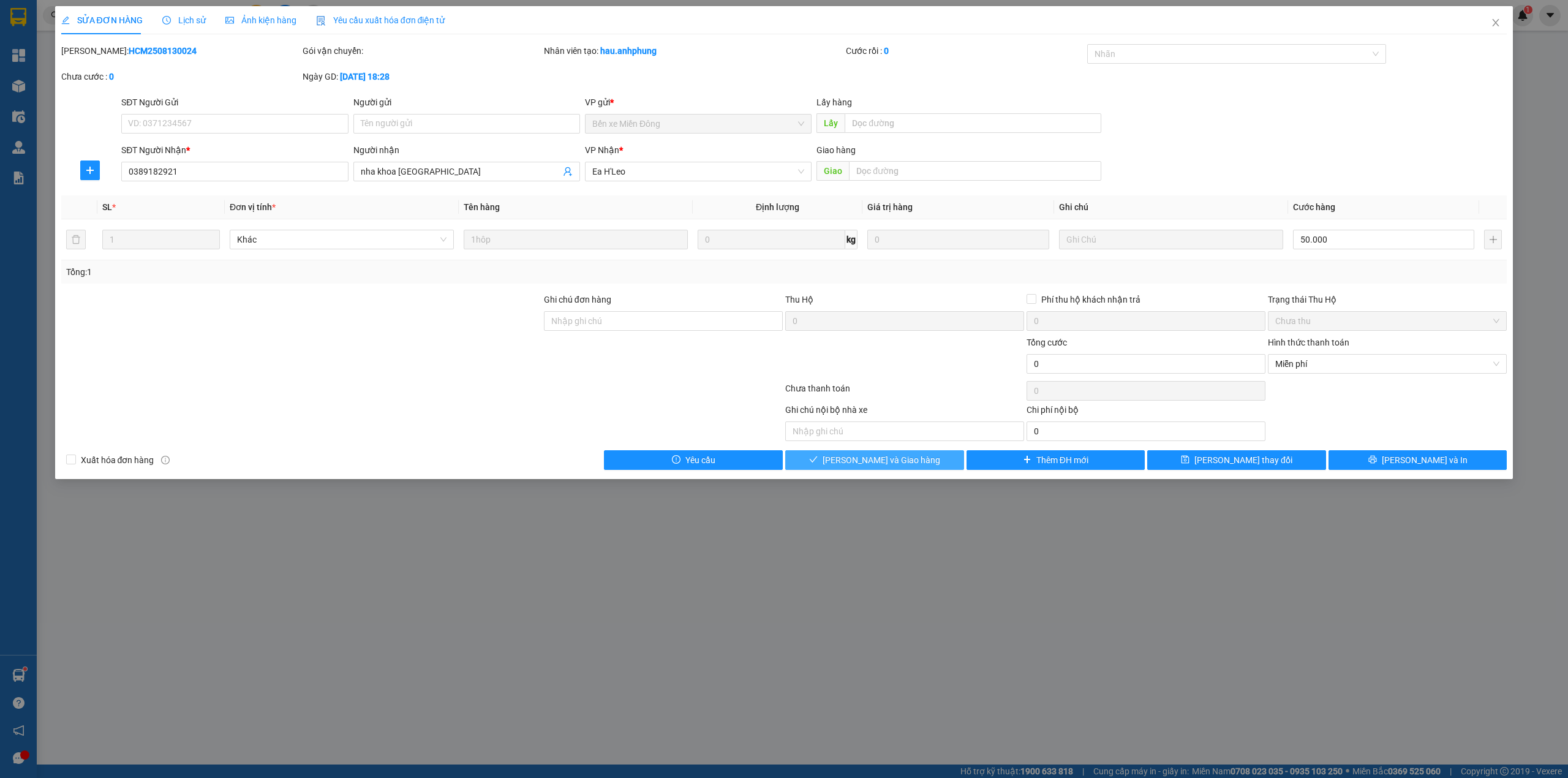
click at [917, 456] on button "[PERSON_NAME] và Giao hàng" at bounding box center [874, 460] width 179 height 19
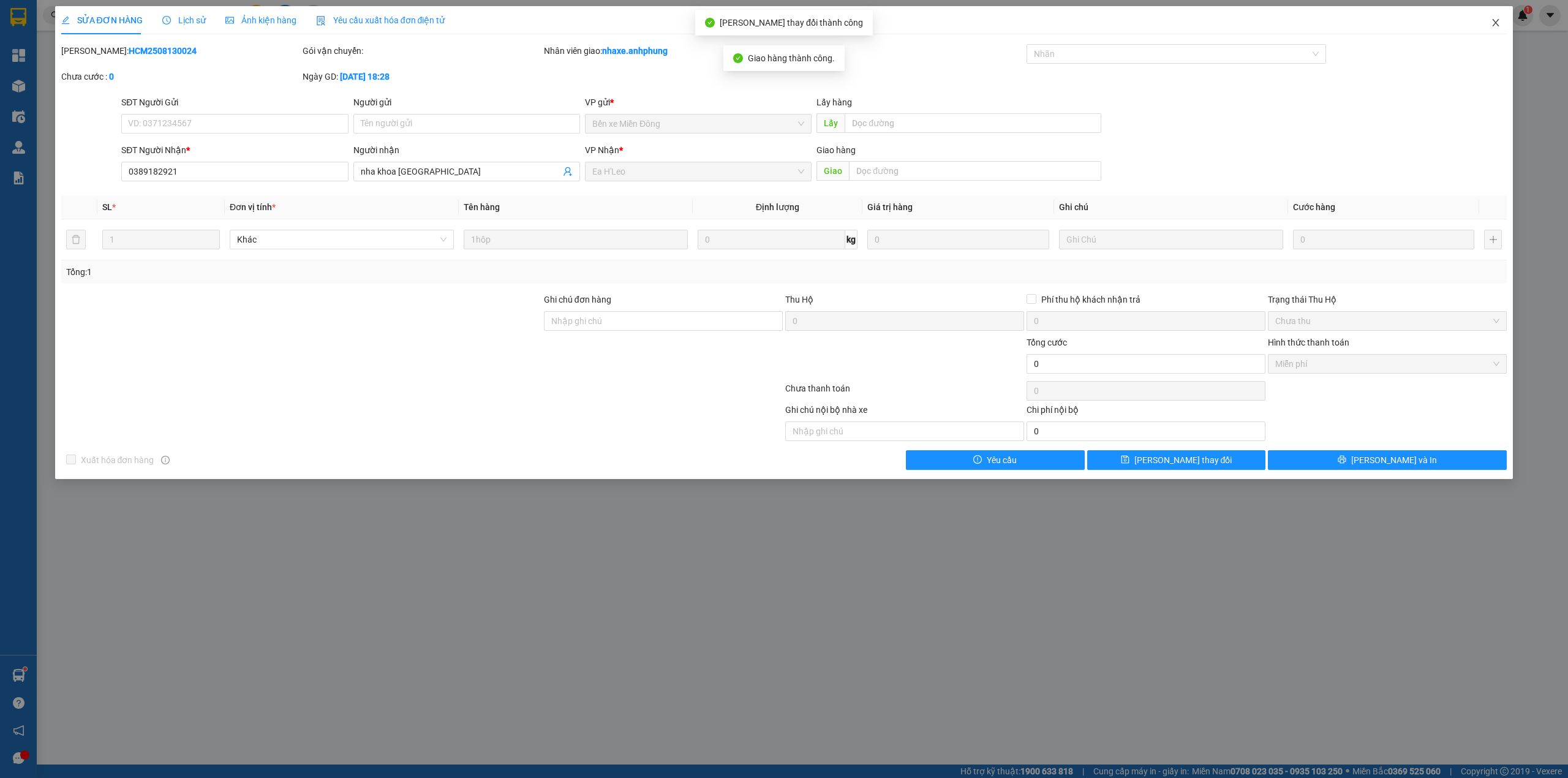
click at [1495, 21] on icon "close" at bounding box center [1494, 22] width 10 height 10
click at [1495, 21] on span "nhaxe.anhphung" at bounding box center [1465, 14] width 93 height 15
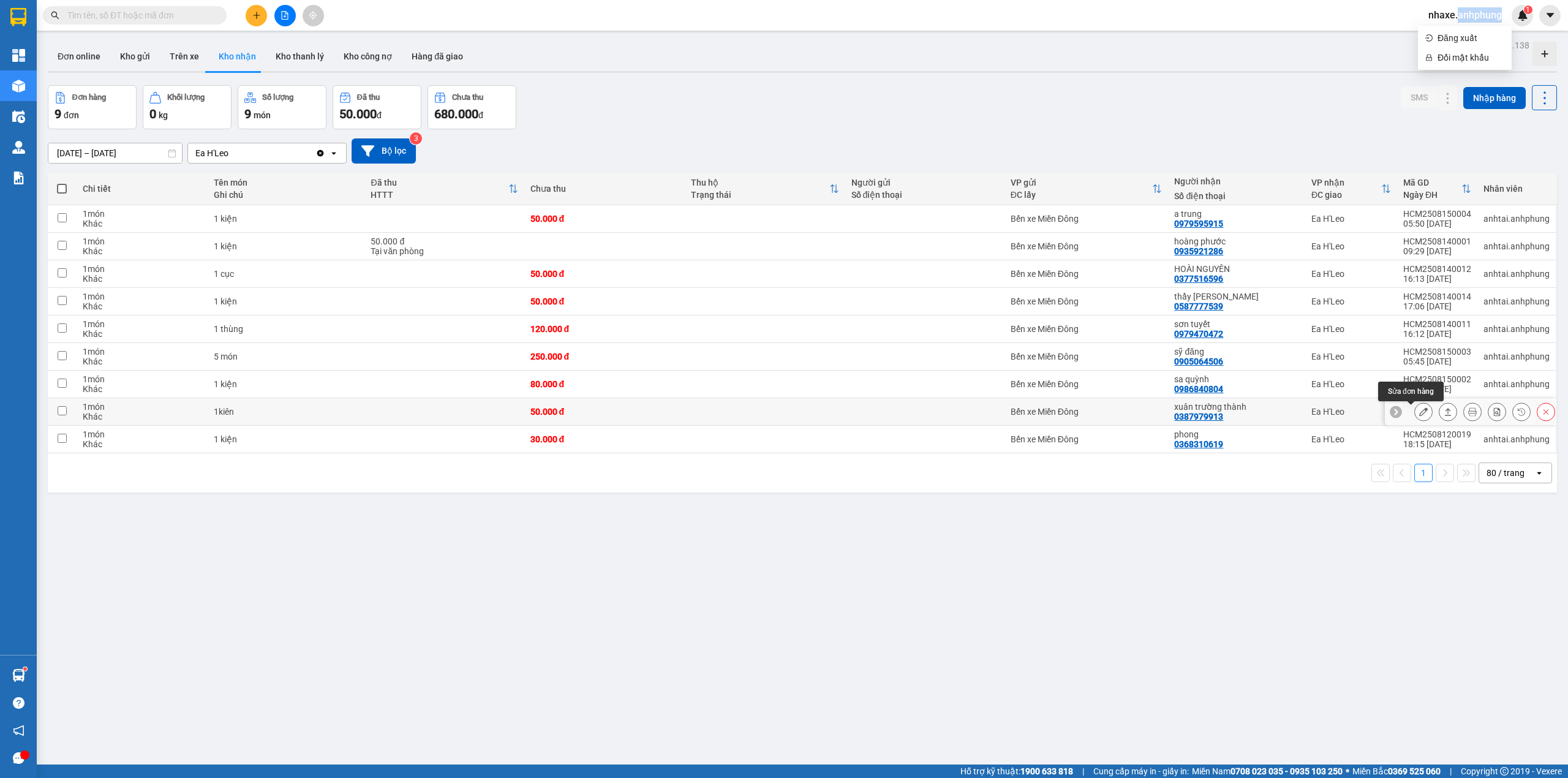
click at [1419, 414] on icon at bounding box center [1423, 412] width 9 height 9
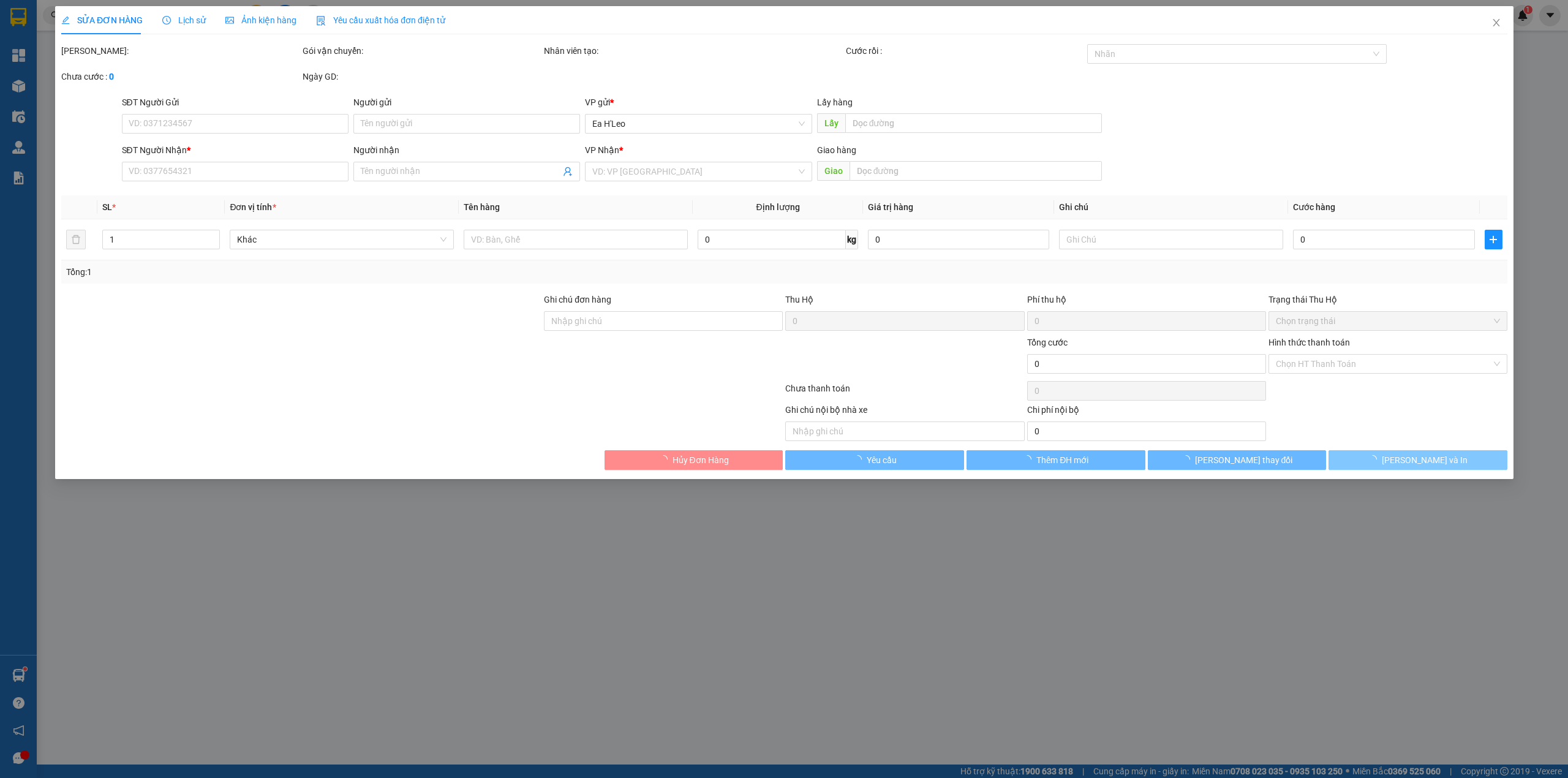
type input "0387979913"
type input "xuân trường thành"
type input "50.000"
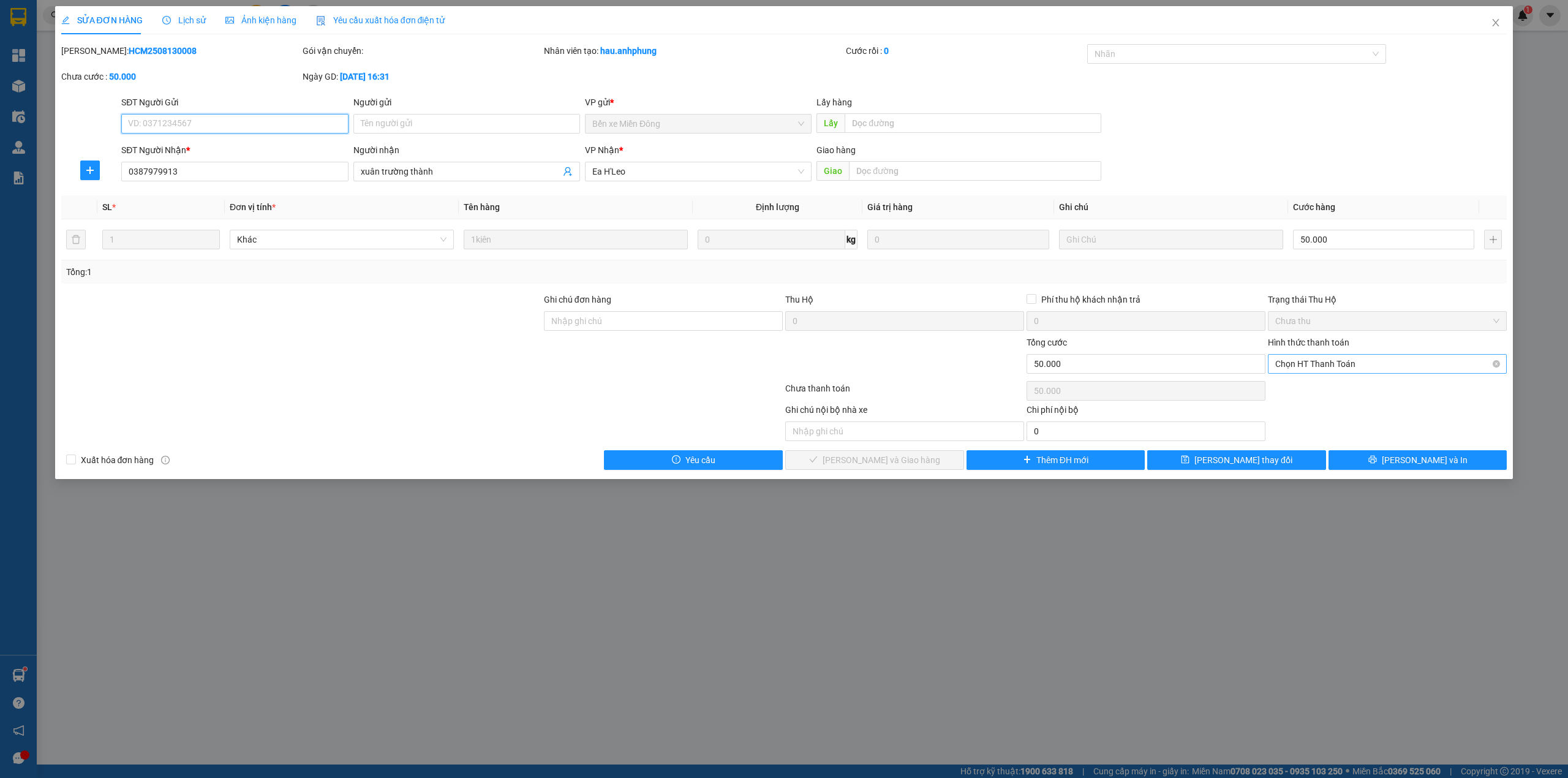
click at [1362, 366] on span "Chọn HT Thanh Toán" at bounding box center [1387, 364] width 224 height 18
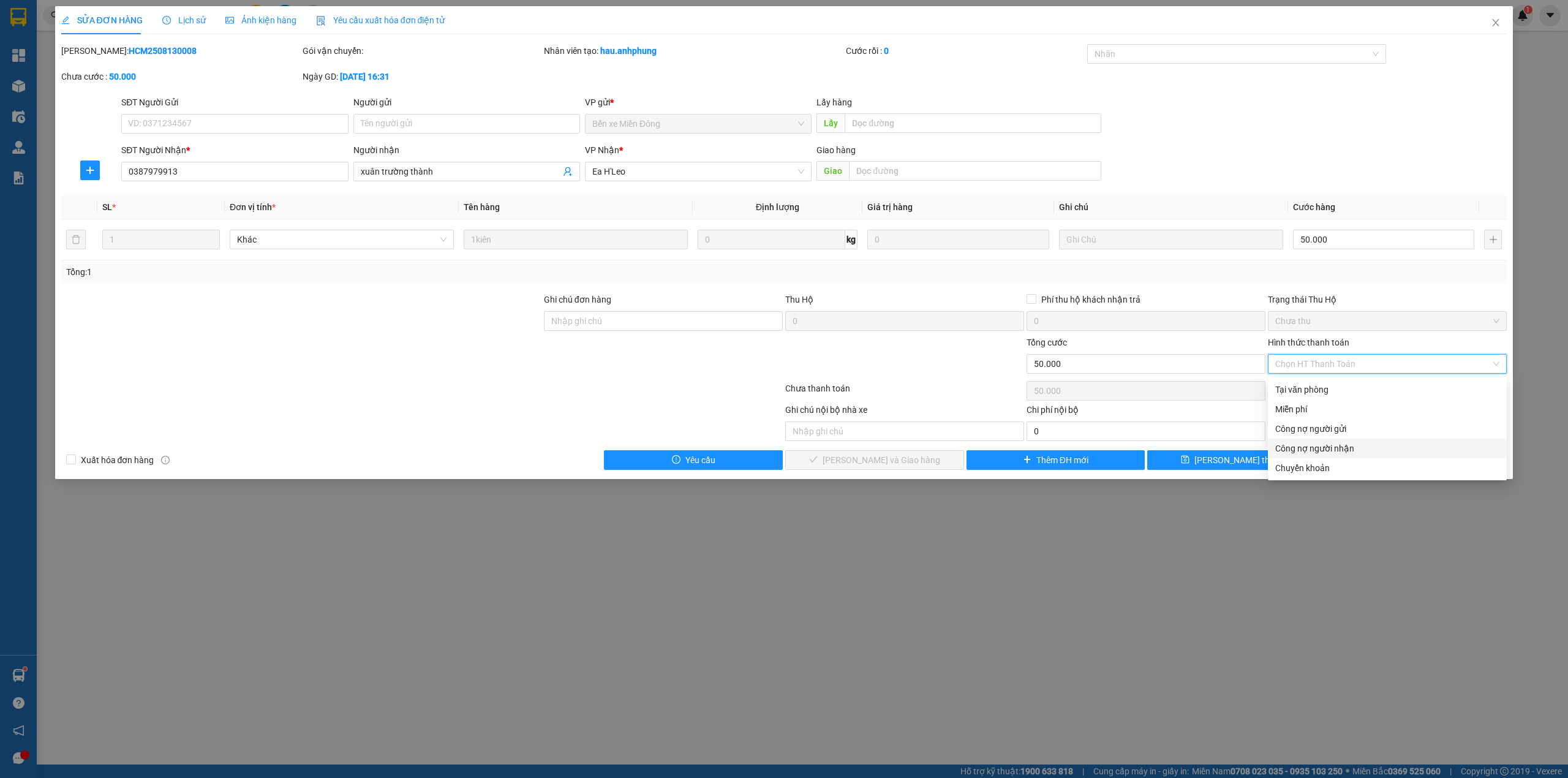
click at [1336, 447] on div "Công nợ người nhận" at bounding box center [1387, 448] width 224 height 13
type input "0"
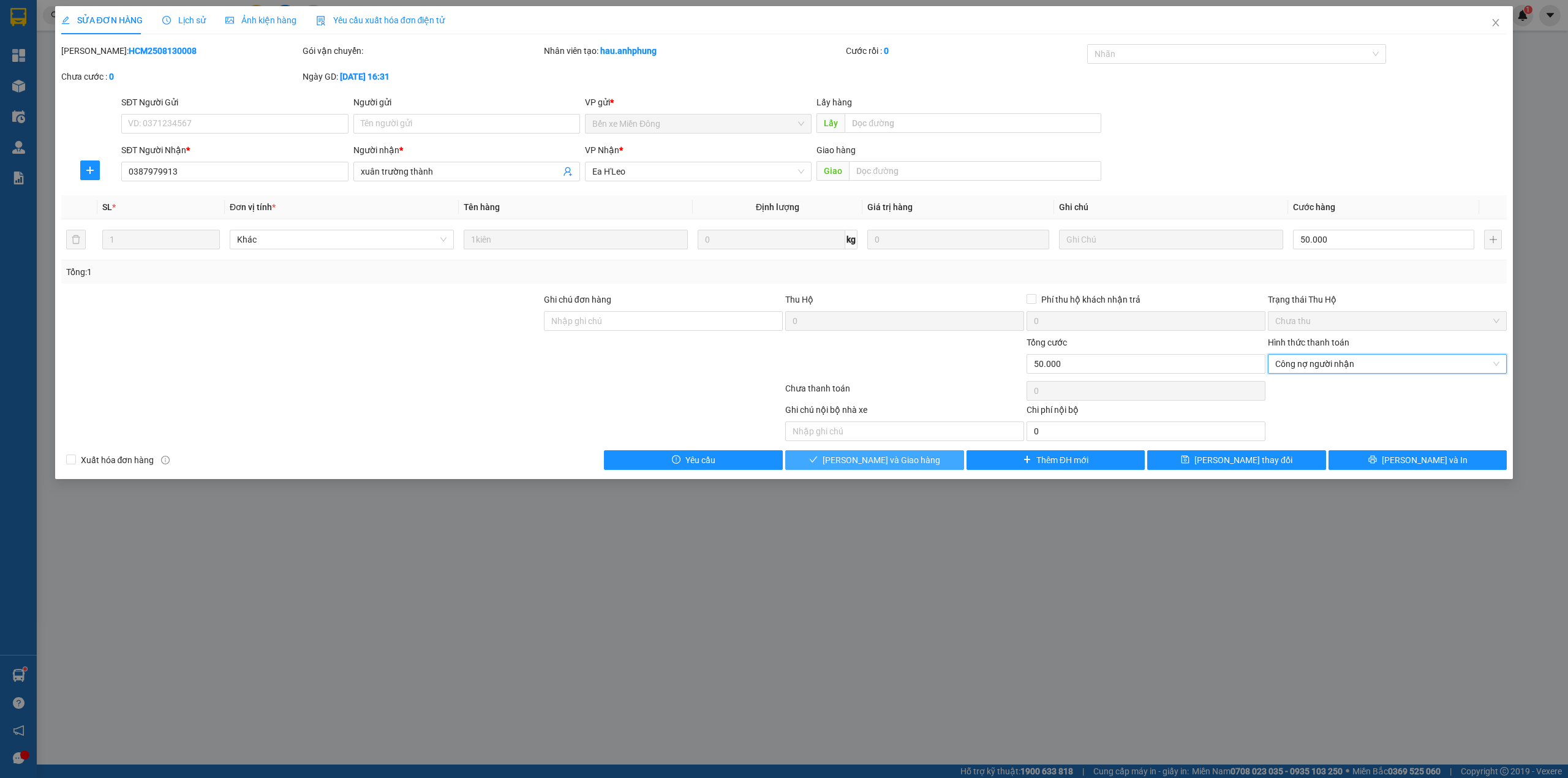
click at [911, 464] on span "[PERSON_NAME] và Giao hàng" at bounding box center [881, 459] width 117 height 13
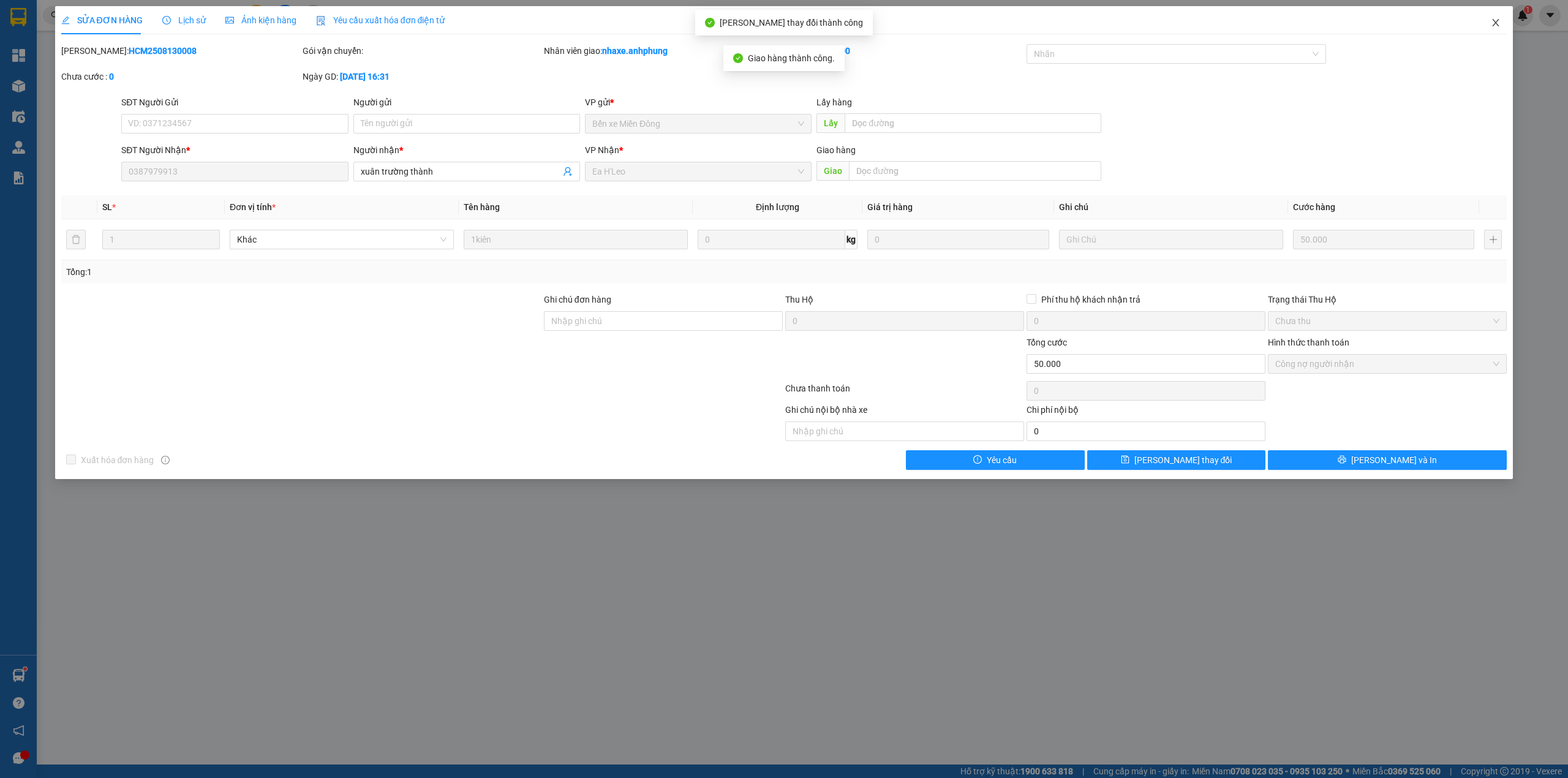
click at [1495, 20] on icon "close" at bounding box center [1494, 22] width 10 height 10
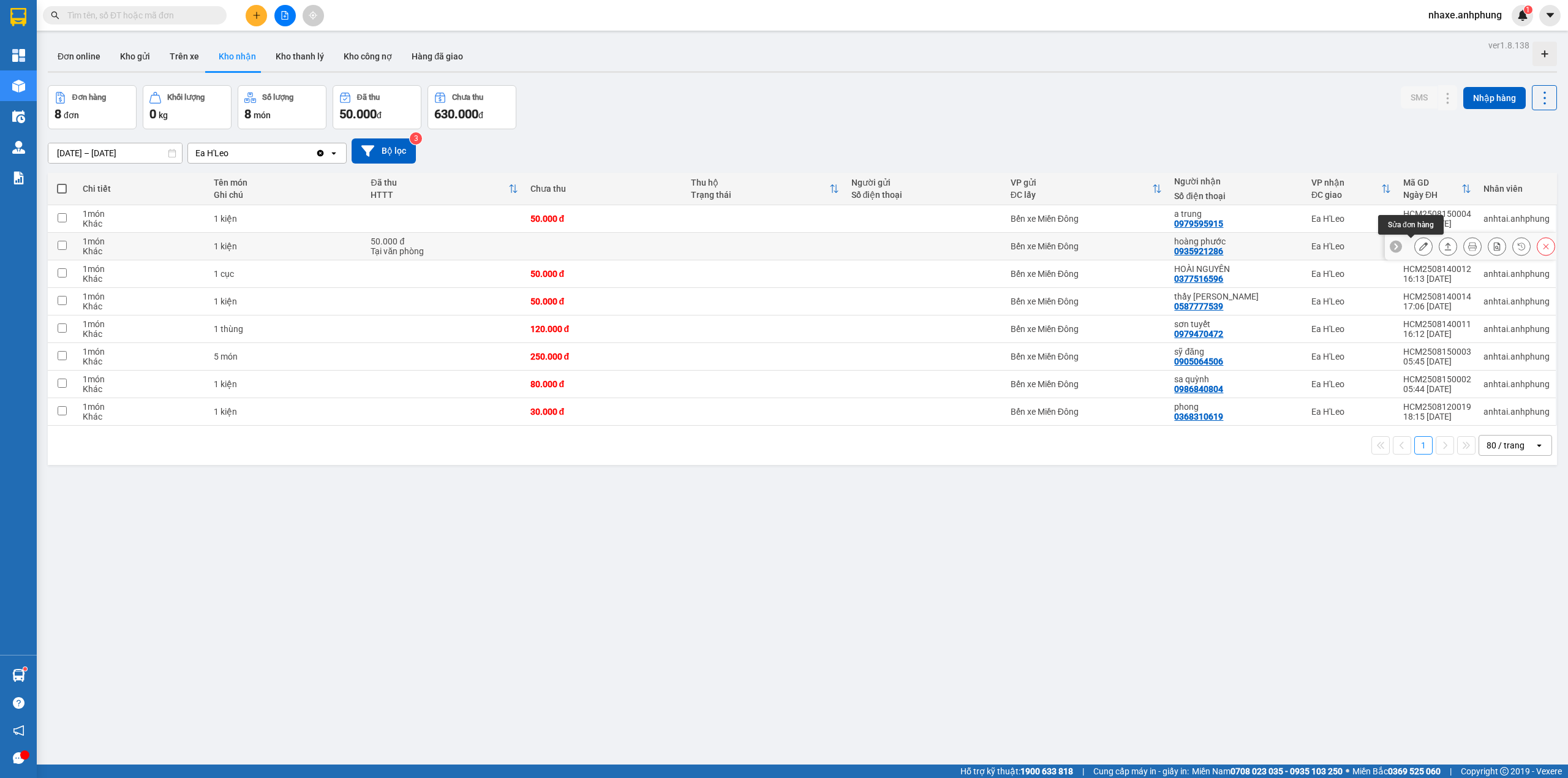
click at [1419, 245] on icon at bounding box center [1423, 246] width 9 height 9
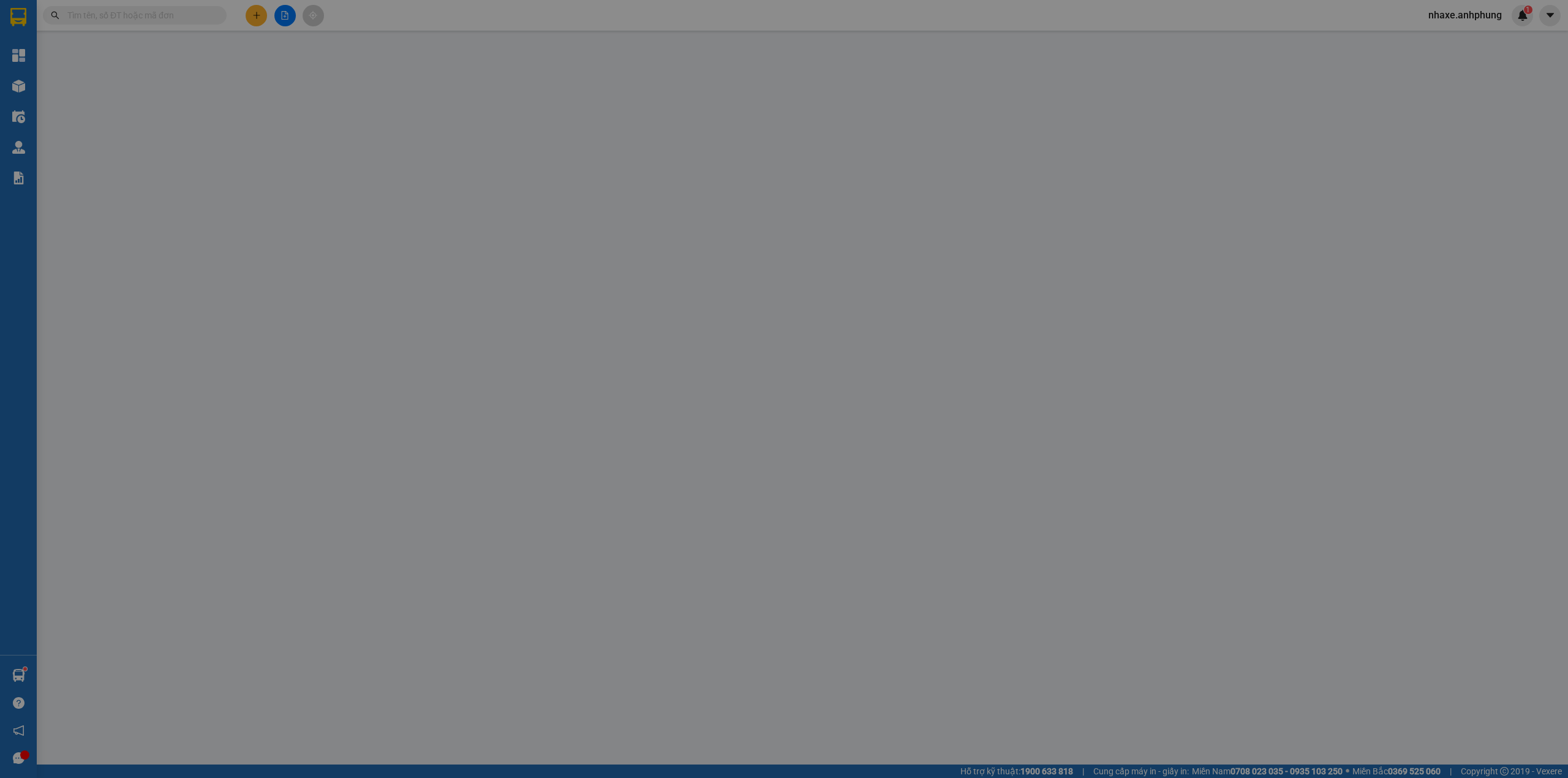
type input "0935921286"
type input "hoàng phước"
type input "50.000"
type input "0"
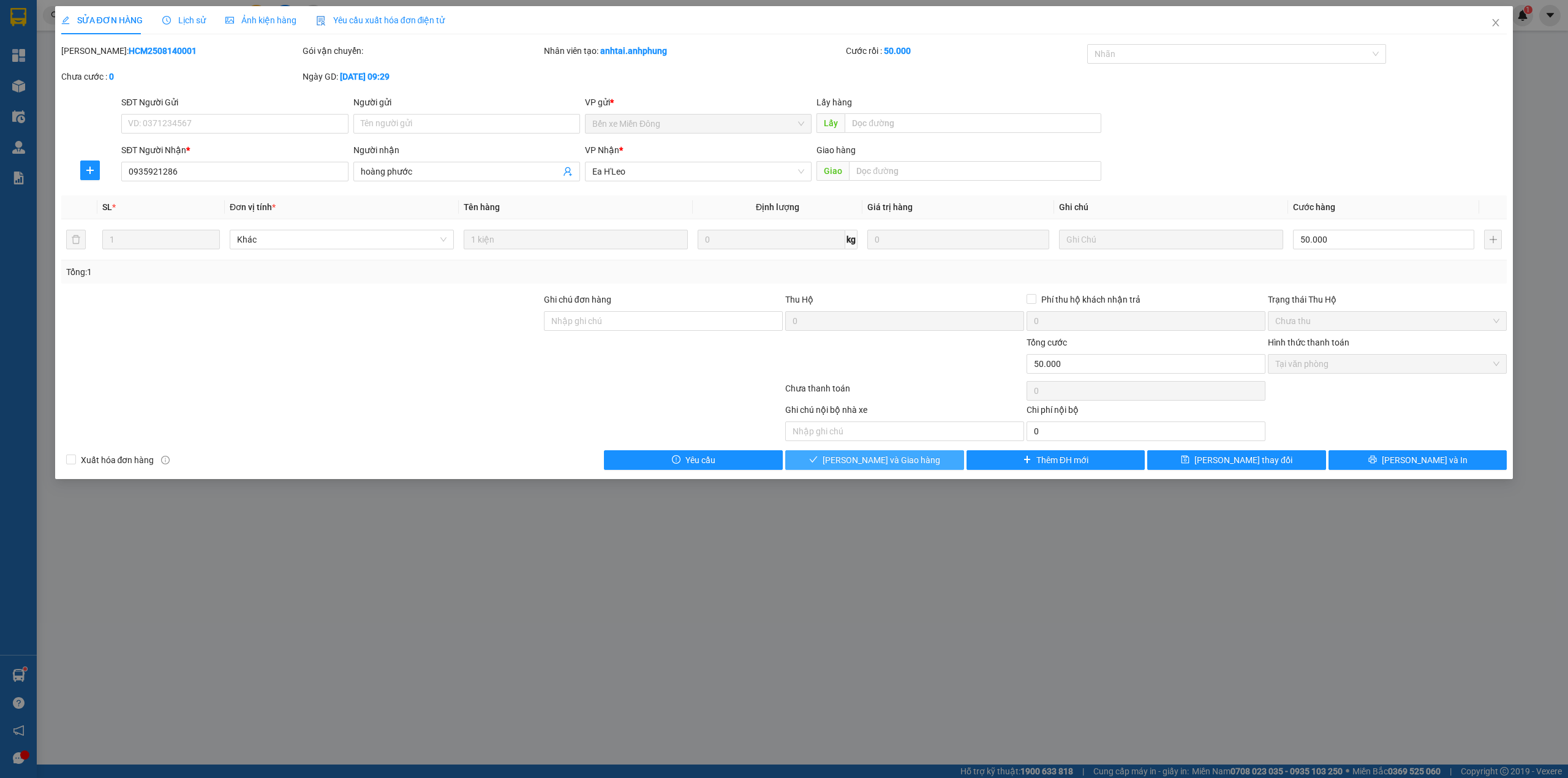
click at [870, 463] on span "[PERSON_NAME] và Giao hàng" at bounding box center [881, 459] width 117 height 13
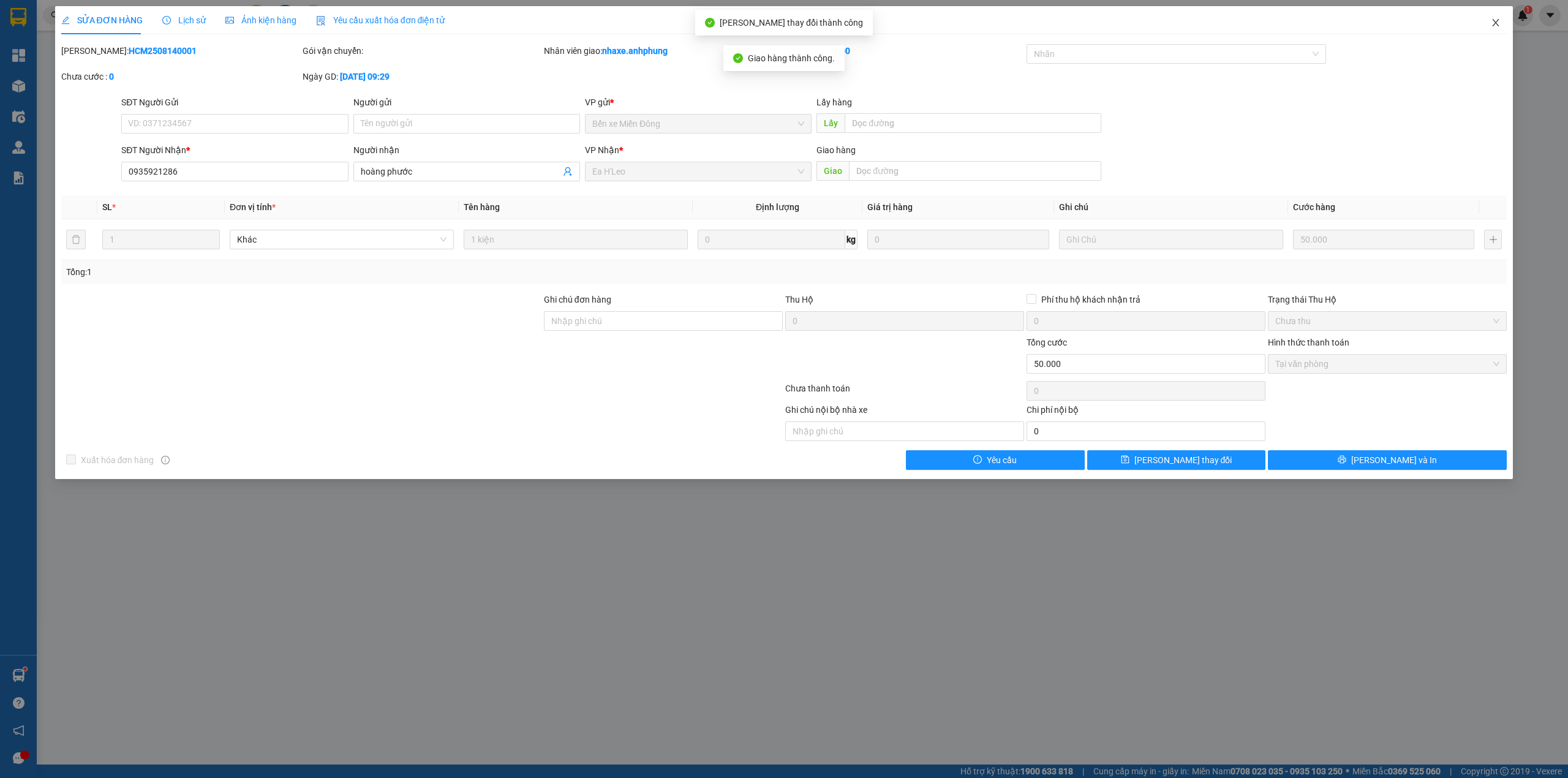
click at [1495, 21] on icon "close" at bounding box center [1494, 22] width 10 height 10
